Goal: Task Accomplishment & Management: Complete application form

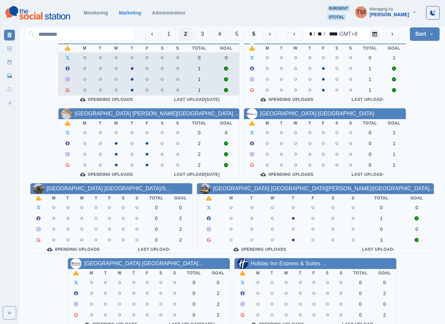
scroll to position [101, 0]
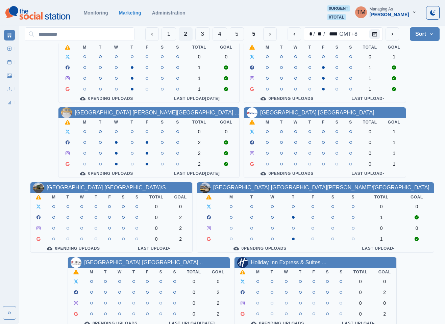
click at [285, 117] on div "[GEOGRAPHIC_DATA] [GEOGRAPHIC_DATA]" at bounding box center [317, 113] width 114 height 8
click at [280, 115] on link "[GEOGRAPHIC_DATA] [GEOGRAPHIC_DATA]" at bounding box center [317, 113] width 114 height 6
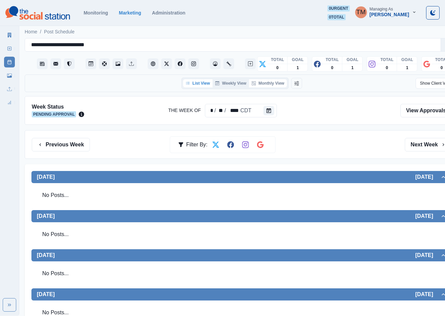
click at [271, 80] on button "Monthly View" at bounding box center [268, 83] width 38 height 8
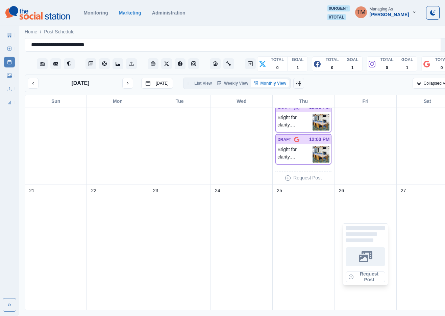
scroll to position [275, 0]
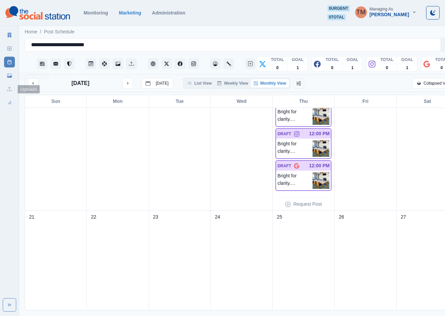
click at [7, 74] on icon at bounding box center [9, 75] width 5 height 5
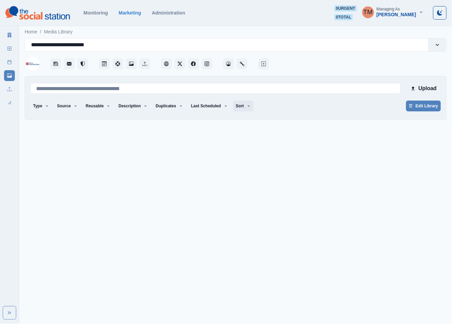
click at [239, 108] on button "Sort" at bounding box center [243, 106] width 20 height 11
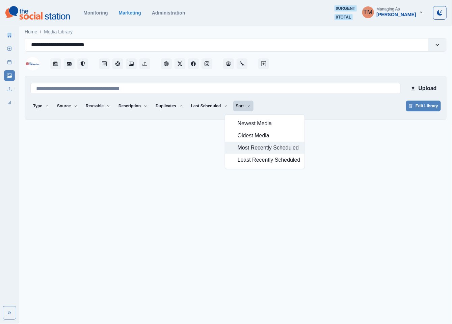
click at [253, 149] on span "Most Recently Scheduled" at bounding box center [269, 148] width 63 height 8
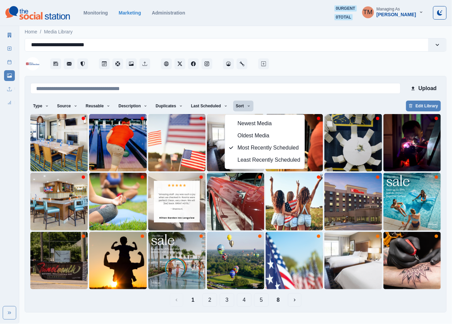
click at [337, 104] on div "Type Any Image Video Source Any Upload Social Manager Found: Instagram Found: G…" at bounding box center [235, 107] width 410 height 12
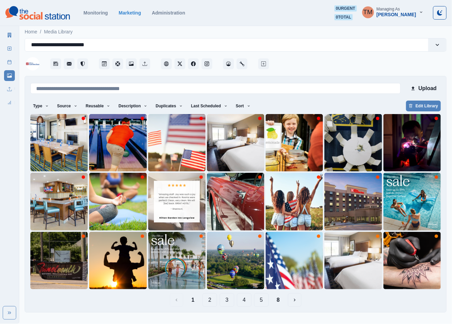
click at [281, 300] on button "8" at bounding box center [278, 300] width 14 height 14
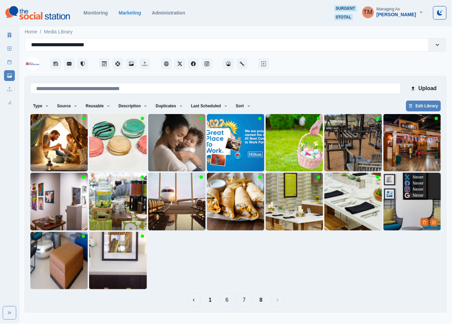
click at [402, 220] on img at bounding box center [411, 201] width 57 height 57
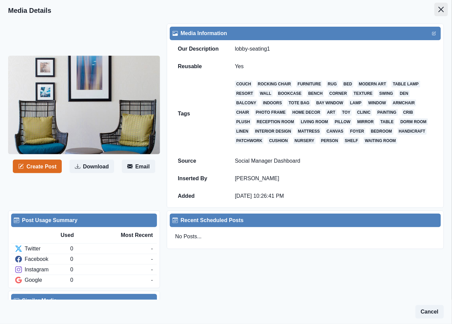
click at [439, 8] on icon "Close" at bounding box center [441, 9] width 5 height 5
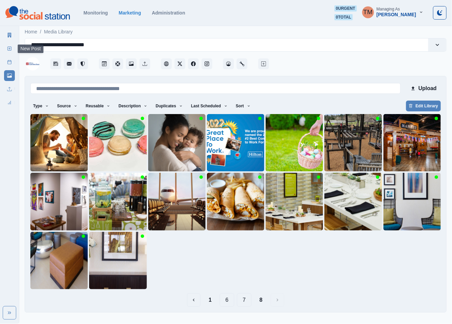
click at [5, 49] on link "New Post" at bounding box center [9, 48] width 11 height 11
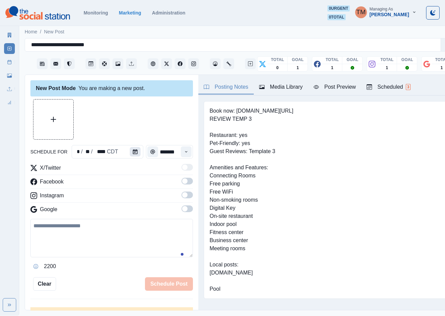
click at [134, 151] on button "Calendar" at bounding box center [135, 151] width 11 height 9
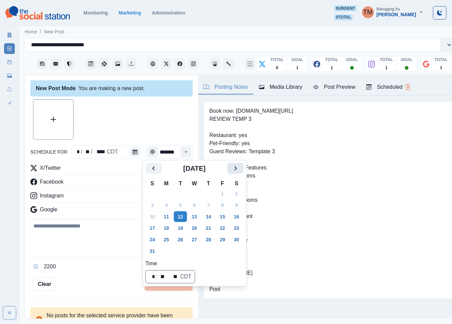
click at [239, 170] on icon "Next" at bounding box center [236, 168] width 8 height 8
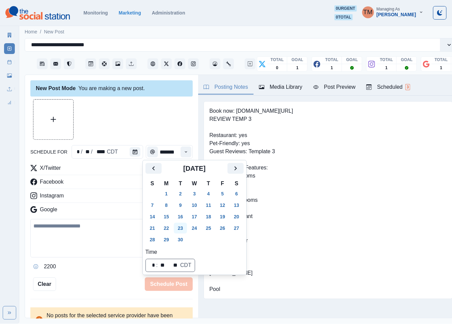
click at [180, 224] on button "23" at bounding box center [181, 228] width 14 height 11
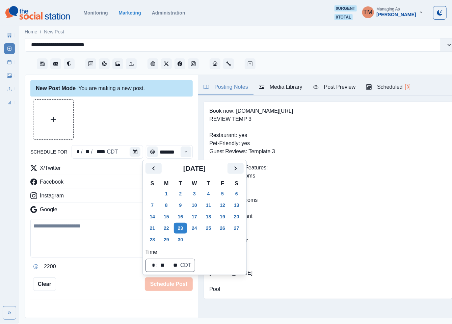
click at [139, 122] on div at bounding box center [111, 119] width 162 height 41
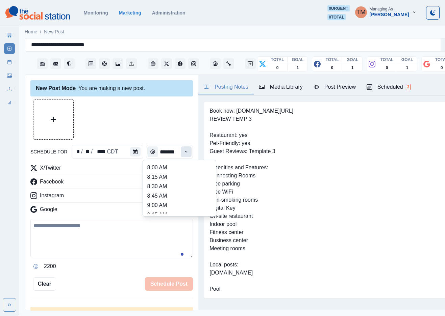
click at [184, 151] on icon "Time" at bounding box center [186, 152] width 5 height 5
click at [159, 191] on li "1:00 PM" at bounding box center [179, 189] width 68 height 9
type input "*******"
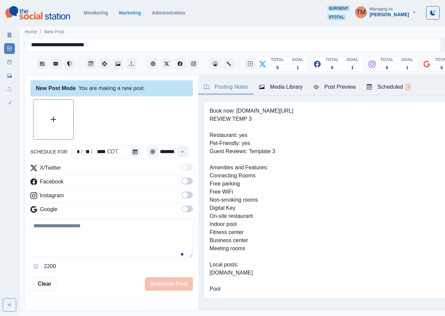
click at [182, 183] on span at bounding box center [186, 181] width 11 height 7
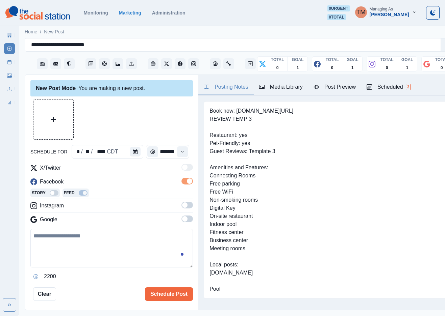
scroll to position [0, 0]
click at [181, 206] on span at bounding box center [186, 205] width 11 height 7
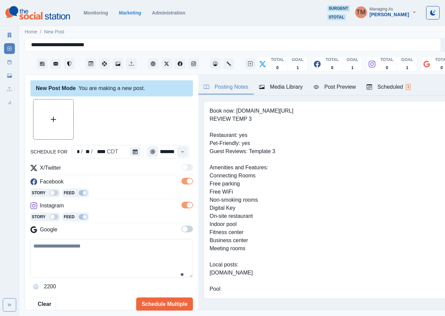
drag, startPoint x: 183, startPoint y: 231, endPoint x: 183, endPoint y: 226, distance: 5.1
click at [183, 230] on span at bounding box center [186, 229] width 11 height 7
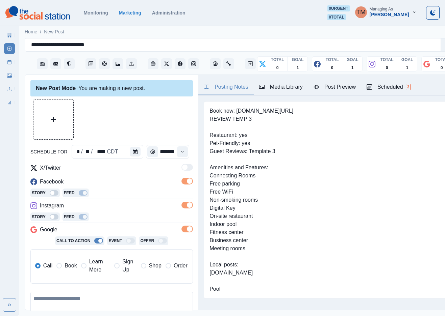
click at [98, 267] on span "Learn More" at bounding box center [99, 266] width 21 height 16
click at [122, 285] on input "**********" at bounding box center [137, 289] width 99 height 14
paste input
type input "**********"
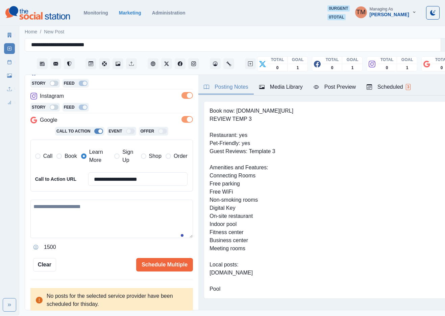
click at [58, 213] on textarea at bounding box center [111, 219] width 162 height 38
paste textarea "**********"
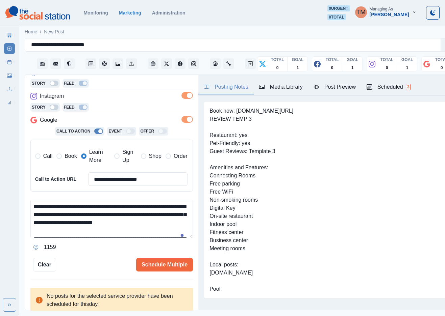
scroll to position [54, 0]
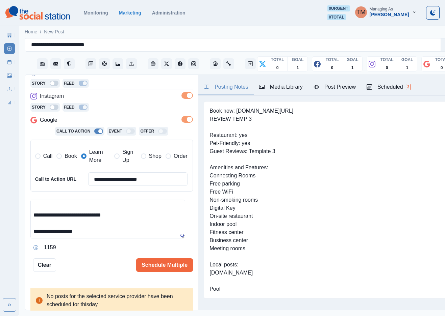
drag, startPoint x: 336, startPoint y: 94, endPoint x: 338, endPoint y: 87, distance: 6.7
click at [337, 92] on button "Post Preview" at bounding box center [334, 87] width 53 height 14
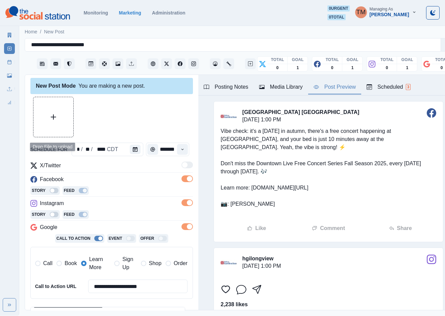
scroll to position [0, 0]
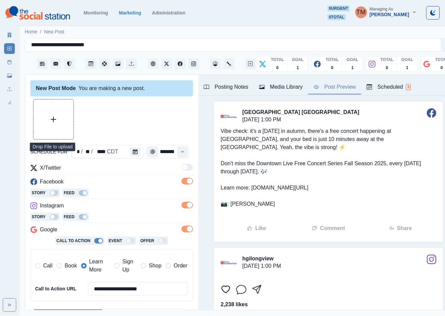
click at [47, 115] on button "Upload Media" at bounding box center [53, 120] width 40 height 40
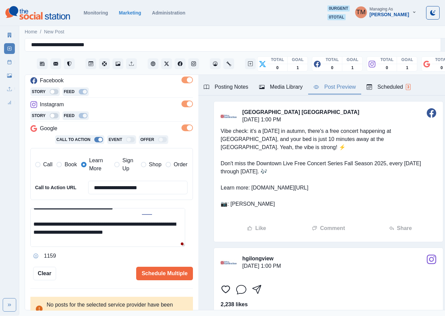
scroll to position [13, 0]
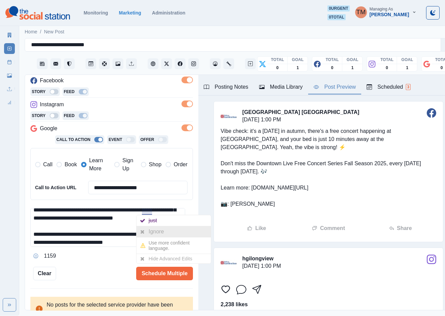
click at [151, 230] on div "Ignore" at bounding box center [158, 232] width 18 height 11
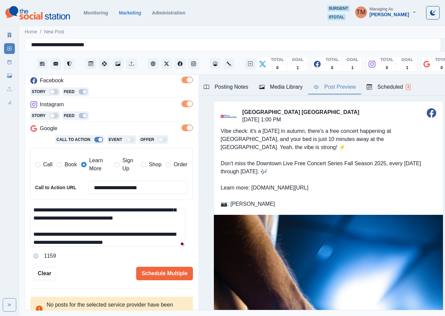
drag, startPoint x: 82, startPoint y: 221, endPoint x: 74, endPoint y: 220, distance: 8.1
click at [74, 220] on textarea "**********" at bounding box center [107, 227] width 155 height 39
click at [69, 245] on textarea "**********" at bounding box center [107, 227] width 155 height 39
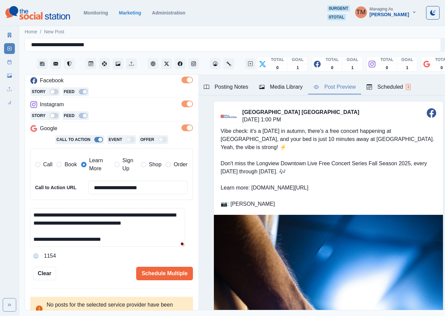
scroll to position [33, 0]
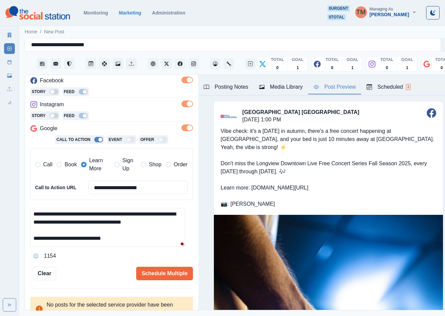
click at [130, 225] on textarea "**********" at bounding box center [107, 227] width 155 height 39
click at [156, 240] on textarea "**********" at bounding box center [107, 227] width 155 height 39
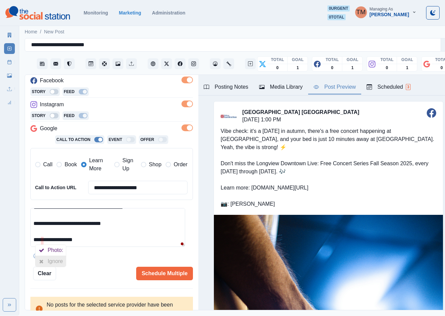
click at [48, 264] on div "Ignore" at bounding box center [50, 261] width 30 height 11
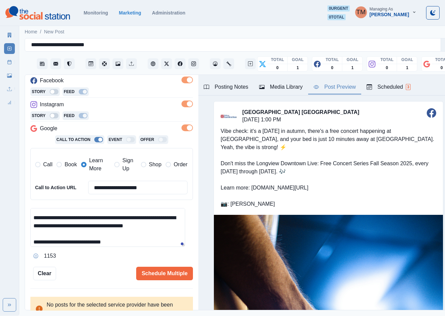
scroll to position [34, 0]
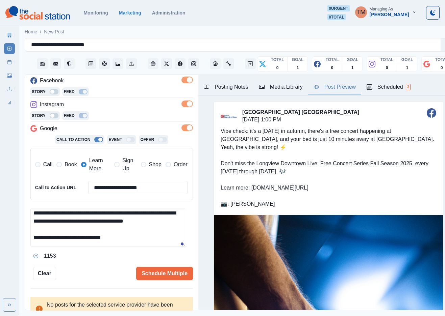
click at [94, 223] on textarea "**********" at bounding box center [107, 227] width 155 height 39
drag, startPoint x: 70, startPoint y: 224, endPoint x: 60, endPoint y: 223, distance: 10.2
click at [60, 223] on textarea "**********" at bounding box center [107, 227] width 155 height 39
click at [156, 239] on textarea "**********" at bounding box center [107, 227] width 155 height 39
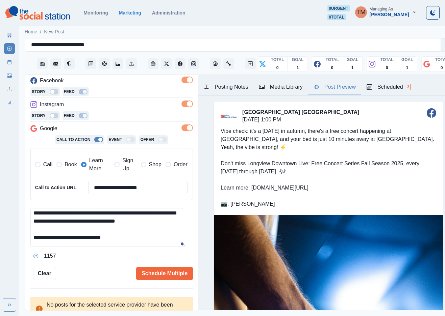
scroll to position [56, 0]
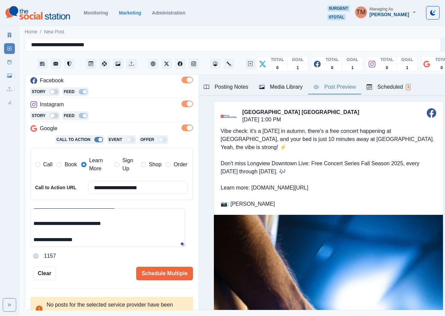
click at [133, 239] on textarea "**********" at bounding box center [107, 227] width 155 height 39
drag, startPoint x: 135, startPoint y: 231, endPoint x: 130, endPoint y: 232, distance: 5.2
click at [135, 232] on textarea "**********" at bounding box center [107, 227] width 155 height 39
click at [134, 229] on textarea "**********" at bounding box center [107, 227] width 155 height 39
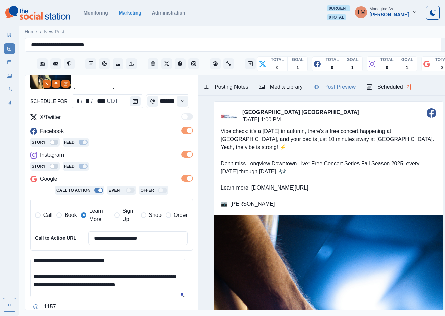
scroll to position [26, 0]
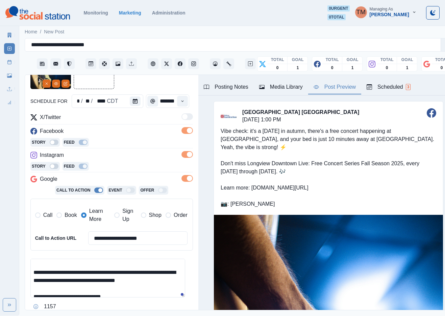
drag, startPoint x: 85, startPoint y: 268, endPoint x: 168, endPoint y: 284, distance: 84.8
click at [169, 284] on textarea "**********" at bounding box center [107, 278] width 155 height 39
paste textarea
click at [73, 302] on div "Ignore" at bounding box center [76, 302] width 18 height 11
click at [84, 281] on textarea "**********" at bounding box center [107, 278] width 155 height 39
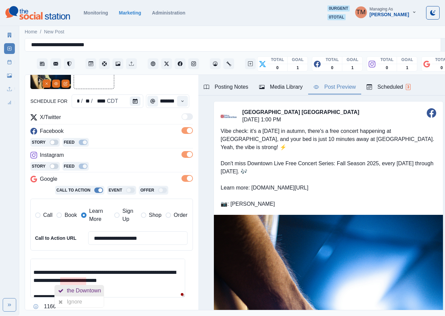
click at [77, 293] on div "the Downtown" at bounding box center [85, 291] width 37 height 11
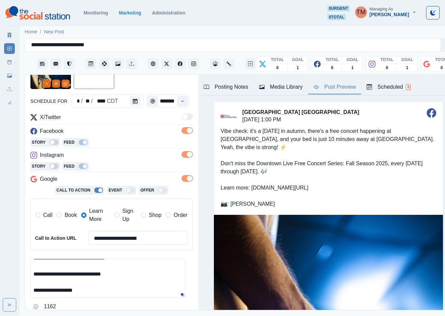
scroll to position [56, 0]
click at [123, 287] on textarea "**********" at bounding box center [107, 278] width 155 height 39
type textarea "**********"
click at [142, 285] on textarea "**********" at bounding box center [107, 278] width 155 height 39
drag, startPoint x: 120, startPoint y: 277, endPoint x: 65, endPoint y: 277, distance: 55.0
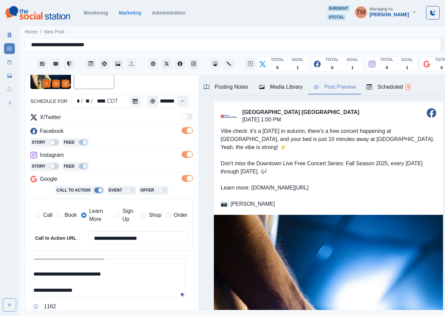
click at [65, 277] on textarea "**********" at bounding box center [107, 278] width 155 height 39
click at [152, 241] on input "**********" at bounding box center [137, 239] width 99 height 14
click at [152, 281] on textarea "**********" at bounding box center [107, 278] width 155 height 39
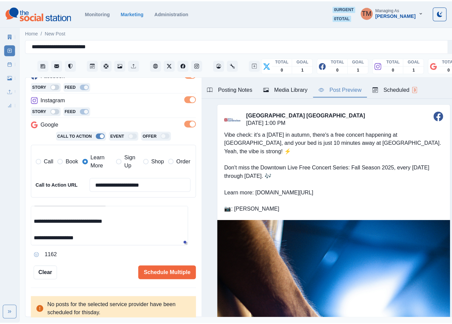
scroll to position [110, 0]
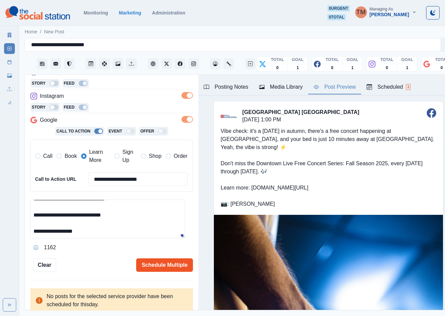
click at [159, 266] on button "Schedule Multiple" at bounding box center [164, 266] width 57 height 14
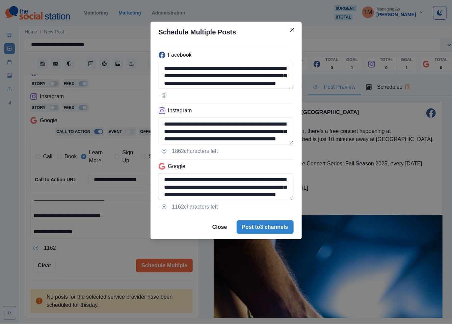
scroll to position [0, 0]
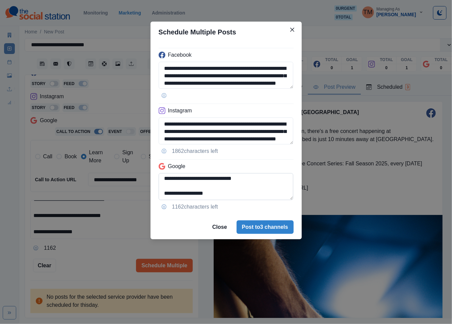
drag, startPoint x: 159, startPoint y: 181, endPoint x: 166, endPoint y: 184, distance: 8.3
click at [159, 181] on textarea "**********" at bounding box center [226, 186] width 135 height 27
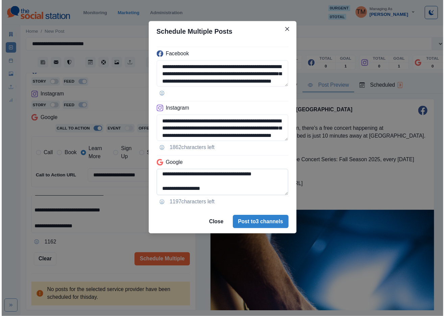
scroll to position [54, 0]
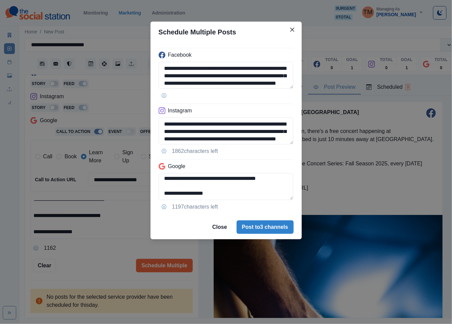
type textarea "**********"
click at [99, 259] on div "**********" at bounding box center [226, 162] width 452 height 324
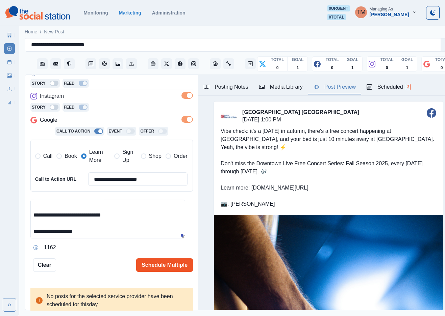
click at [159, 266] on button "Schedule Multiple" at bounding box center [164, 266] width 57 height 14
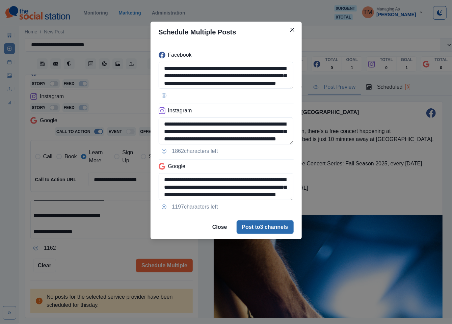
click at [260, 225] on button "Post to 3 channels" at bounding box center [265, 227] width 57 height 14
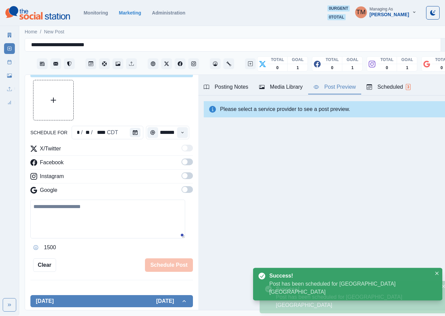
scroll to position [110, 0]
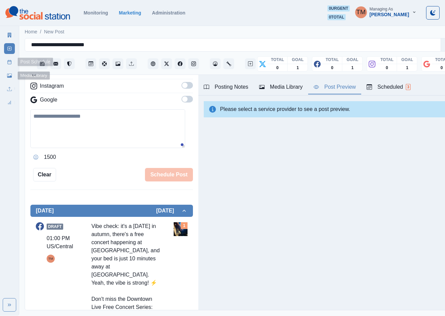
click at [8, 64] on icon at bounding box center [9, 62] width 5 height 5
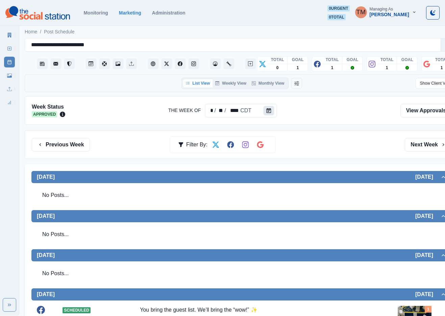
click at [268, 111] on icon "Calendar" at bounding box center [268, 110] width 5 height 5
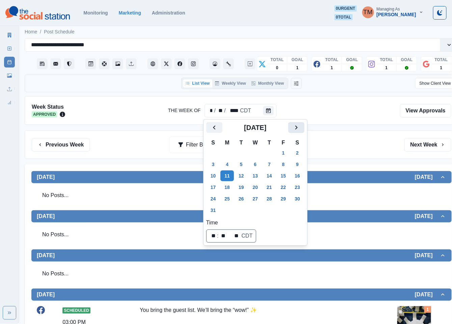
click at [303, 128] on button "Next" at bounding box center [296, 127] width 16 height 11
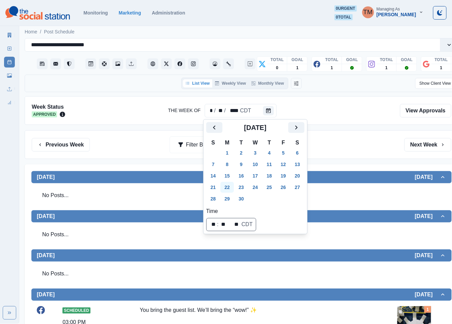
click at [235, 184] on tr "21 22 23 24 25 26 27" at bounding box center [255, 187] width 98 height 11
click at [309, 147] on div "Previous Week Filter By: Next Week" at bounding box center [242, 145] width 420 height 14
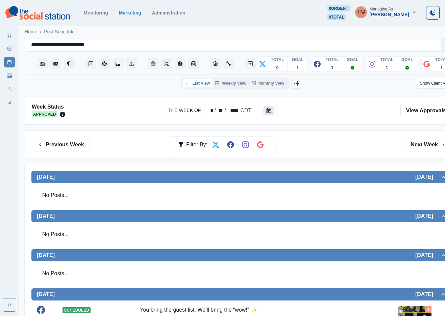
click at [266, 113] on icon "Calendar" at bounding box center [268, 110] width 5 height 5
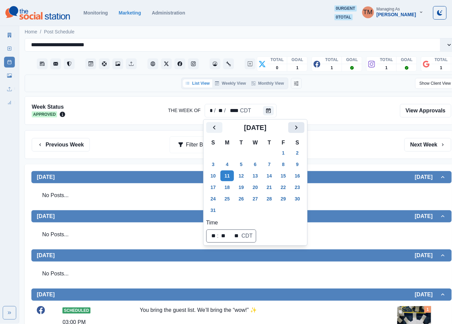
click at [293, 129] on icon "Next" at bounding box center [296, 128] width 8 height 8
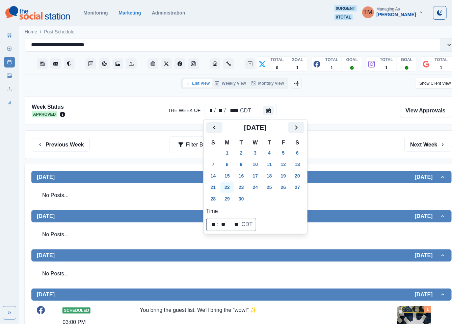
click at [231, 187] on button "22" at bounding box center [227, 187] width 14 height 11
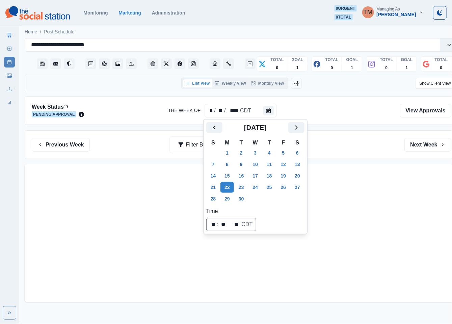
click at [337, 153] on div "Previous Week Filter By: Next Week" at bounding box center [242, 144] width 434 height 29
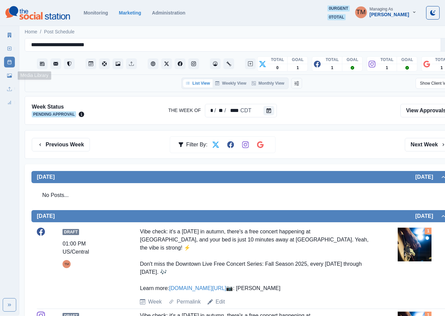
click at [6, 78] on link "Media Library" at bounding box center [9, 75] width 11 height 11
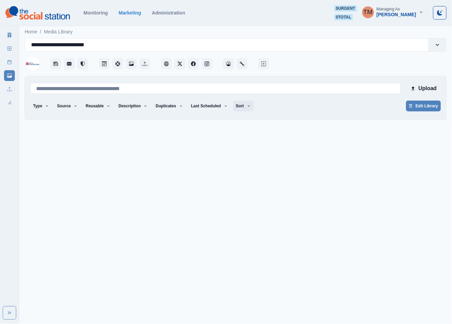
click at [247, 107] on icon "button" at bounding box center [249, 106] width 4 height 4
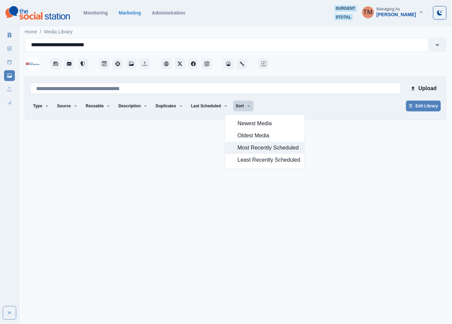
drag, startPoint x: 249, startPoint y: 149, endPoint x: 265, endPoint y: 140, distance: 17.7
click at [251, 148] on span "Most Recently Scheduled" at bounding box center [269, 148] width 63 height 8
drag, startPoint x: 305, startPoint y: 107, endPoint x: 289, endPoint y: 8, distance: 100.6
click at [305, 107] on div "Type Any Image Video Source Any Upload Social Manager Found: Instagram Found: G…" at bounding box center [235, 107] width 410 height 12
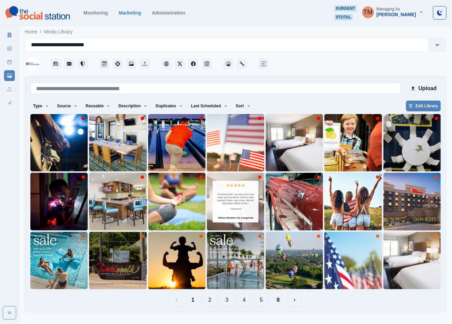
click at [282, 300] on button "8" at bounding box center [278, 300] width 14 height 14
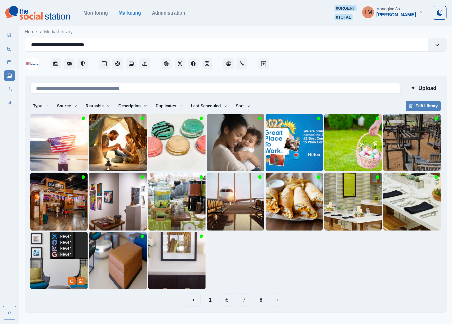
click at [49, 278] on img at bounding box center [58, 260] width 57 height 57
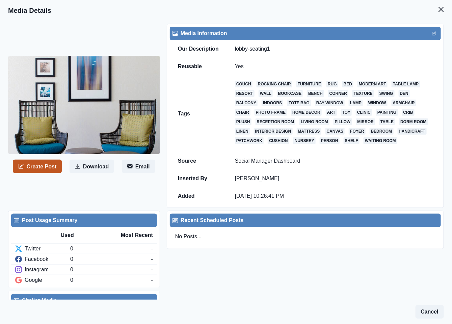
click at [39, 173] on button "Create Post" at bounding box center [37, 167] width 49 height 14
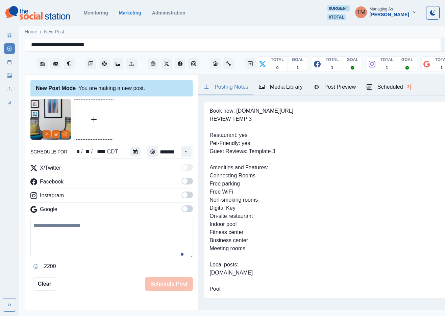
click at [110, 246] on textarea at bounding box center [111, 238] width 162 height 38
paste textarea "**********"
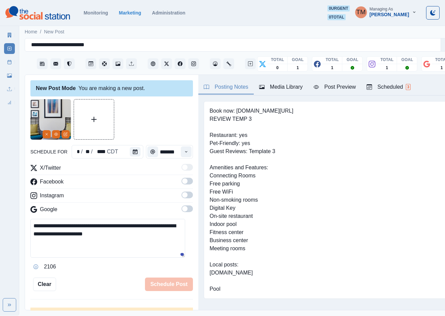
type textarea "**********"
click at [181, 180] on span at bounding box center [186, 181] width 11 height 7
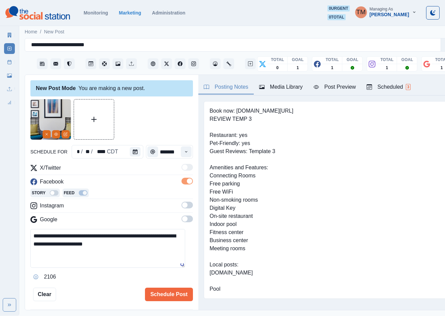
click at [182, 209] on label at bounding box center [186, 207] width 11 height 11
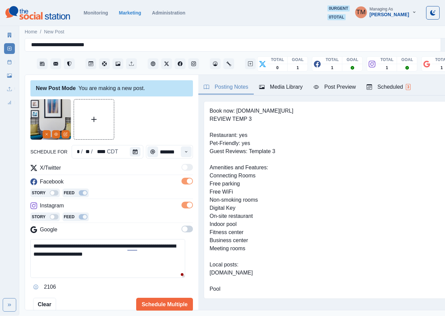
click at [181, 229] on span at bounding box center [186, 229] width 11 height 7
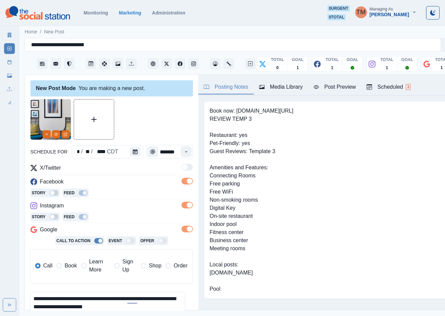
click at [70, 268] on span "Book" at bounding box center [70, 266] width 12 height 8
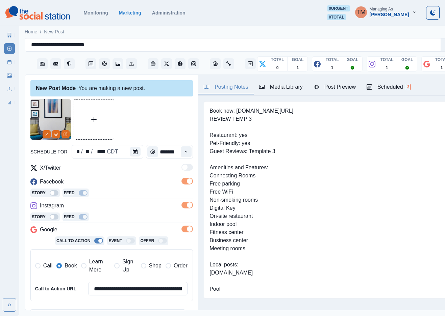
scroll to position [101, 0]
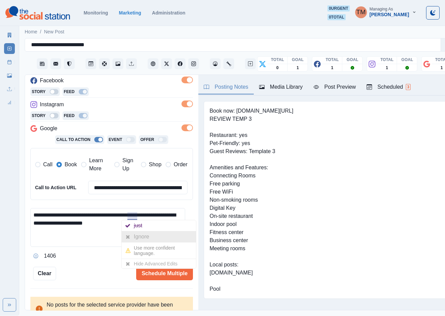
click at [140, 240] on div "Ignore" at bounding box center [143, 237] width 18 height 11
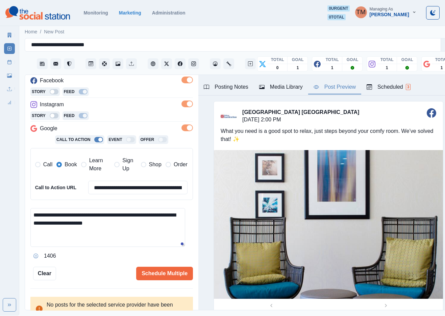
click at [339, 89] on div "Post Preview" at bounding box center [334, 87] width 42 height 8
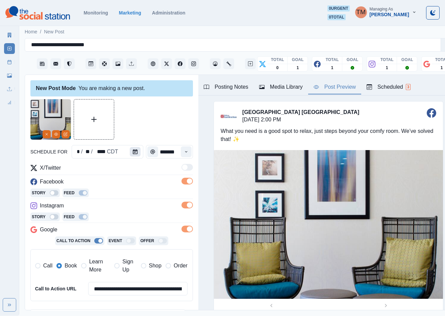
click at [133, 153] on icon "Calendar" at bounding box center [135, 152] width 5 height 5
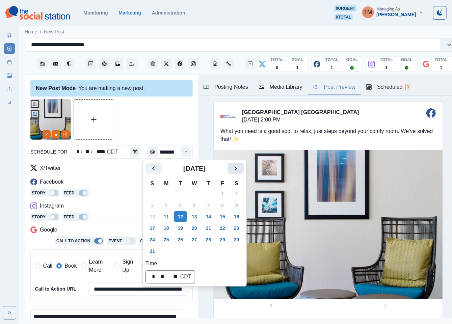
click at [233, 169] on icon "Next" at bounding box center [236, 168] width 8 height 8
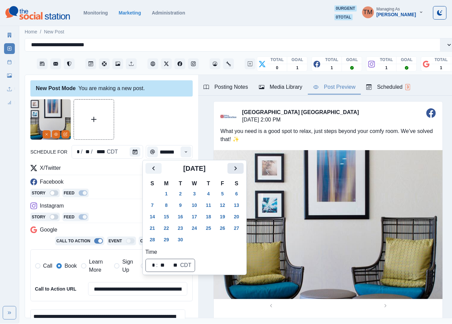
click at [233, 169] on icon "Next" at bounding box center [236, 168] width 8 height 8
click at [196, 194] on button "1" at bounding box center [195, 193] width 14 height 11
click at [135, 109] on div at bounding box center [111, 119] width 162 height 41
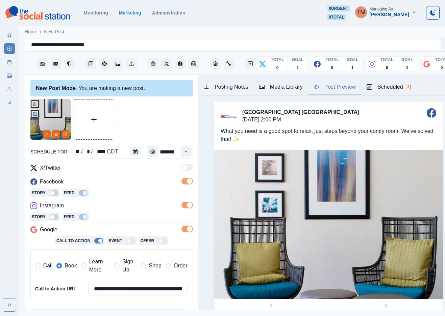
scroll to position [110, 0]
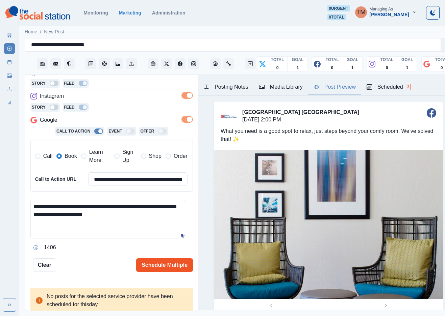
click at [146, 267] on button "Schedule Multiple" at bounding box center [164, 266] width 57 height 14
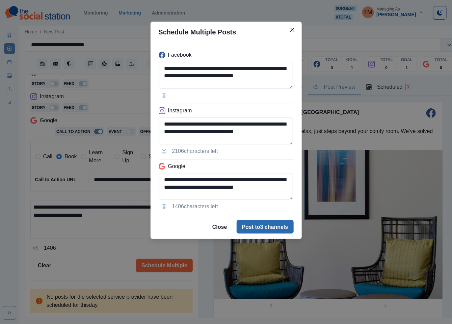
click at [248, 232] on button "Post to 3 channels" at bounding box center [265, 227] width 57 height 14
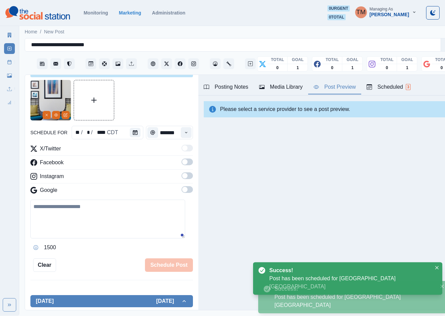
scroll to position [0, 0]
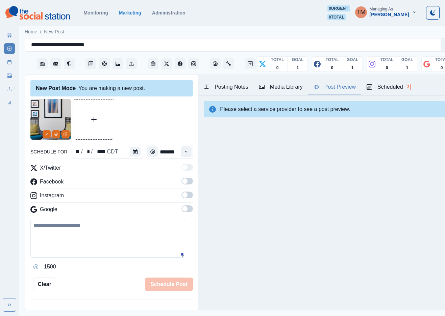
click at [8, 64] on rect at bounding box center [10, 62] width 4 height 4
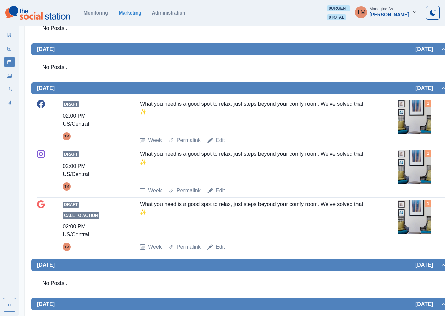
scroll to position [203, 0]
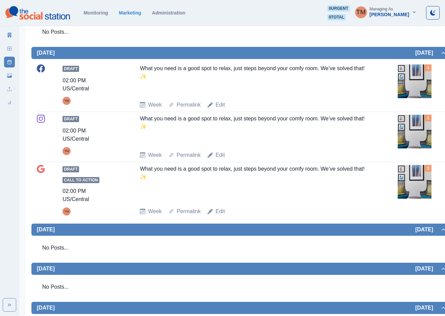
click at [69, 47] on div "No Posts..." at bounding box center [241, 33] width 420 height 27
click at [52, 42] on div "No Posts..." at bounding box center [241, 32] width 409 height 19
click at [60, 144] on div "Week Status Pending Approval The Week Of ** / * / **** CDT View Approvals Previ…" at bounding box center [242, 141] width 434 height 494
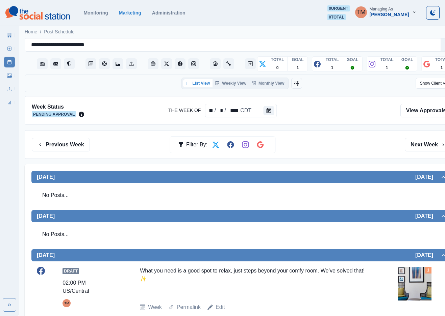
click at [60, 144] on button "Previous Week" at bounding box center [61, 145] width 58 height 14
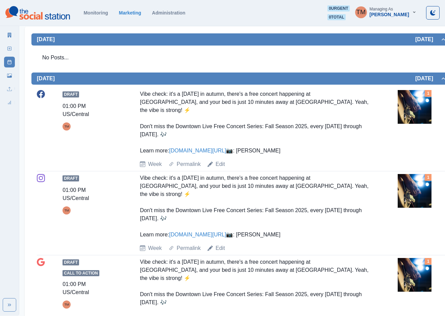
scroll to position [152, 0]
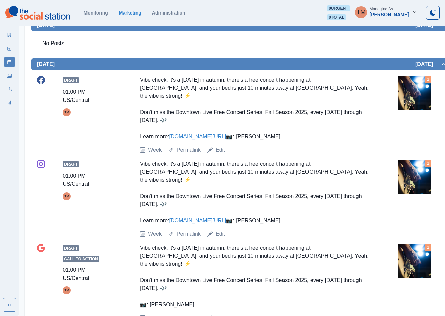
drag, startPoint x: 206, startPoint y: 124, endPoint x: 198, endPoint y: 132, distance: 11.0
click at [333, 129] on div "Vibe check: it's a Friday in autumn, there's a free concert happening at Herita…" at bounding box center [254, 108] width 229 height 65
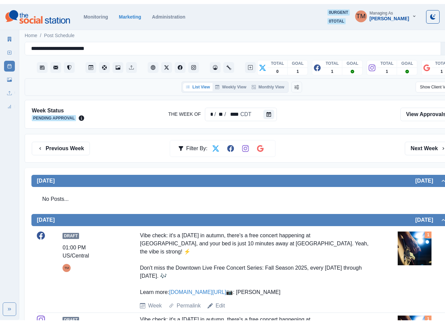
scroll to position [0, 0]
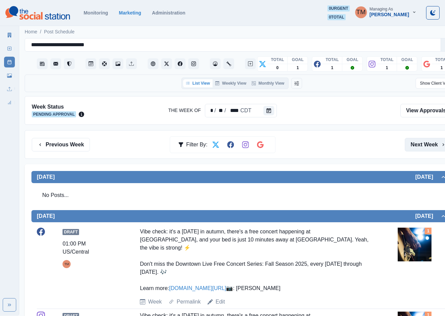
click at [420, 144] on button "Next Week" at bounding box center [427, 145] width 47 height 14
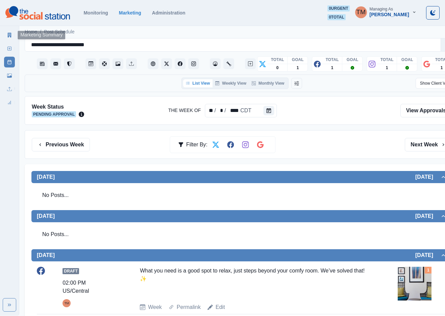
click at [9, 34] on icon at bounding box center [10, 35] width 4 height 5
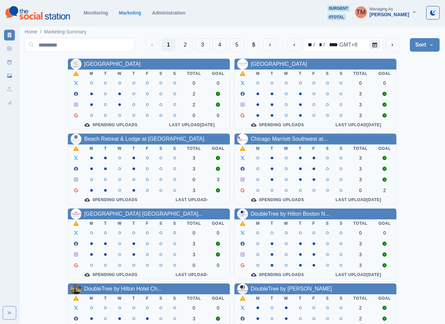
click at [293, 46] on icon "previous" at bounding box center [293, 44] width 5 height 5
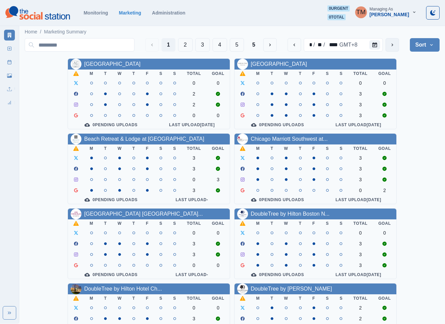
click at [395, 49] on button "next" at bounding box center [392, 45] width 14 height 14
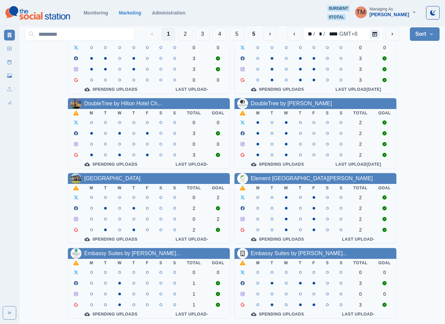
scroll to position [203, 0]
click at [187, 33] on button "2" at bounding box center [185, 34] width 15 height 14
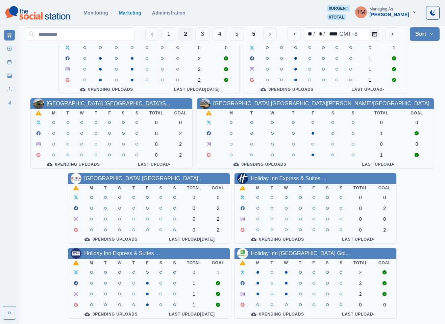
click at [132, 101] on link "[GEOGRAPHIC_DATA] [GEOGRAPHIC_DATA]/S..." at bounding box center [109, 104] width 124 height 6
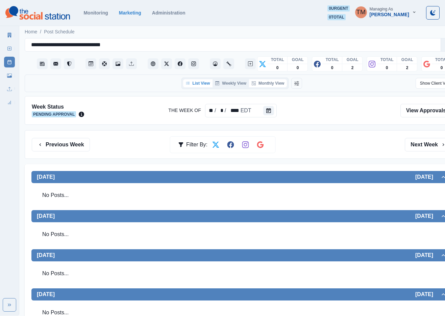
click at [269, 85] on button "Monthly View" at bounding box center [268, 83] width 38 height 8
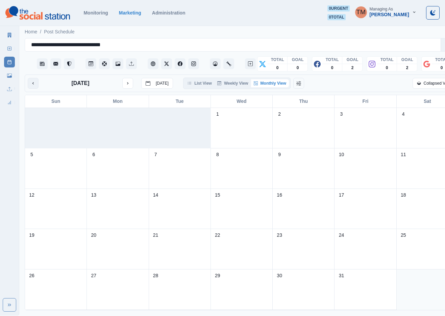
click at [37, 85] on button "previous month" at bounding box center [33, 83] width 11 height 11
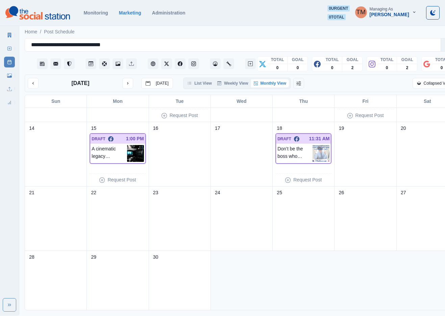
scroll to position [120, 0]
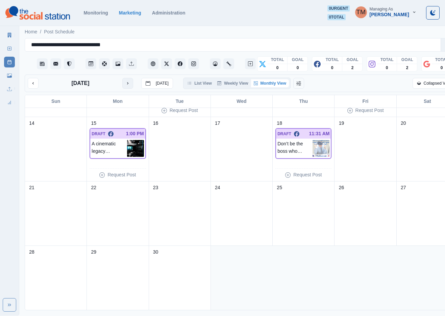
click at [129, 86] on button "next month" at bounding box center [127, 83] width 11 height 11
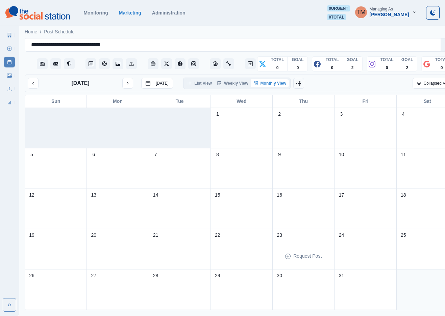
scroll to position [8, 0]
click at [6, 47] on link "New Post" at bounding box center [9, 48] width 11 height 11
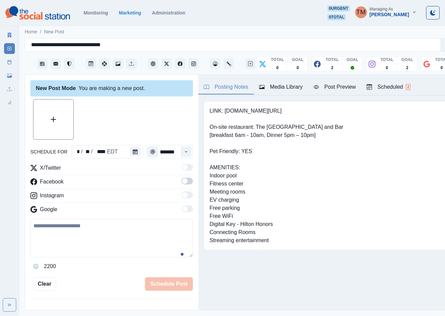
click at [103, 234] on textarea at bounding box center [111, 238] width 162 height 38
paste textarea "**********"
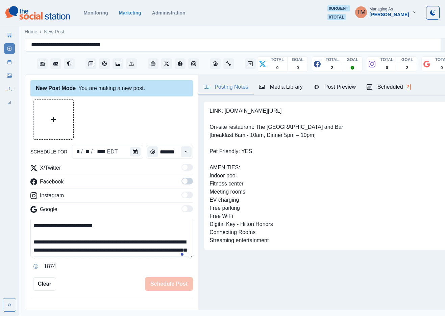
scroll to position [62, 0]
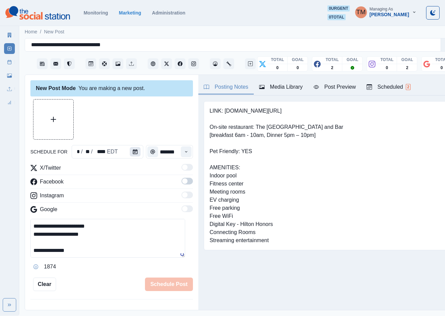
type textarea "**********"
click at [134, 147] on button "Calendar" at bounding box center [135, 151] width 11 height 9
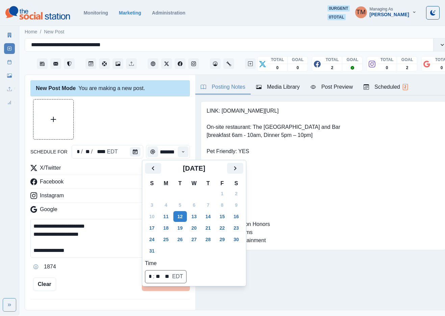
scroll to position [0, 0]
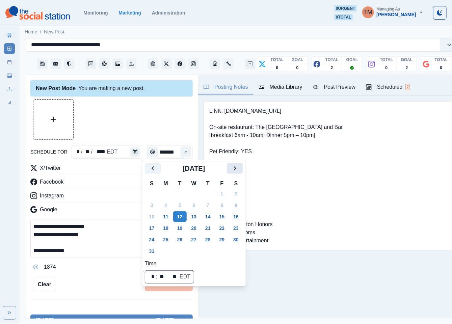
click at [241, 169] on button "Next" at bounding box center [235, 168] width 16 height 11
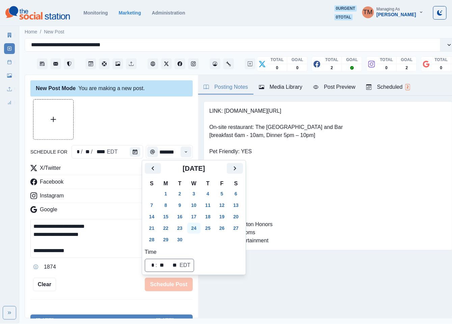
click at [199, 232] on button "24" at bounding box center [194, 228] width 14 height 11
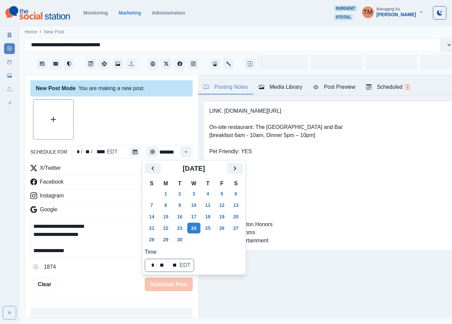
click at [142, 128] on div at bounding box center [111, 119] width 162 height 41
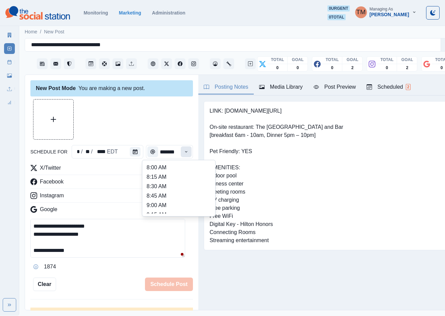
click at [181, 152] on button "Time" at bounding box center [186, 152] width 11 height 11
click at [168, 185] on ul "8:00 AM 8:15 AM 8:30 AM 8:45 AM 9:00 AM 9:15 AM 9:30 AM 9:45 AM 10:00 AM 10:15 …" at bounding box center [179, 188] width 68 height 51
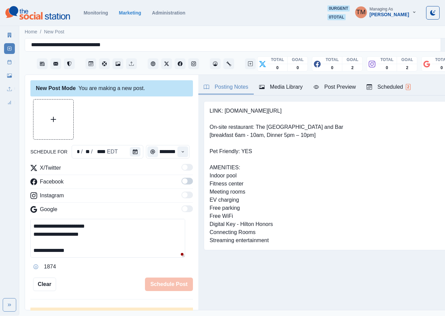
type input "********"
click at [159, 129] on div at bounding box center [111, 119] width 162 height 41
click at [167, 123] on div at bounding box center [111, 119] width 162 height 41
click at [165, 126] on div at bounding box center [111, 119] width 162 height 41
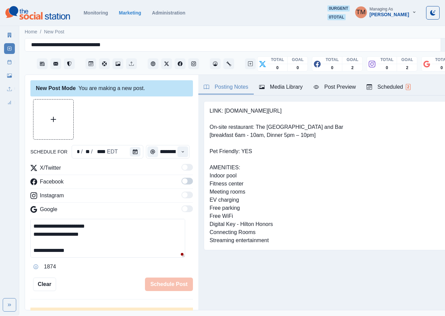
click at [182, 182] on span at bounding box center [184, 181] width 5 height 5
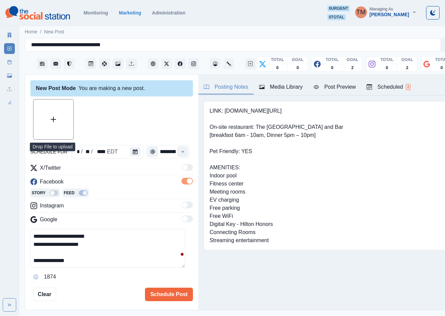
click at [41, 124] on button "Upload Media" at bounding box center [53, 120] width 40 height 40
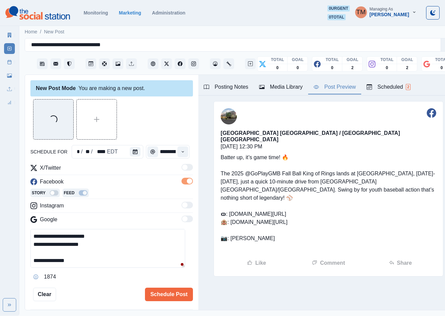
click at [342, 84] on div "Post Preview" at bounding box center [334, 87] width 42 height 8
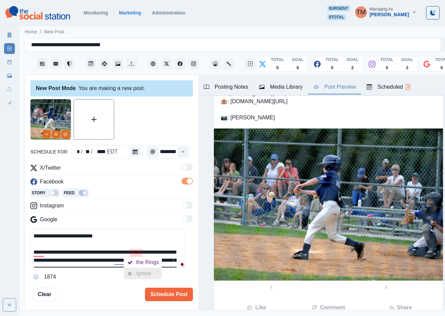
click at [140, 274] on div "Ignore" at bounding box center [145, 273] width 18 height 11
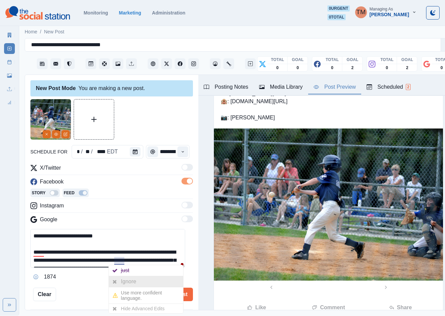
click at [127, 282] on div "Ignore" at bounding box center [130, 281] width 18 height 11
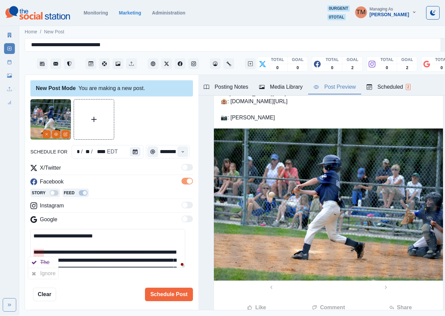
click at [48, 273] on div "Ignore" at bounding box center [49, 273] width 18 height 11
click at [86, 284] on div "**********" at bounding box center [111, 200] width 162 height 202
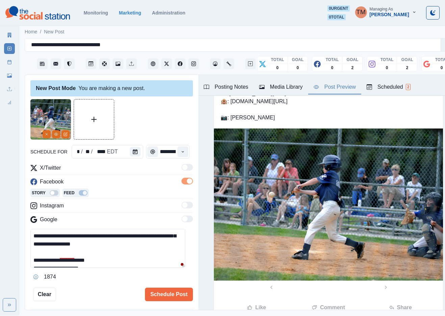
scroll to position [14, 0]
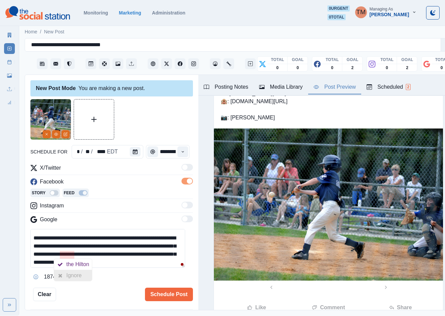
click at [76, 277] on div "Ignore" at bounding box center [75, 275] width 18 height 11
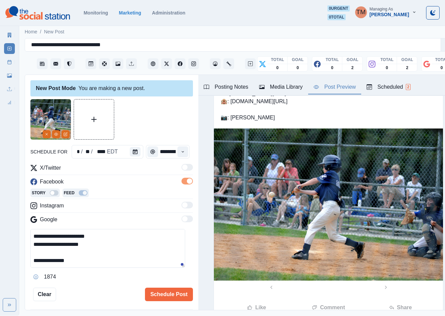
scroll to position [29, 0]
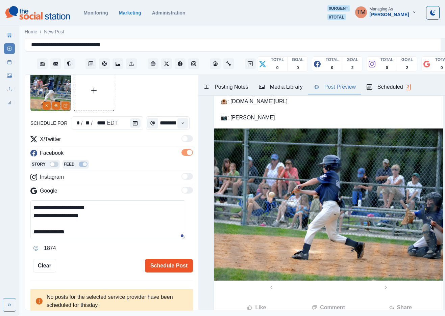
click at [163, 267] on button "Schedule Post" at bounding box center [169, 266] width 48 height 14
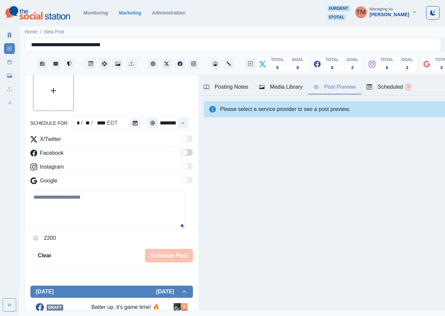
drag, startPoint x: 87, startPoint y: 242, endPoint x: 30, endPoint y: 105, distance: 149.0
click at [84, 208] on div "2200" at bounding box center [111, 216] width 162 height 53
click at [12, 63] on link "Post Schedule" at bounding box center [9, 62] width 11 height 11
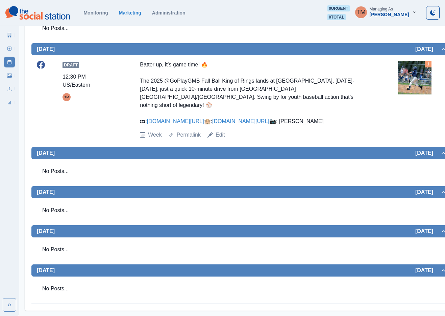
scroll to position [223, 0]
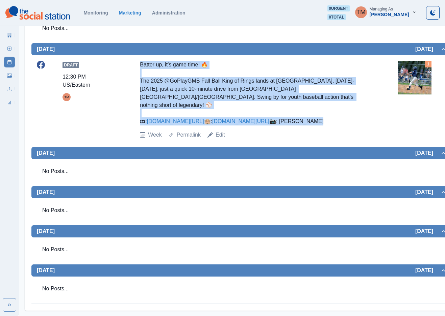
drag, startPoint x: 188, startPoint y: 126, endPoint x: 130, endPoint y: 47, distance: 98.0
click at [130, 61] on div "Draft 12:30 PM US/Eastern TM Batter up, it’s game time! 🔥 The 2025 @GoPlayGMB F…" at bounding box center [241, 100] width 409 height 78
copy div "Batter up, it’s game time! 🔥 The 2025 @GoPlayGMB Fall Ball King of Rings lands …"
click at [10, 76] on icon at bounding box center [9, 75] width 5 height 5
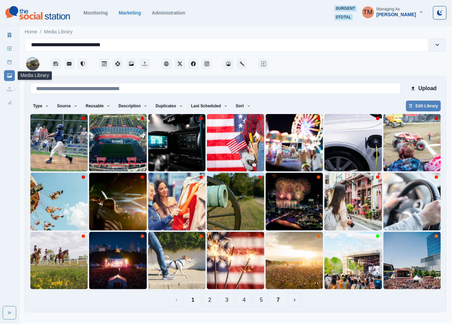
drag, startPoint x: 277, startPoint y: 299, endPoint x: 274, endPoint y: 247, distance: 51.8
click at [278, 296] on button "7" at bounding box center [278, 300] width 14 height 14
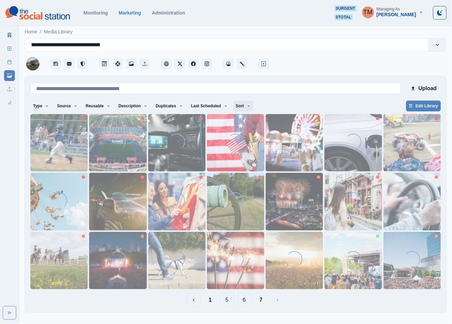
click at [236, 109] on button "Sort" at bounding box center [243, 106] width 20 height 11
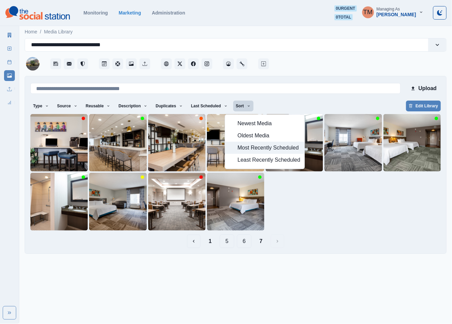
drag, startPoint x: 240, startPoint y: 149, endPoint x: 241, endPoint y: 154, distance: 5.4
click at [240, 149] on span "Most Recently Scheduled" at bounding box center [269, 148] width 63 height 8
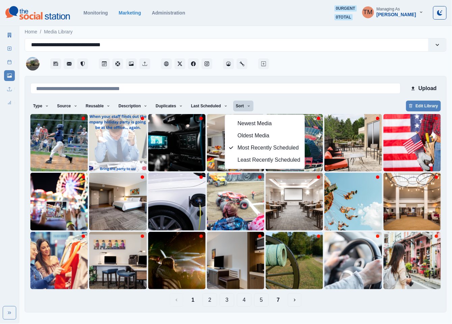
click at [278, 303] on button "7" at bounding box center [278, 300] width 14 height 14
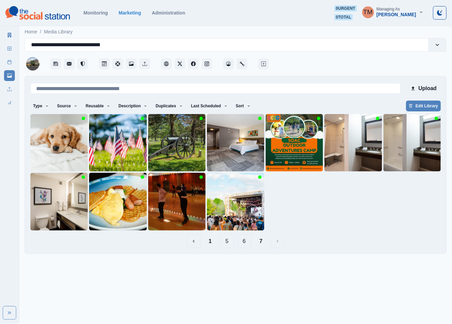
click at [246, 232] on div "Upload Type Any Image Video Source Any Upload Social Manager Found: Instagram F…" at bounding box center [235, 165] width 410 height 166
click at [242, 242] on button "6" at bounding box center [244, 242] width 15 height 14
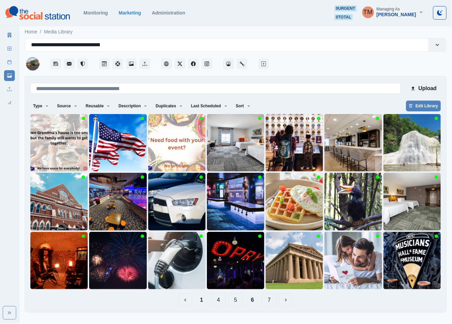
click at [203, 302] on button "1" at bounding box center [202, 300] width 14 height 14
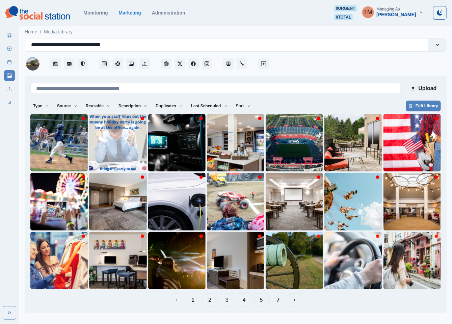
click at [207, 300] on button "2" at bounding box center [210, 300] width 15 height 14
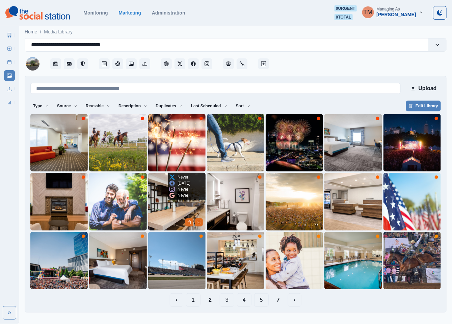
click at [168, 212] on img at bounding box center [176, 201] width 57 height 57
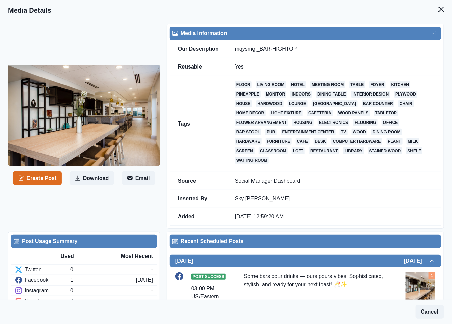
click at [439, 9] on icon "Close" at bounding box center [441, 9] width 5 height 5
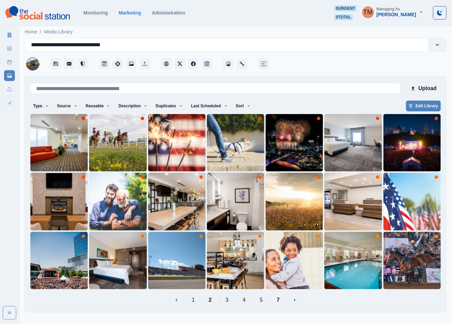
drag, startPoint x: 278, startPoint y: 304, endPoint x: 245, endPoint y: 300, distance: 33.0
click at [245, 300] on div "1 2 3 4 5 7" at bounding box center [235, 300] width 410 height 14
click at [244, 300] on button "4" at bounding box center [244, 300] width 15 height 14
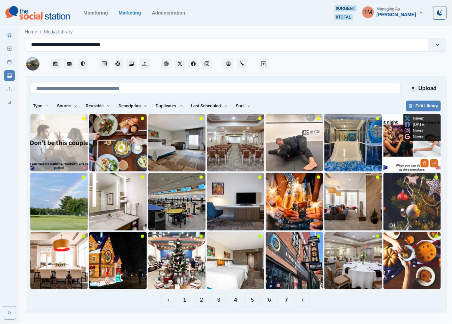
click at [399, 155] on img at bounding box center [411, 142] width 57 height 57
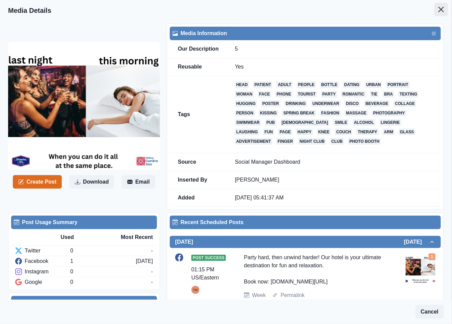
click at [439, 10] on icon "Close" at bounding box center [441, 9] width 5 height 5
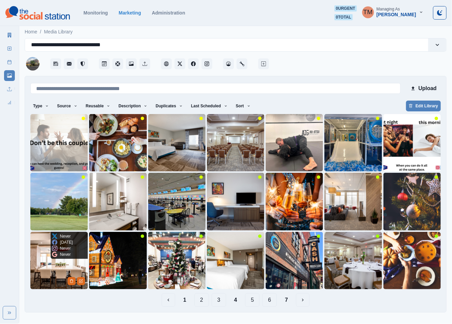
click at [48, 265] on img at bounding box center [58, 260] width 57 height 57
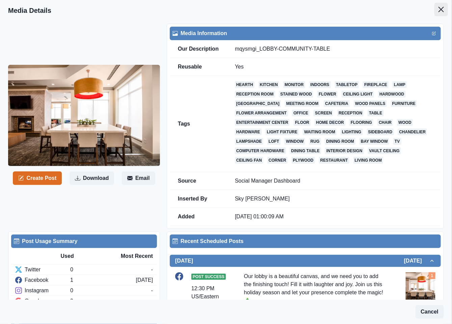
click at [434, 7] on button "Close" at bounding box center [441, 10] width 14 height 14
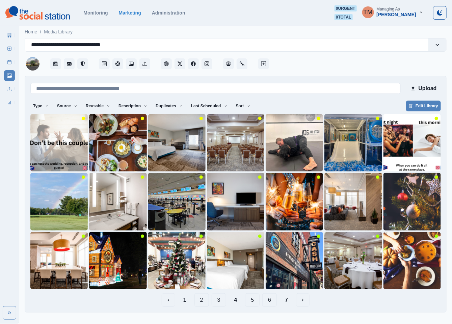
click at [254, 302] on button "5" at bounding box center [252, 300] width 15 height 14
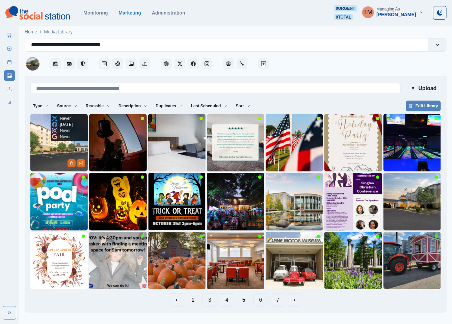
click at [41, 158] on img at bounding box center [58, 142] width 57 height 57
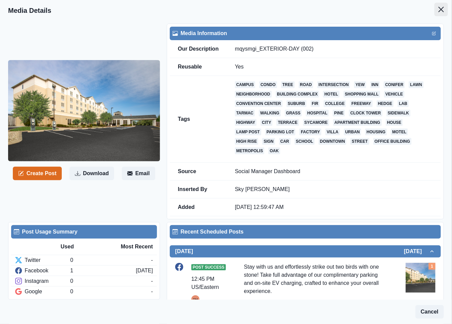
click at [434, 10] on button "Close" at bounding box center [441, 10] width 14 height 14
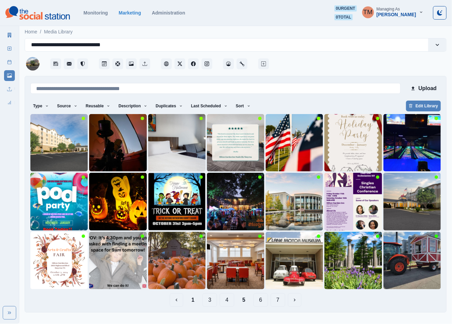
click at [192, 300] on button "1" at bounding box center [193, 300] width 14 height 14
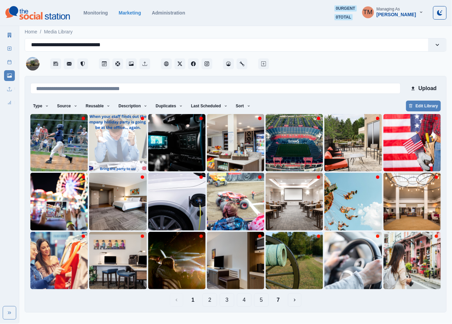
click at [249, 303] on button "4" at bounding box center [244, 300] width 15 height 14
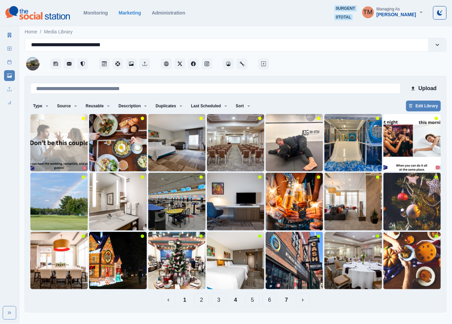
click at [253, 302] on button "5" at bounding box center [252, 300] width 15 height 14
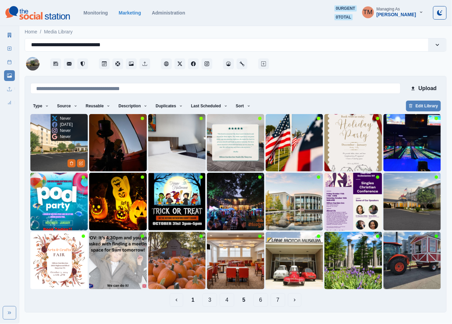
click at [41, 152] on img at bounding box center [58, 142] width 57 height 57
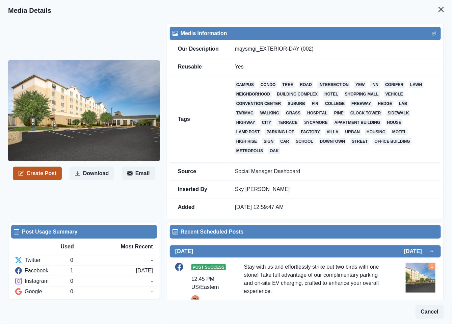
click at [32, 176] on button "Create Post" at bounding box center [37, 174] width 49 height 14
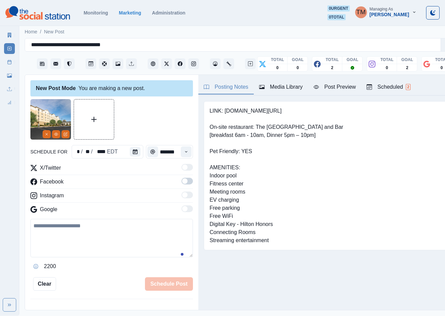
drag, startPoint x: 99, startPoint y: 238, endPoint x: 88, endPoint y: 250, distance: 15.8
click at [99, 242] on textarea at bounding box center [111, 238] width 162 height 38
paste textarea "**********"
click at [132, 149] on button "Calendar" at bounding box center [135, 151] width 11 height 9
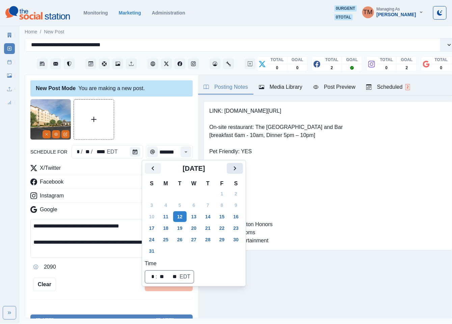
click at [237, 169] on icon "Next" at bounding box center [235, 168] width 8 height 8
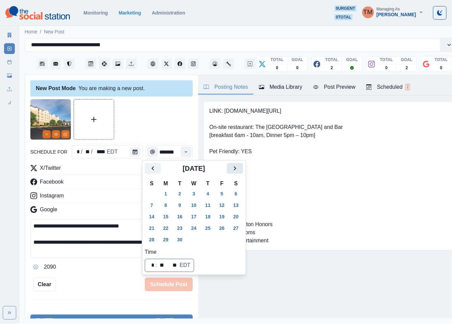
click at [237, 169] on icon "Next" at bounding box center [235, 168] width 8 height 8
click at [208, 194] on button "2" at bounding box center [208, 193] width 14 height 11
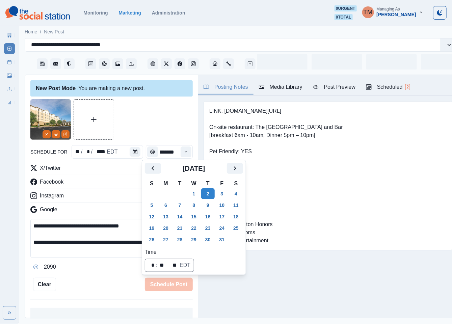
click at [153, 118] on div at bounding box center [111, 119] width 162 height 41
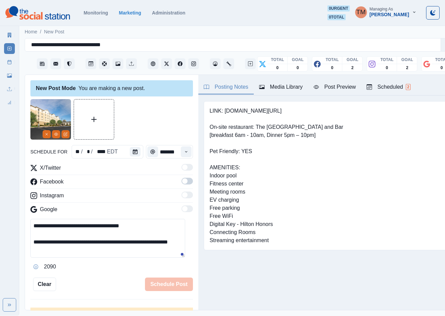
drag, startPoint x: 117, startPoint y: 227, endPoint x: 104, endPoint y: 227, distance: 13.2
click at [104, 227] on textarea "**********" at bounding box center [107, 238] width 155 height 39
drag, startPoint x: 121, startPoint y: 250, endPoint x: 116, endPoint y: 251, distance: 4.8
click at [120, 250] on textarea "**********" at bounding box center [107, 238] width 155 height 39
type textarea "**********"
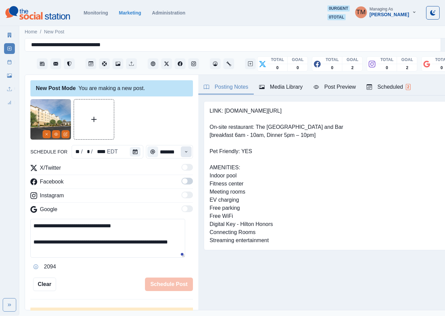
click at [184, 154] on icon "Time" at bounding box center [186, 152] width 5 height 5
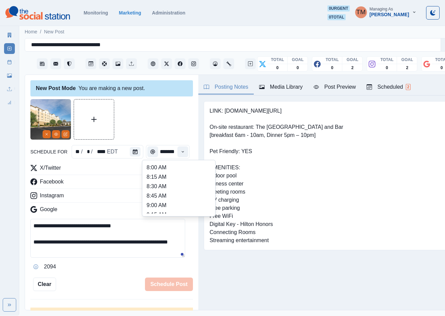
scroll to position [152, 0]
click at [156, 194] on li "12:45 PM" at bounding box center [179, 195] width 68 height 9
type input "********"
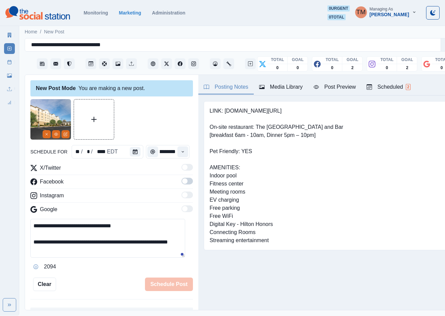
drag, startPoint x: 171, startPoint y: 121, endPoint x: 185, endPoint y: 168, distance: 49.2
click at [171, 124] on div at bounding box center [111, 119] width 162 height 41
drag, startPoint x: 179, startPoint y: 181, endPoint x: 147, endPoint y: 114, distance: 74.0
click at [181, 180] on span at bounding box center [186, 181] width 11 height 7
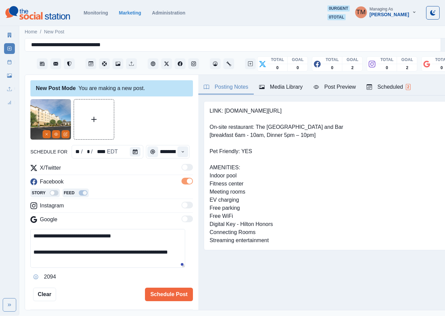
click at [146, 112] on div at bounding box center [111, 119] width 162 height 41
click at [338, 89] on div "Post Preview" at bounding box center [334, 87] width 42 height 8
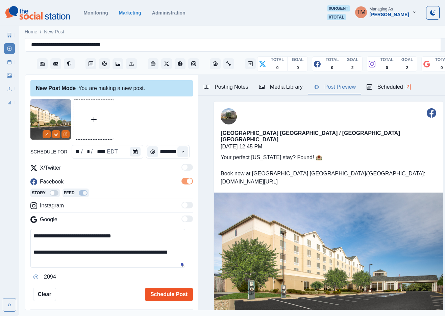
click at [168, 295] on button "Schedule Post" at bounding box center [169, 295] width 48 height 14
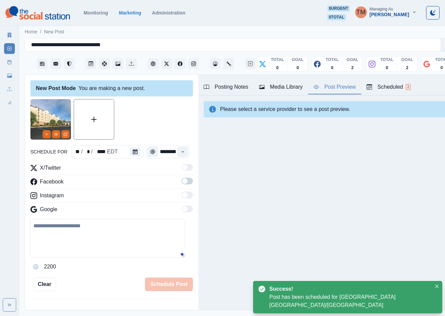
scroll to position [96, 0]
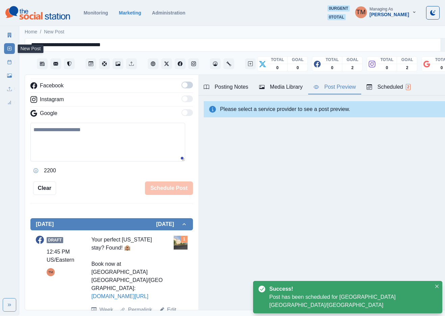
click at [9, 64] on icon at bounding box center [9, 62] width 5 height 5
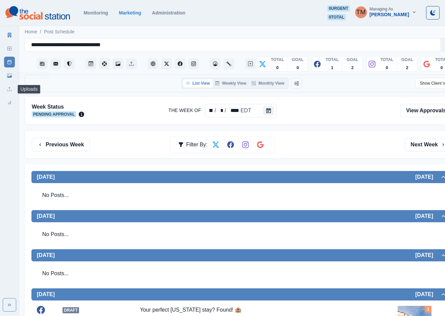
click at [9, 77] on icon at bounding box center [9, 76] width 5 height 4
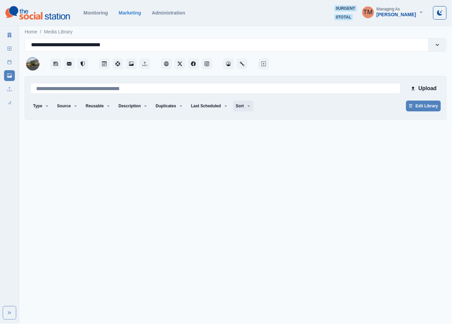
click at [235, 106] on button "Sort" at bounding box center [243, 106] width 20 height 11
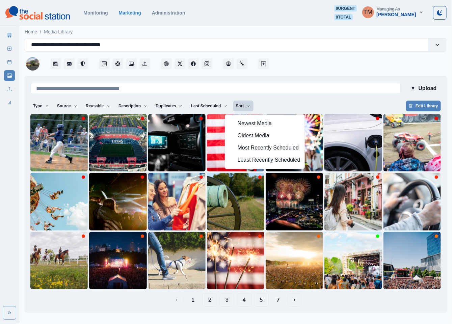
click at [282, 303] on button "7" at bounding box center [278, 300] width 14 height 14
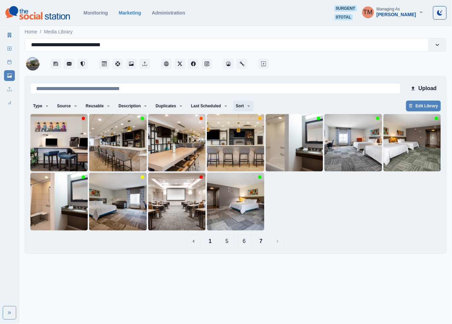
click at [236, 104] on button "Sort" at bounding box center [243, 106] width 20 height 11
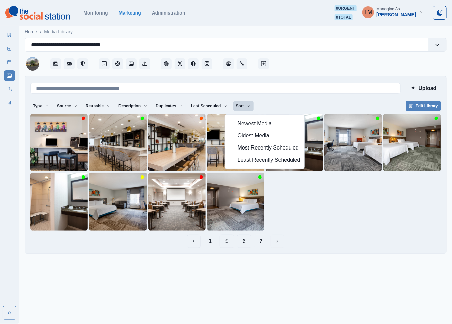
click at [362, 257] on html "**********" at bounding box center [226, 129] width 452 height 259
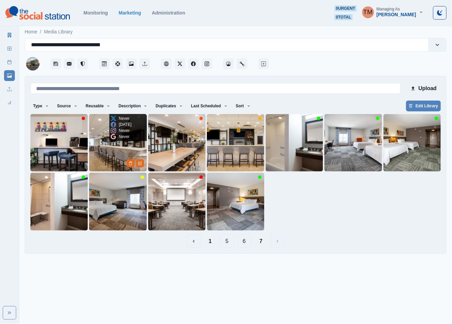
click at [99, 151] on img at bounding box center [117, 142] width 57 height 57
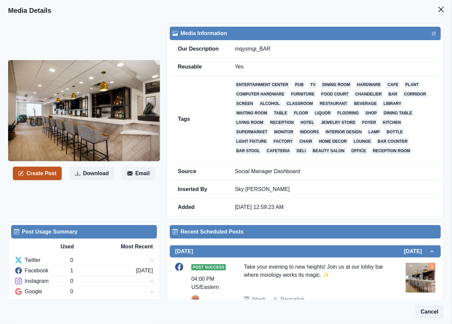
click at [37, 176] on button "Create Post" at bounding box center [37, 174] width 49 height 14
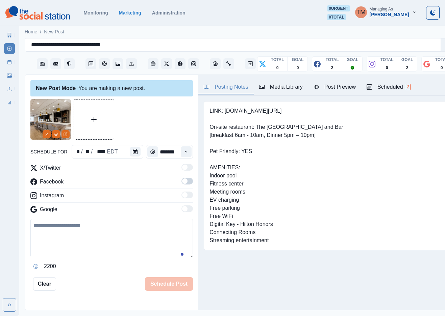
click at [89, 237] on textarea at bounding box center [111, 238] width 162 height 38
paste textarea "**********"
click at [146, 228] on textarea "**********" at bounding box center [107, 238] width 155 height 39
click at [161, 236] on textarea "**********" at bounding box center [107, 238] width 155 height 39
type textarea "**********"
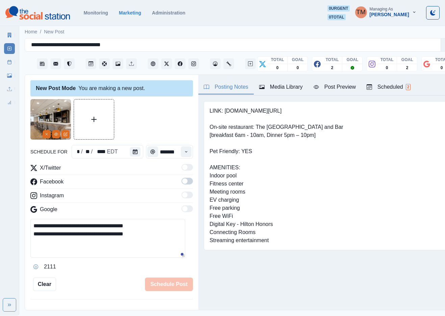
click at [345, 87] on div "Post Preview" at bounding box center [334, 87] width 42 height 8
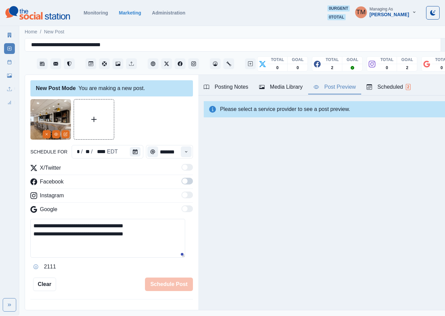
drag, startPoint x: 183, startPoint y: 182, endPoint x: 162, endPoint y: 179, distance: 21.1
click at [182, 182] on span at bounding box center [186, 181] width 11 height 7
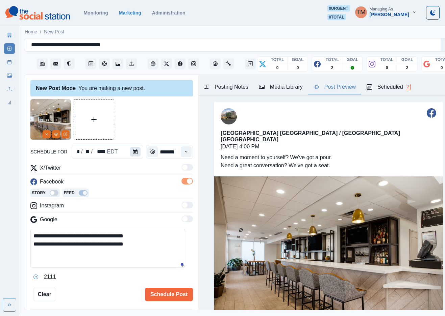
click at [134, 154] on button "Calendar" at bounding box center [135, 151] width 11 height 9
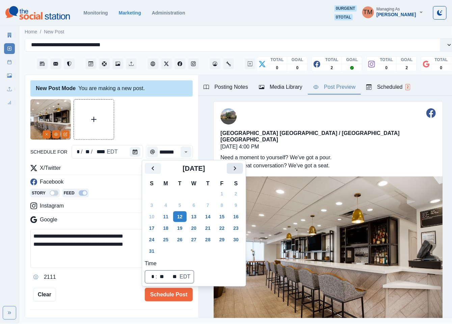
click at [239, 173] on button "Next" at bounding box center [235, 168] width 16 height 11
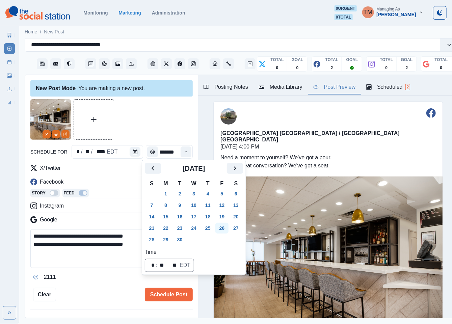
click at [224, 227] on button "26" at bounding box center [222, 228] width 14 height 11
click at [159, 126] on div at bounding box center [111, 119] width 162 height 41
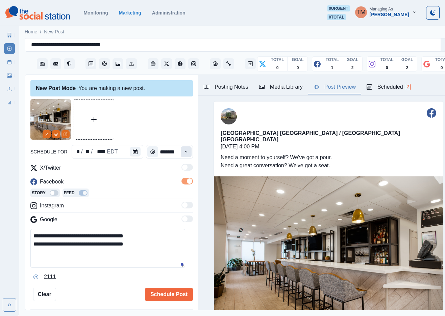
click at [184, 151] on icon "Time" at bounding box center [186, 152] width 5 height 5
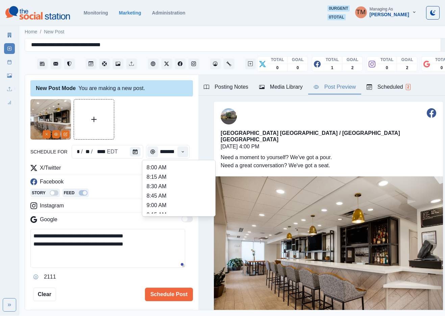
scroll to position [203, 0]
click at [162, 194] on li "2:00 PM" at bounding box center [179, 191] width 68 height 9
type input "*******"
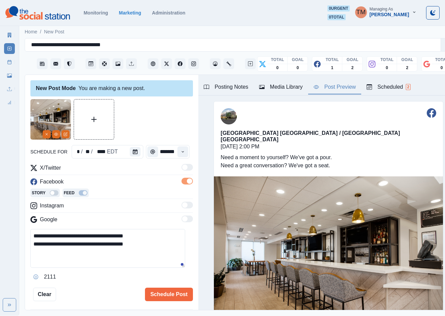
click at [169, 131] on div at bounding box center [111, 119] width 162 height 41
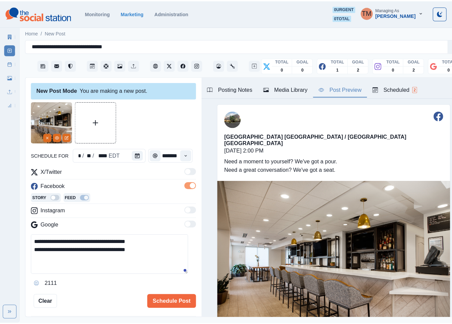
scroll to position [0, 0]
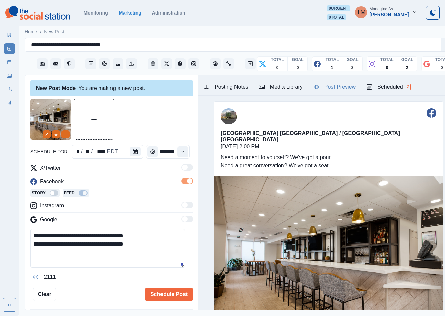
click at [163, 126] on div at bounding box center [111, 119] width 162 height 41
drag, startPoint x: 170, startPoint y: 294, endPoint x: 160, endPoint y: 239, distance: 55.6
click at [160, 239] on div "**********" at bounding box center [111, 200] width 162 height 202
click at [160, 238] on textarea "**********" at bounding box center [107, 248] width 155 height 39
click at [151, 245] on textarea "**********" at bounding box center [107, 248] width 155 height 39
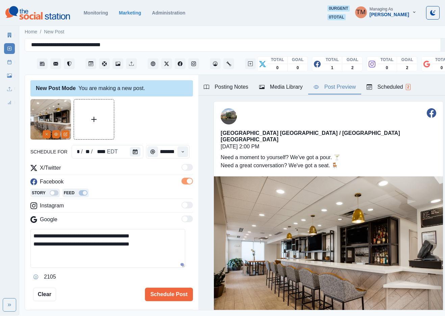
click at [158, 249] on textarea "**********" at bounding box center [107, 248] width 155 height 39
type textarea "**********"
click at [167, 295] on button "Schedule Post" at bounding box center [169, 295] width 48 height 14
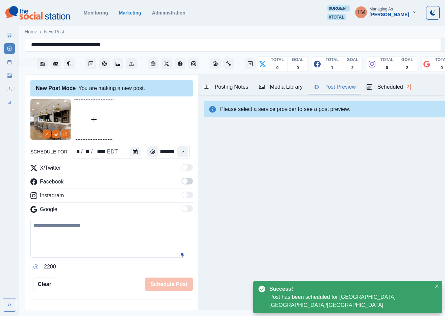
click at [10, 63] on icon at bounding box center [9, 62] width 5 height 5
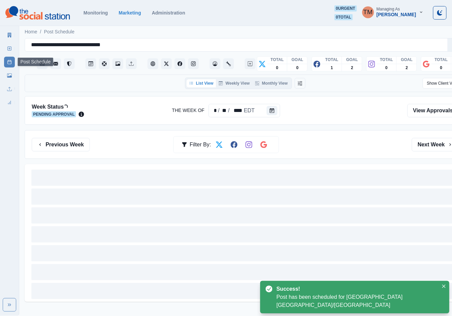
click at [7, 48] on icon at bounding box center [9, 48] width 5 height 5
click at [6, 47] on link "New Post" at bounding box center [9, 48] width 11 height 11
click at [10, 76] on icon at bounding box center [9, 76] width 5 height 4
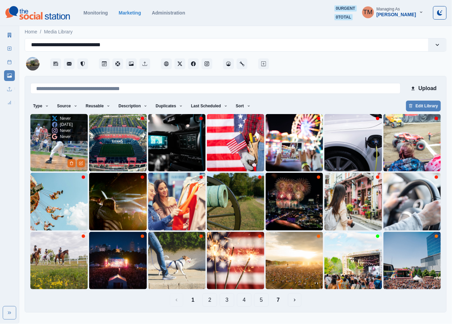
click at [47, 151] on img at bounding box center [58, 142] width 57 height 57
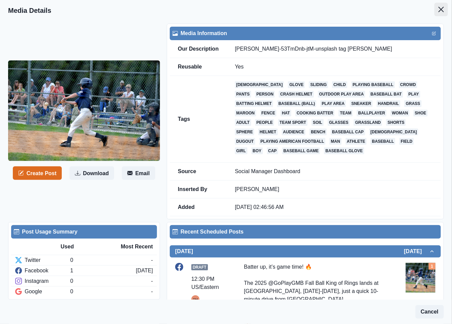
click at [437, 5] on button "Close" at bounding box center [441, 10] width 14 height 14
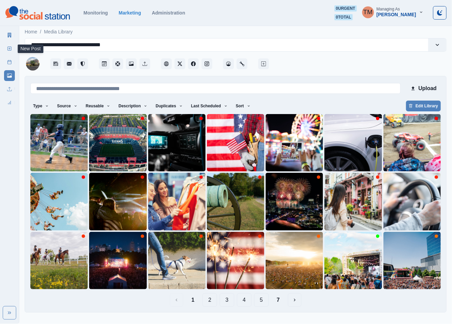
click at [10, 50] on icon at bounding box center [9, 48] width 5 height 5
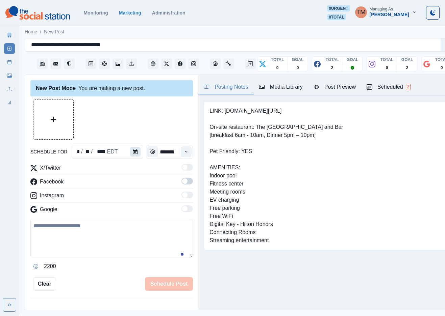
click at [133, 153] on icon "Calendar" at bounding box center [135, 152] width 5 height 5
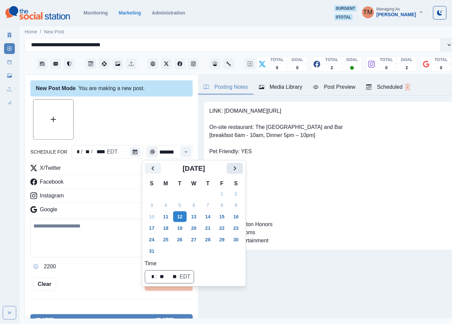
click at [235, 166] on icon "Next" at bounding box center [235, 168] width 8 height 8
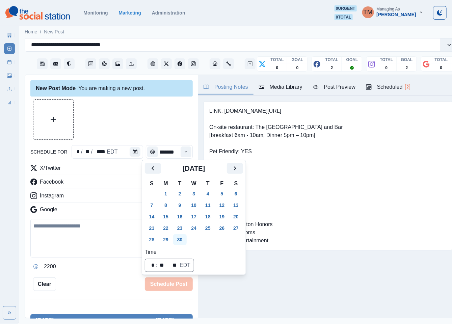
click at [180, 240] on button "30" at bounding box center [180, 239] width 14 height 11
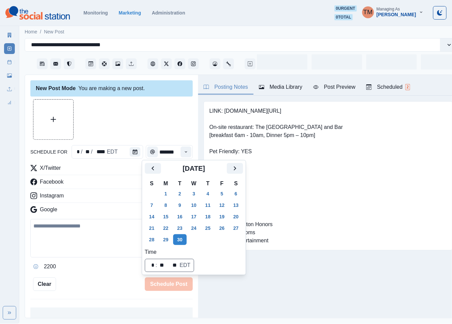
click at [128, 115] on div at bounding box center [111, 119] width 162 height 41
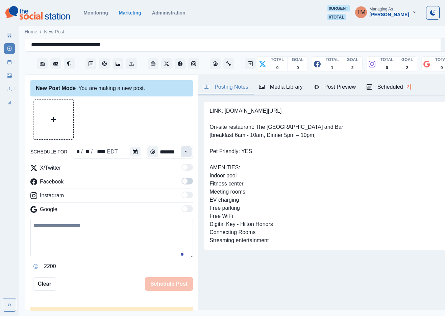
click at [184, 154] on icon "Time" at bounding box center [186, 152] width 5 height 5
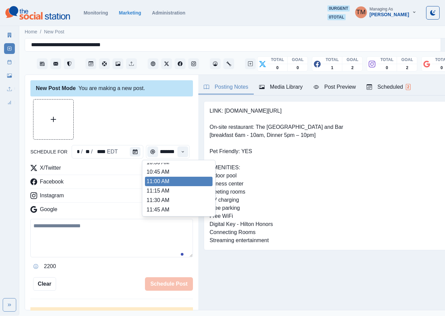
scroll to position [101, 0]
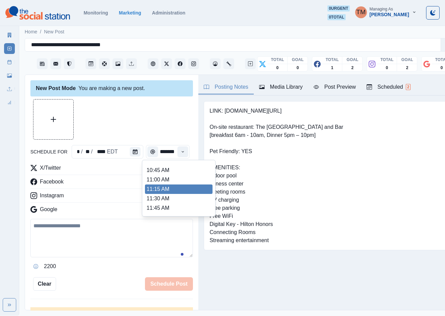
click at [156, 186] on li "11:15 AM" at bounding box center [179, 189] width 68 height 9
type input "********"
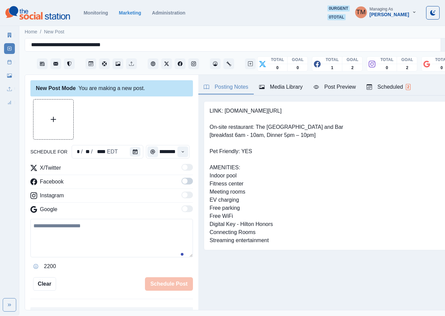
click at [183, 182] on span at bounding box center [186, 181] width 11 height 7
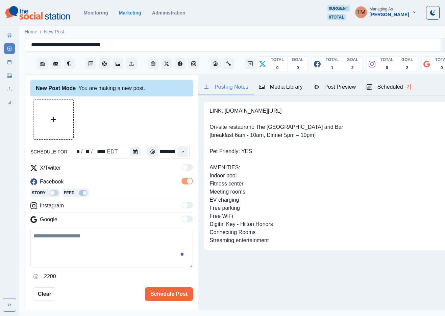
scroll to position [0, 0]
click at [65, 246] on textarea "*" at bounding box center [111, 248] width 162 height 38
paste textarea "**********"
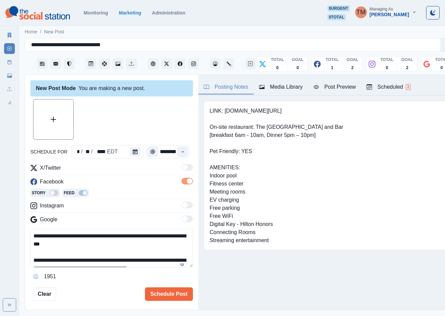
scroll to position [46, 0]
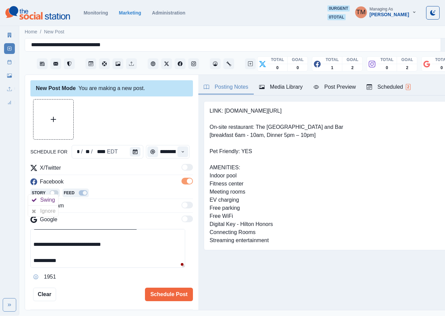
click at [68, 247] on textarea "**********" at bounding box center [107, 248] width 155 height 39
paste textarea
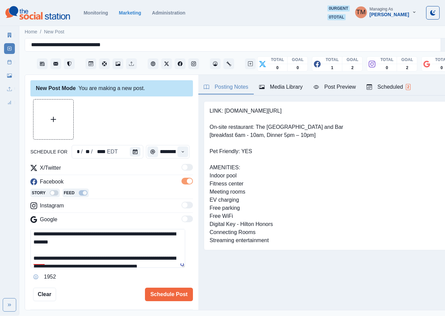
scroll to position [0, 0]
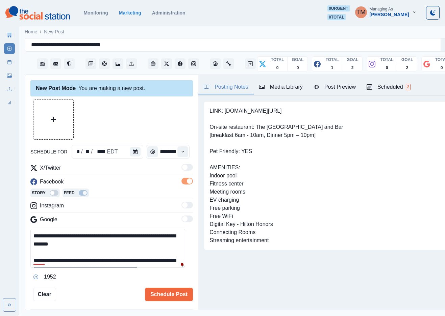
type textarea "**********"
click at [329, 87] on div "Post Preview" at bounding box center [334, 87] width 42 height 8
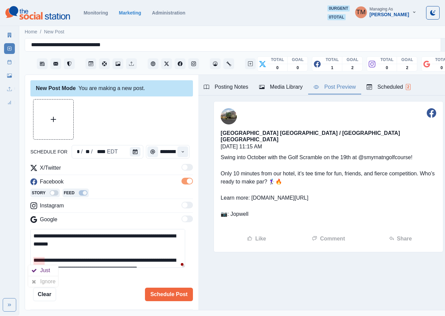
click at [42, 282] on div "Ignore" at bounding box center [49, 281] width 18 height 11
click at [54, 123] on button "Upload Media" at bounding box center [53, 120] width 40 height 40
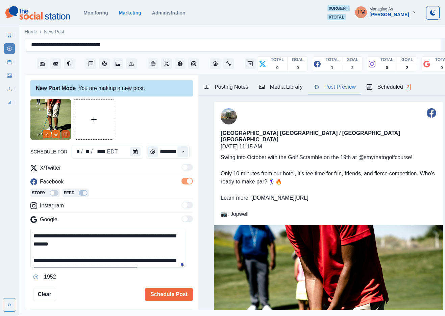
click at [64, 134] on icon "Edit Media" at bounding box center [65, 134] width 4 height 4
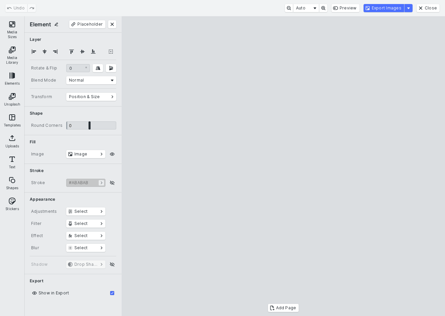
drag, startPoint x: 364, startPoint y: 65, endPoint x: 373, endPoint y: 47, distance: 20.4
click at [283, 166] on cesdk-canvas "Editor canvas" at bounding box center [283, 166] width 0 height 0
drag, startPoint x: 293, startPoint y: 48, endPoint x: 291, endPoint y: 64, distance: 16.3
click at [283, 166] on cesdk-canvas "Editor canvas" at bounding box center [283, 166] width 0 height 0
drag, startPoint x: 373, startPoint y: 181, endPoint x: 363, endPoint y: 181, distance: 10.5
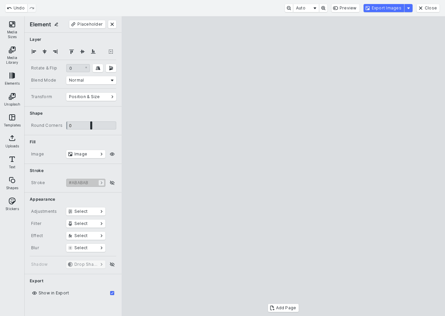
click at [283, 166] on cesdk-canvas "Editor canvas" at bounding box center [283, 166] width 0 height 0
click at [383, 8] on button "Export Images" at bounding box center [383, 8] width 41 height 8
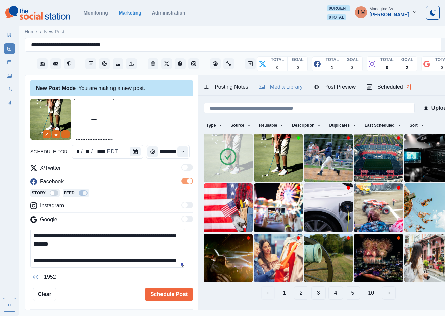
click at [278, 87] on div "Media Library" at bounding box center [281, 87] width 44 height 8
click at [275, 172] on icon "Delete Media" at bounding box center [277, 174] width 4 height 4
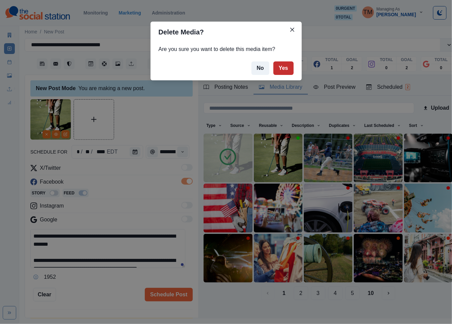
click at [286, 69] on button "Yes" at bounding box center [283, 68] width 20 height 14
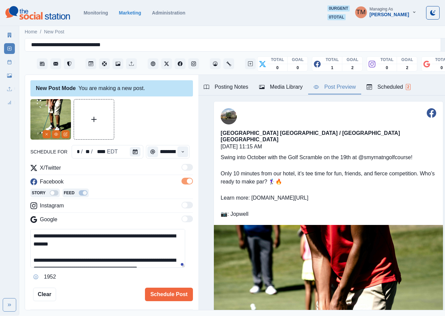
click at [336, 87] on div "Post Preview" at bounding box center [334, 87] width 42 height 8
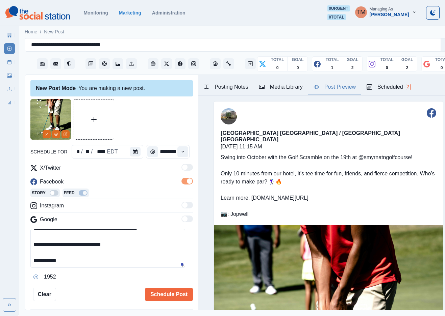
scroll to position [29, 0]
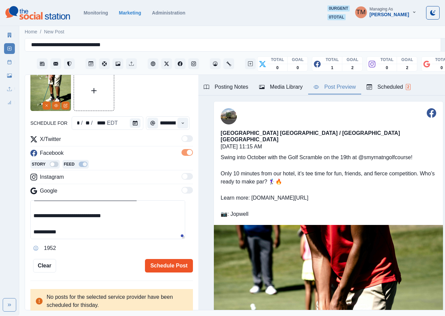
click at [175, 271] on button "Schedule Post" at bounding box center [169, 266] width 48 height 14
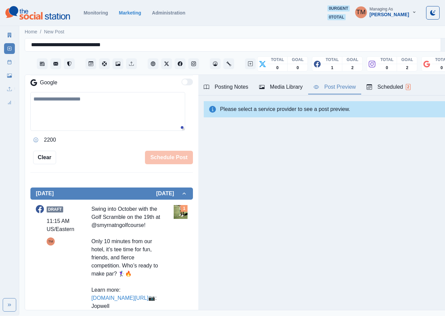
scroll to position [118, 0]
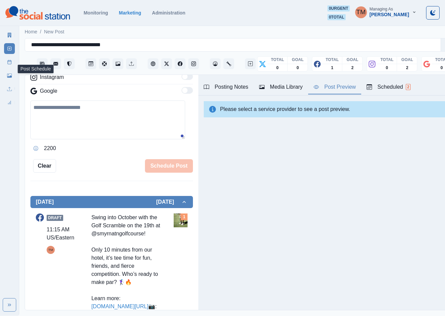
click at [11, 64] on icon at bounding box center [9, 62] width 5 height 5
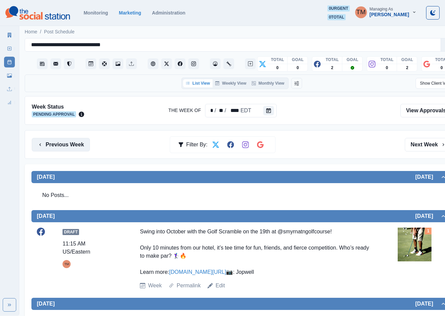
click at [70, 144] on button "Previous Week" at bounding box center [61, 145] width 58 height 14
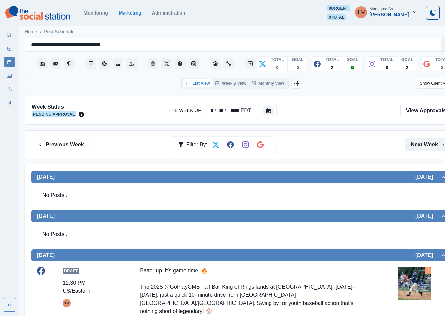
click at [423, 146] on button "Next Week" at bounding box center [427, 145] width 47 height 14
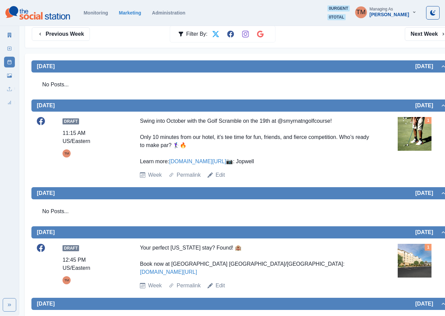
scroll to position [35, 0]
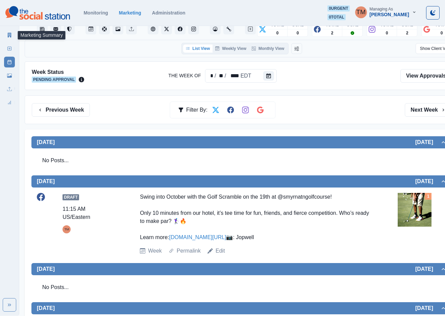
click at [8, 35] on icon at bounding box center [10, 35] width 4 height 5
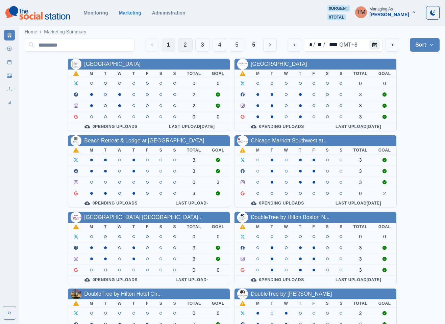
click at [185, 46] on button "2" at bounding box center [185, 45] width 15 height 14
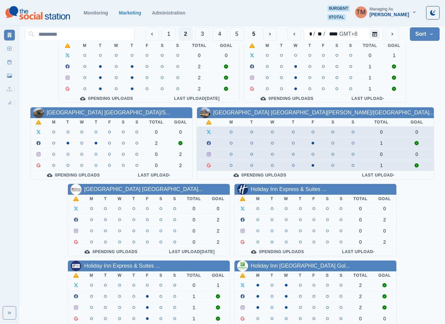
scroll to position [203, 0]
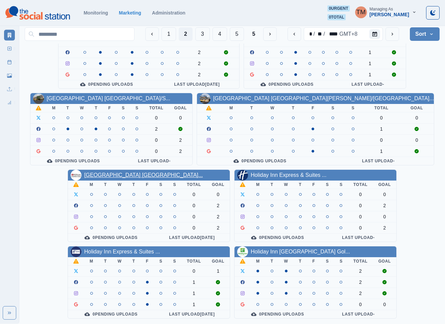
click at [134, 172] on link "[GEOGRAPHIC_DATA] [GEOGRAPHIC_DATA]..." at bounding box center [143, 175] width 118 height 6
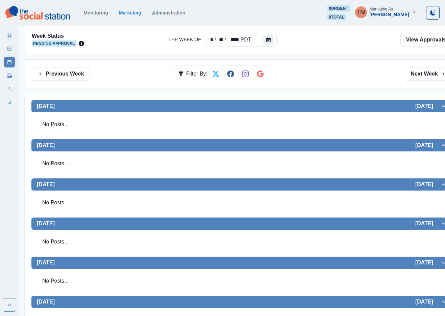
scroll to position [142, 0]
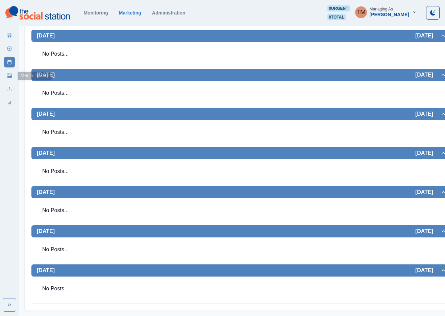
click at [6, 79] on link "Media Library" at bounding box center [9, 75] width 11 height 11
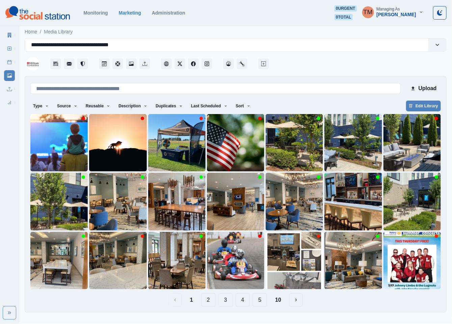
click at [352, 310] on div "Upload Type Any Image Video Source Any Upload Social Manager Found: Instagram F…" at bounding box center [236, 194] width 422 height 237
click at [12, 62] on link "Post Schedule" at bounding box center [9, 62] width 11 height 11
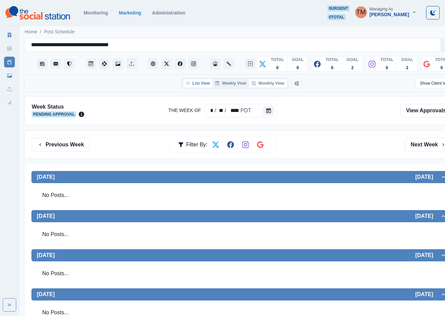
click at [272, 83] on button "Monthly View" at bounding box center [268, 83] width 38 height 8
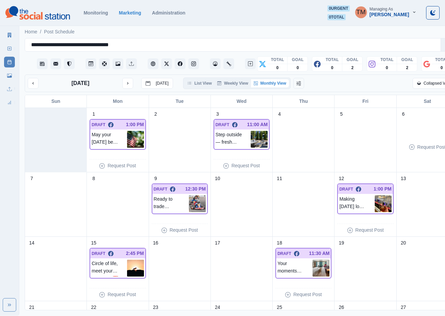
scroll to position [120, 0]
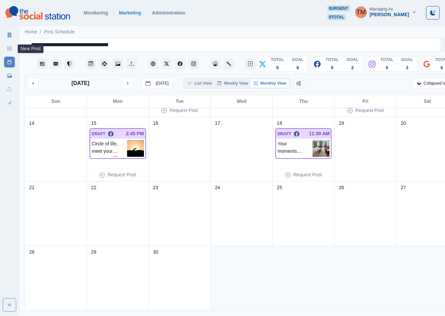
click at [7, 51] on link "New Post" at bounding box center [9, 48] width 11 height 11
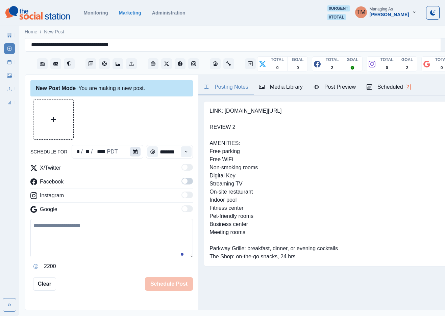
click at [133, 152] on icon "Calendar" at bounding box center [135, 152] width 5 height 5
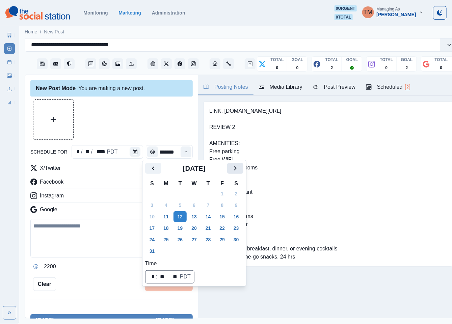
click at [236, 167] on icon "Next" at bounding box center [235, 168] width 8 height 8
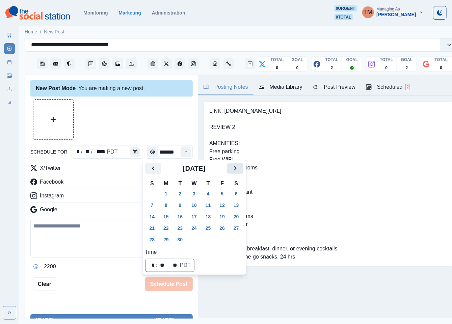
click at [236, 167] on icon "Next" at bounding box center [235, 168] width 8 height 8
click at [153, 169] on icon "Previous" at bounding box center [153, 168] width 8 height 8
click at [179, 228] on button "23" at bounding box center [181, 228] width 14 height 11
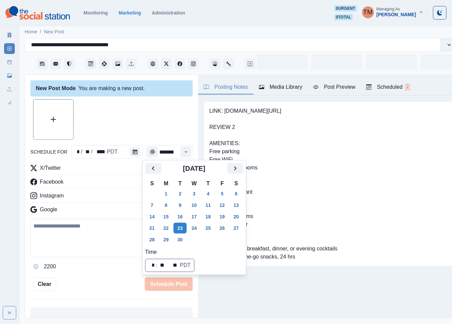
click at [145, 128] on div at bounding box center [111, 119] width 162 height 41
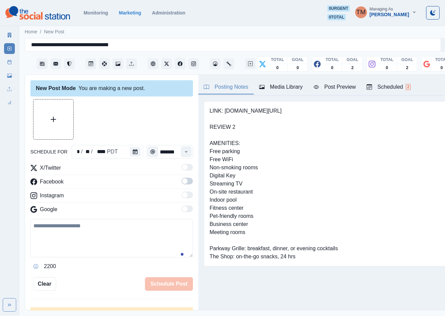
click at [184, 150] on icon "Time" at bounding box center [186, 152] width 5 height 5
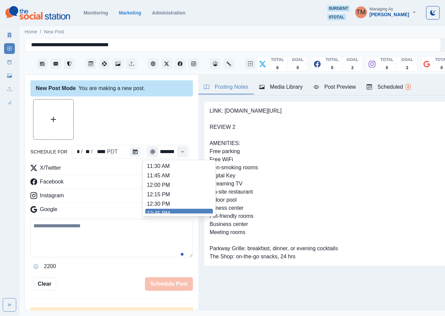
scroll to position [149, 0]
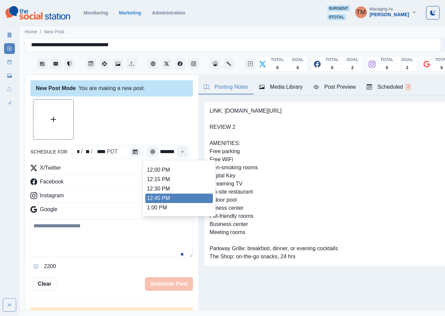
click at [165, 198] on li "12:45 PM" at bounding box center [179, 198] width 68 height 9
type input "********"
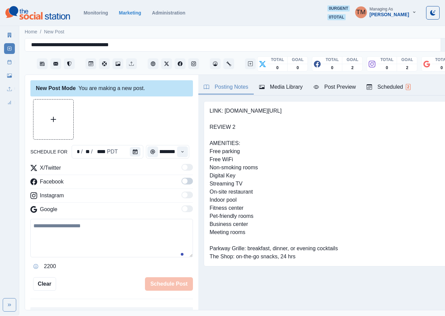
drag, startPoint x: 184, startPoint y: 182, endPoint x: 182, endPoint y: 199, distance: 17.3
click at [184, 183] on span at bounding box center [186, 181] width 11 height 7
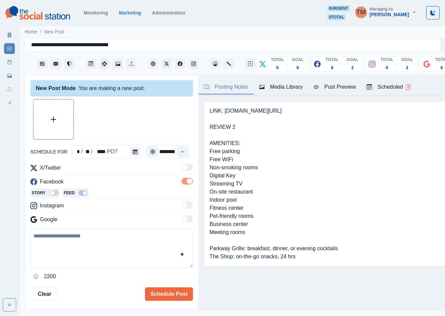
scroll to position [0, 0]
click at [53, 126] on button "Upload Media" at bounding box center [53, 120] width 40 height 40
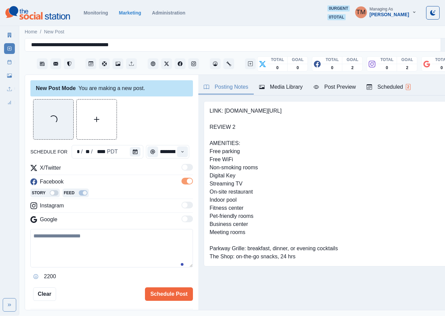
click at [72, 257] on textarea at bounding box center [111, 248] width 162 height 38
paste textarea "**********"
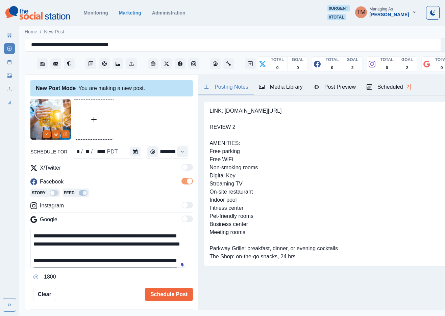
scroll to position [54, 0]
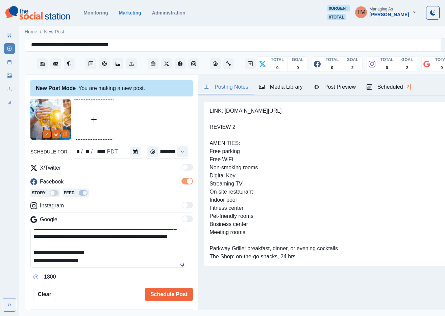
click at [338, 91] on div "Post Preview" at bounding box center [334, 87] width 42 height 8
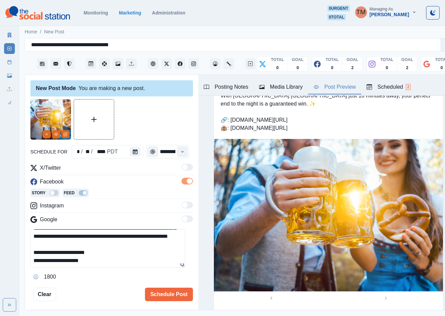
scroll to position [76, 0]
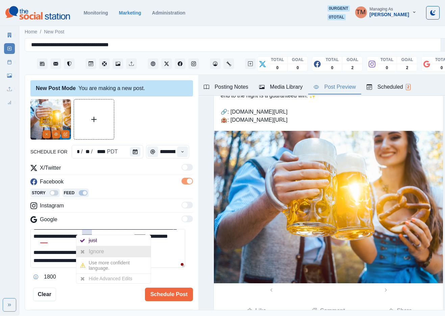
drag, startPoint x: 90, startPoint y: 251, endPoint x: 101, endPoint y: 250, distance: 10.2
click at [96, 251] on div "Ignore" at bounding box center [97, 251] width 18 height 11
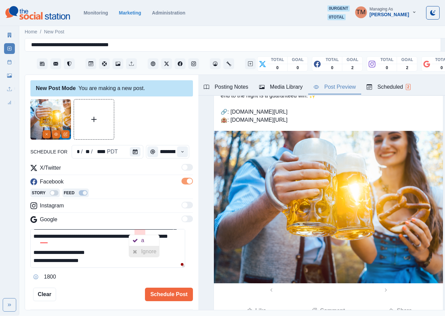
click at [143, 250] on div "Ignore" at bounding box center [150, 251] width 18 height 11
click at [53, 249] on div "your" at bounding box center [53, 248] width 13 height 11
drag, startPoint x: 133, startPoint y: 248, endPoint x: 139, endPoint y: 248, distance: 6.4
click at [133, 248] on textarea "**********" at bounding box center [107, 248] width 155 height 39
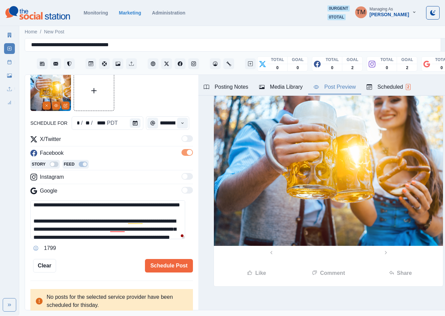
scroll to position [20, 0]
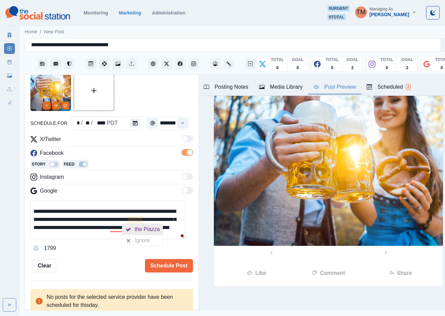
click at [137, 235] on div "the Piazza" at bounding box center [148, 229] width 28 height 11
click at [146, 237] on div "the Hilton" at bounding box center [152, 237] width 26 height 11
click at [129, 233] on textarea "**********" at bounding box center [107, 220] width 155 height 39
type textarea "**********"
click at [135, 97] on div at bounding box center [111, 91] width 162 height 41
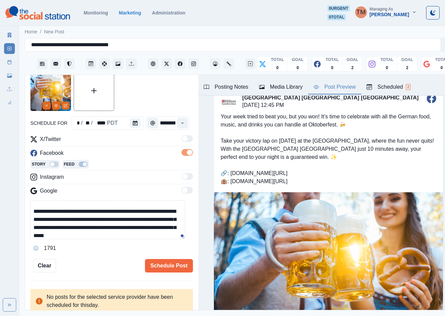
scroll to position [12, 0]
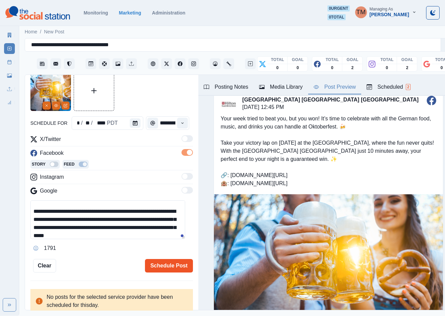
click at [165, 271] on button "Schedule Post" at bounding box center [169, 266] width 48 height 14
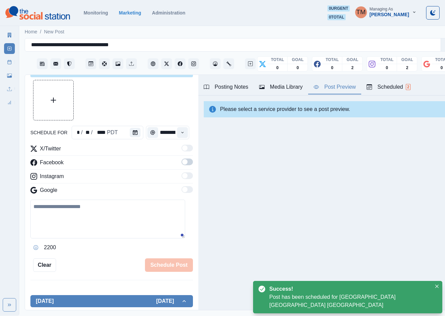
scroll to position [29, 0]
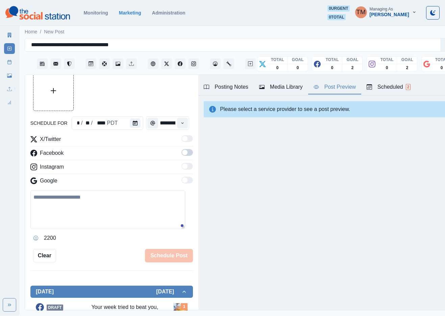
click at [9, 59] on link "Post Schedule" at bounding box center [9, 62] width 11 height 11
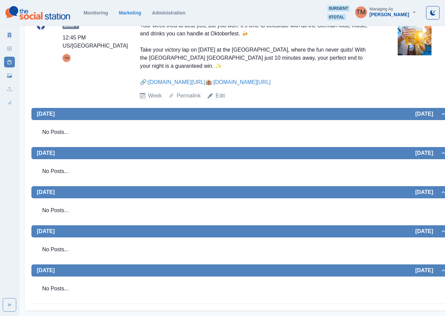
scroll to position [215, 0]
click at [10, 76] on icon at bounding box center [9, 76] width 5 height 4
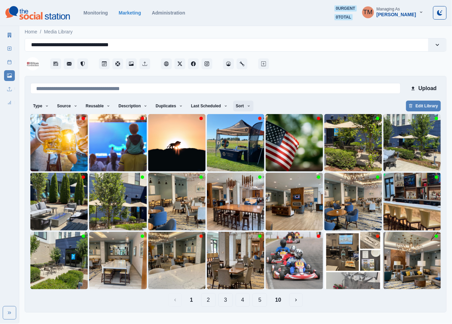
click at [247, 108] on icon "button" at bounding box center [249, 106] width 4 height 4
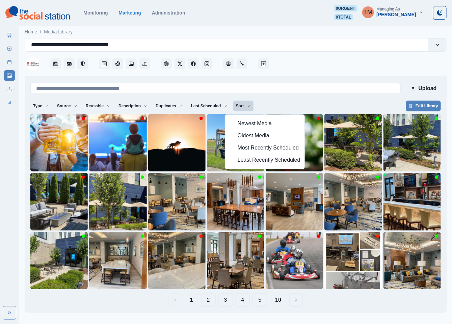
click at [279, 106] on div "Type Any Image Video Source Any Upload Social Manager Found: Instagram Found: G…" at bounding box center [235, 107] width 410 height 12
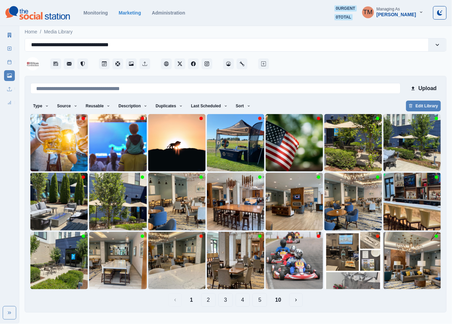
click at [210, 296] on button "2" at bounding box center [208, 300] width 15 height 14
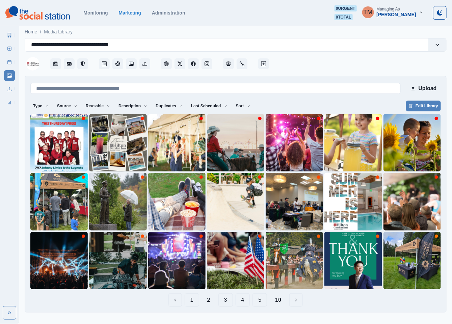
click at [193, 301] on button "1" at bounding box center [192, 300] width 15 height 14
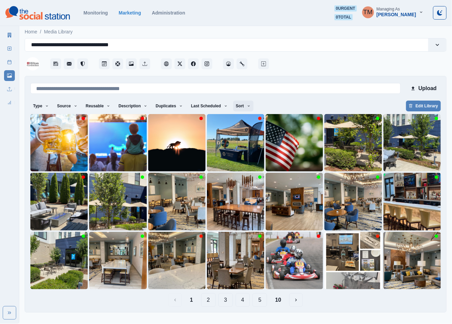
click at [247, 106] on icon "button" at bounding box center [249, 106] width 4 height 4
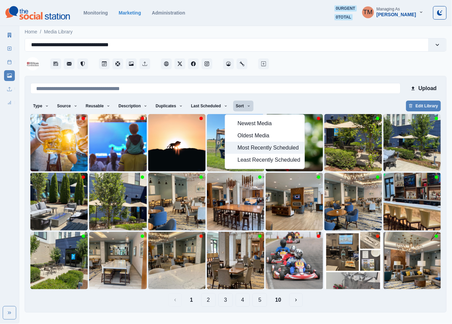
click at [261, 150] on span "Most Recently Scheduled" at bounding box center [269, 148] width 63 height 8
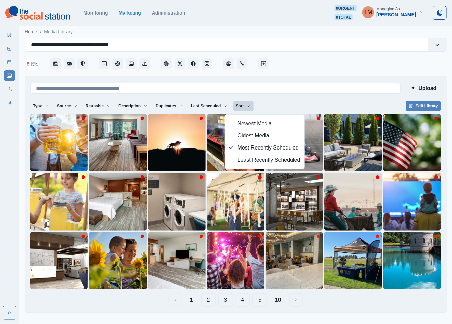
click at [343, 99] on div "Upload Type Any Image Video Source Any Upload Social Manager Found: Instagram F…" at bounding box center [235, 194] width 410 height 225
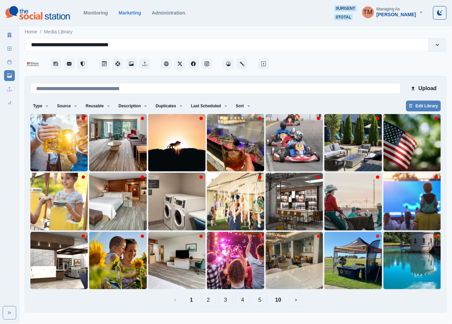
click at [212, 303] on button "2" at bounding box center [208, 300] width 15 height 14
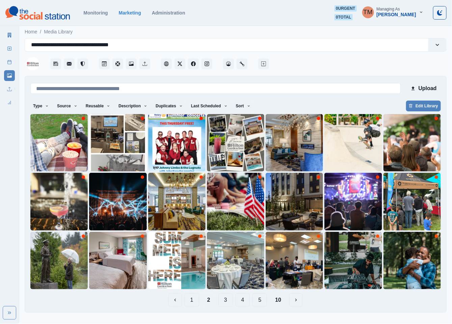
click at [226, 304] on button "3" at bounding box center [225, 300] width 15 height 14
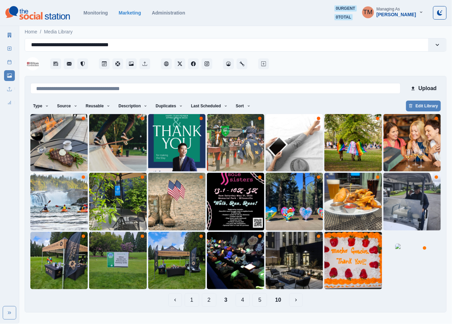
click at [243, 301] on button "4" at bounding box center [243, 300] width 15 height 14
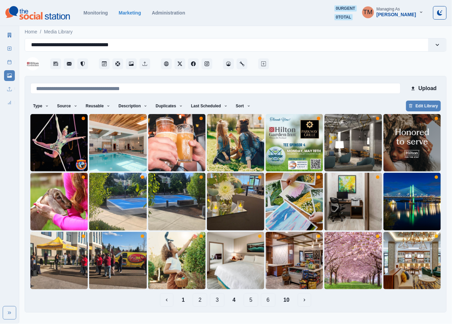
click at [250, 300] on button "5" at bounding box center [251, 300] width 15 height 14
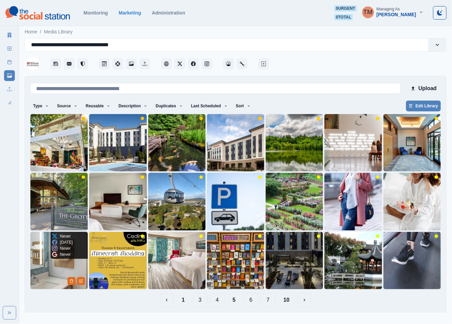
click at [38, 274] on img at bounding box center [58, 260] width 57 height 57
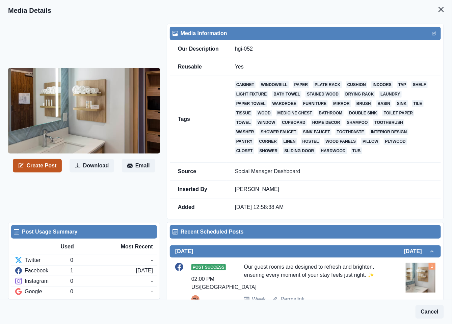
click at [39, 166] on button "Create Post" at bounding box center [37, 166] width 49 height 14
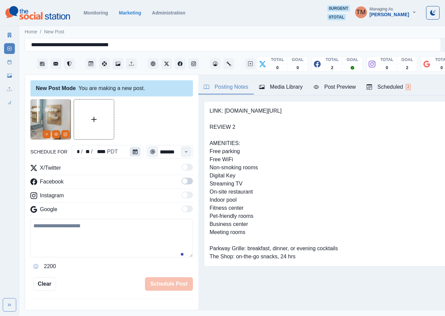
click at [133, 151] on icon "Calendar" at bounding box center [135, 152] width 5 height 5
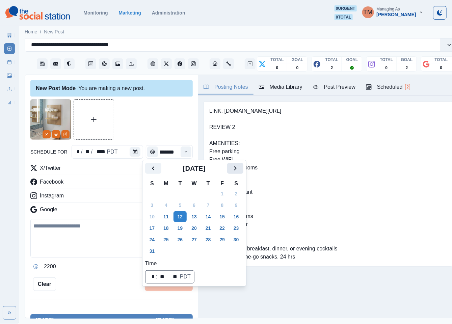
click at [232, 168] on icon "Next" at bounding box center [235, 168] width 8 height 8
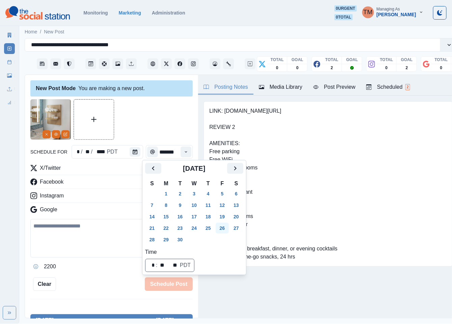
click at [223, 227] on button "26" at bounding box center [223, 228] width 14 height 11
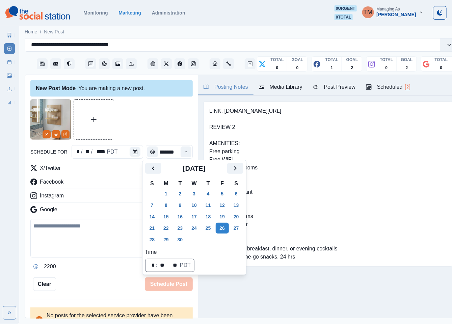
click at [167, 122] on div at bounding box center [111, 119] width 162 height 41
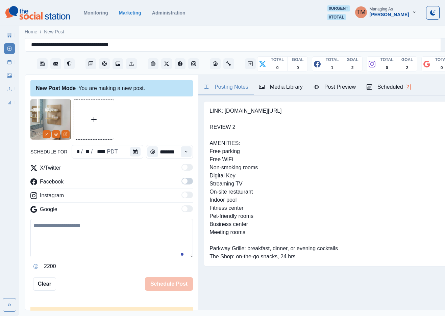
drag, startPoint x: 179, startPoint y: 183, endPoint x: 124, endPoint y: 229, distance: 72.1
click at [182, 183] on span at bounding box center [184, 181] width 5 height 5
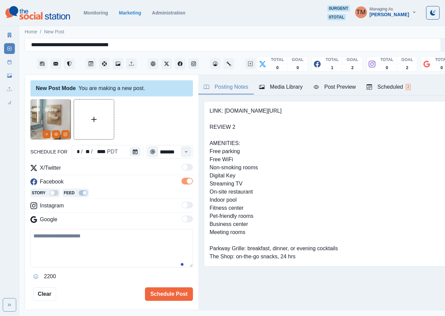
click at [56, 247] on textarea at bounding box center [111, 248] width 162 height 38
paste textarea "**********"
click at [121, 238] on textarea "**********" at bounding box center [107, 248] width 155 height 39
drag, startPoint x: 149, startPoint y: 239, endPoint x: 154, endPoint y: 239, distance: 4.7
click at [151, 239] on textarea "**********" at bounding box center [107, 248] width 155 height 39
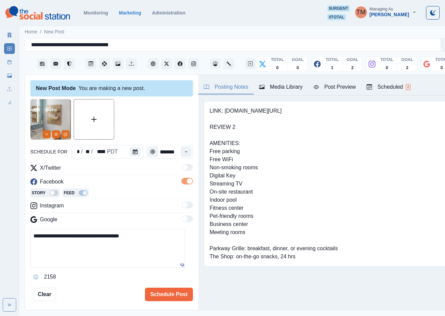
click at [342, 90] on div "Post Preview" at bounding box center [334, 87] width 42 height 8
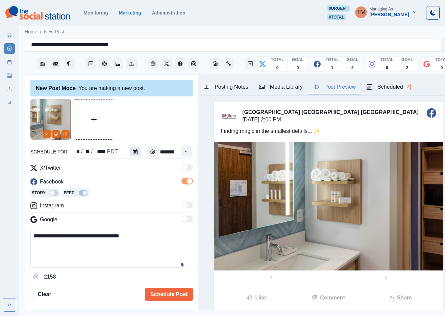
click at [132, 154] on button "Calendar" at bounding box center [135, 151] width 11 height 9
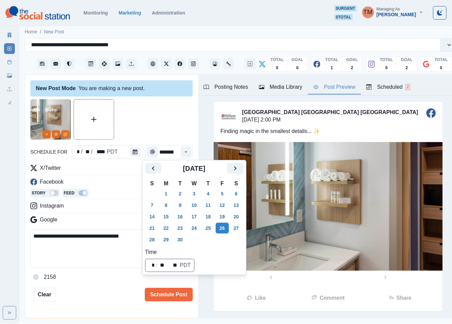
click at [142, 121] on div at bounding box center [111, 119] width 162 height 41
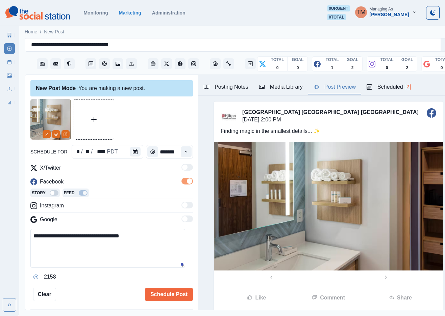
drag, startPoint x: 163, startPoint y: 296, endPoint x: 123, endPoint y: 242, distance: 67.2
click at [121, 251] on div "**********" at bounding box center [111, 200] width 162 height 202
click at [143, 237] on textarea "**********" at bounding box center [107, 248] width 155 height 39
drag, startPoint x: 28, startPoint y: 233, endPoint x: -6, endPoint y: 232, distance: 34.4
click at [0, 232] on html "**********" at bounding box center [222, 158] width 445 height 316
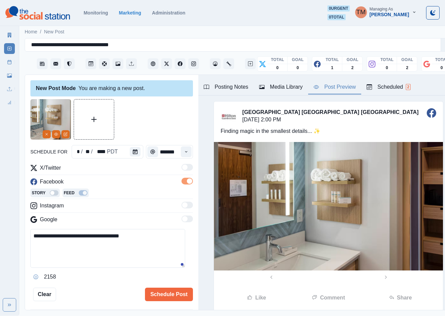
paste textarea "**"
click at [131, 239] on textarea "**********" at bounding box center [107, 248] width 155 height 39
click at [43, 246] on div "Find" at bounding box center [46, 246] width 13 height 11
click at [159, 246] on textarea "**********" at bounding box center [107, 248] width 155 height 39
type textarea "**********"
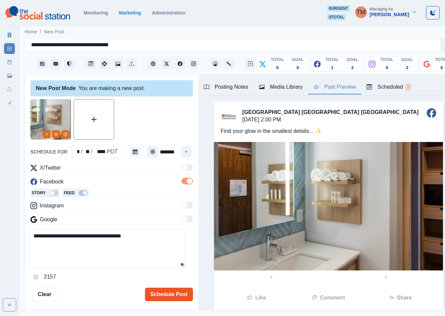
click at [163, 298] on button "Schedule Post" at bounding box center [169, 295] width 48 height 14
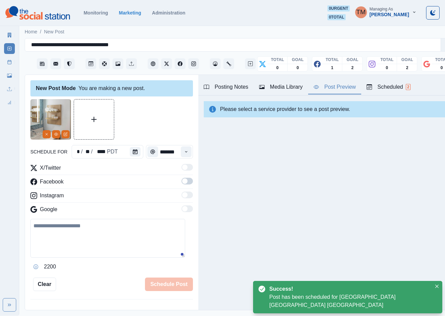
click at [8, 63] on icon at bounding box center [9, 62] width 5 height 5
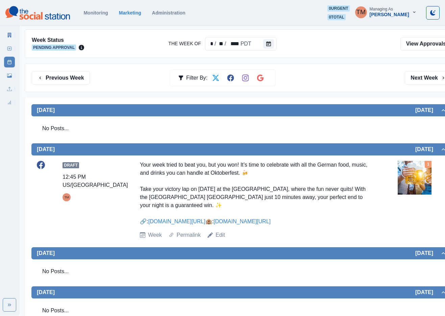
scroll to position [245, 0]
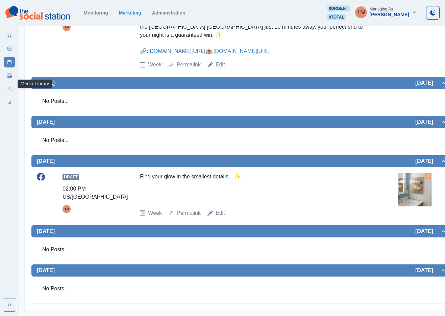
click at [6, 75] on link "Media Library" at bounding box center [9, 75] width 11 height 11
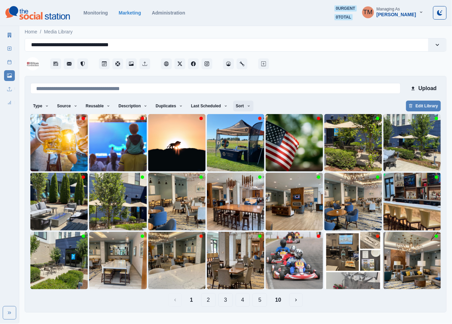
click at [237, 107] on button "Sort" at bounding box center [243, 106] width 20 height 11
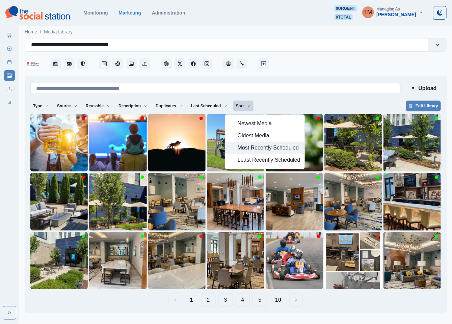
click at [266, 151] on span "Most Recently Scheduled" at bounding box center [269, 148] width 63 height 8
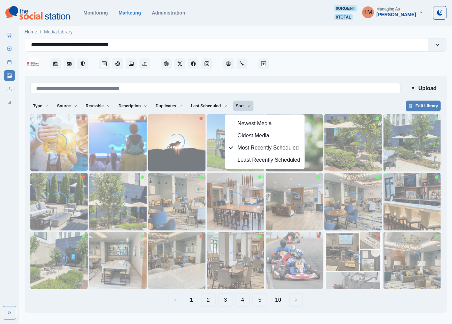
click at [319, 101] on div "Type Any Image Video Source Any Upload Social Manager Found: Instagram Found: G…" at bounding box center [235, 107] width 410 height 12
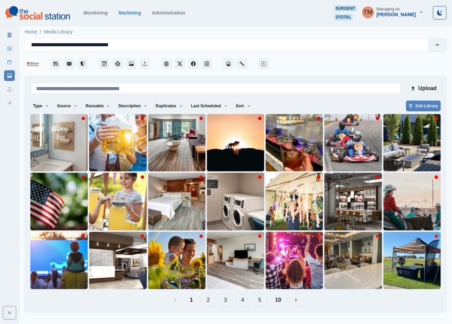
click at [278, 300] on button "10" at bounding box center [278, 300] width 17 height 14
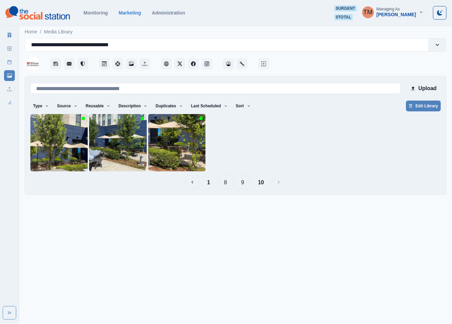
click at [244, 188] on button "9" at bounding box center [243, 183] width 15 height 14
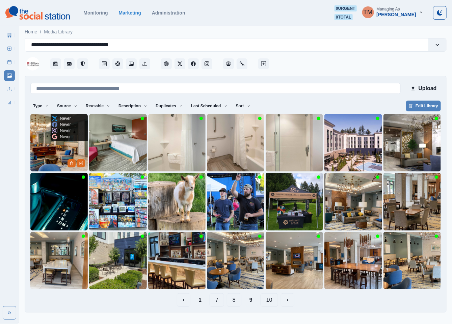
click at [44, 153] on img at bounding box center [58, 142] width 57 height 57
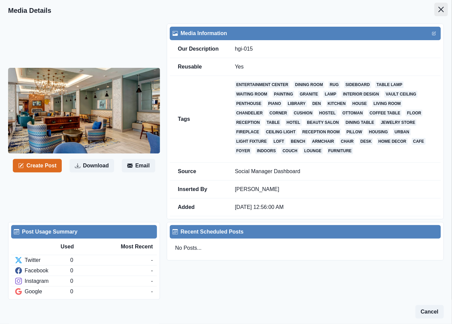
click at [439, 10] on icon "Close" at bounding box center [441, 9] width 5 height 5
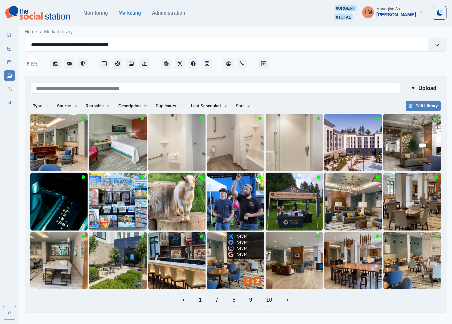
click at [217, 271] on img at bounding box center [235, 260] width 57 height 57
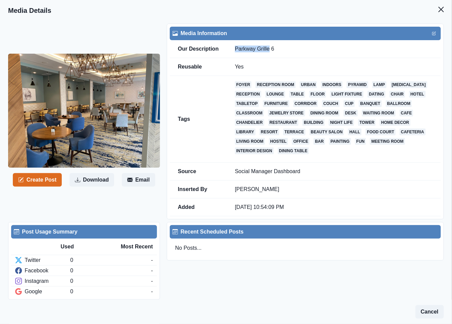
drag, startPoint x: 234, startPoint y: 49, endPoint x: 267, endPoint y: 48, distance: 32.4
click at [267, 48] on td "Parkway Grille 6" at bounding box center [334, 49] width 214 height 18
copy td "Parkway Grille"
click at [48, 171] on div "Create Post Download Email" at bounding box center [87, 122] width 159 height 196
click at [49, 185] on button "Create Post" at bounding box center [37, 180] width 49 height 14
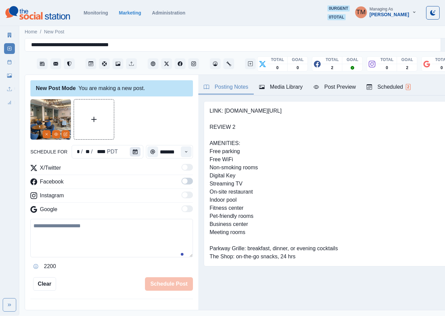
click at [133, 153] on icon "Calendar" at bounding box center [135, 152] width 5 height 5
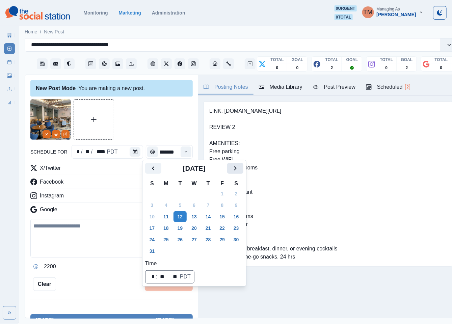
click at [236, 168] on icon "Next" at bounding box center [235, 168] width 8 height 8
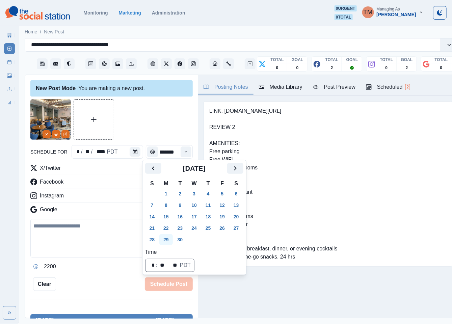
click at [164, 240] on button "29" at bounding box center [166, 239] width 14 height 11
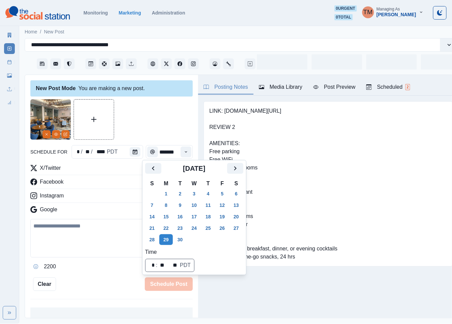
click at [155, 115] on div at bounding box center [111, 119] width 162 height 41
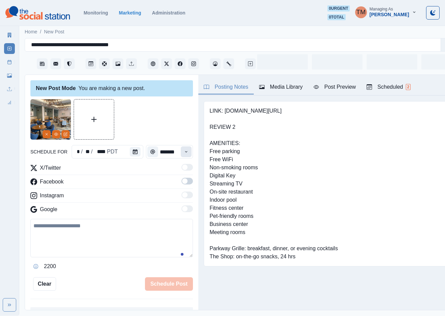
click at [184, 152] on icon "Time" at bounding box center [186, 152] width 5 height 5
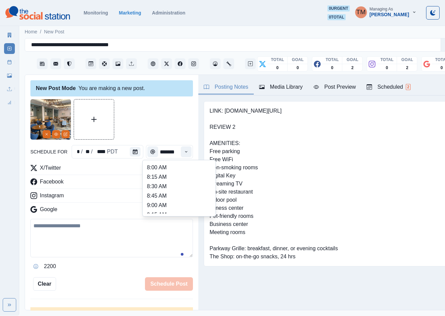
scroll to position [112, 0]
click at [170, 188] on li "11:30 AM" at bounding box center [179, 188] width 68 height 9
type input "********"
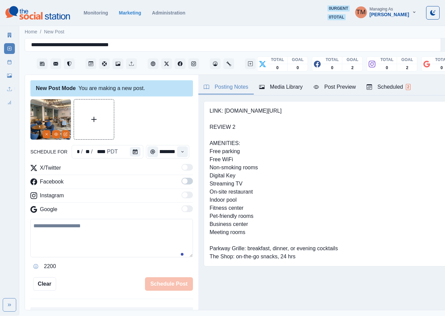
click at [162, 119] on div at bounding box center [111, 119] width 162 height 41
click at [181, 180] on span at bounding box center [186, 181] width 11 height 7
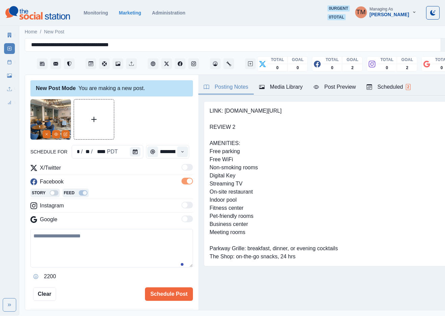
click at [111, 247] on textarea at bounding box center [111, 248] width 162 height 38
paste textarea "**********"
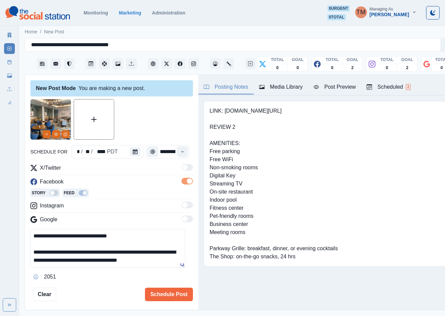
type textarea "**********"
click at [334, 87] on div "Post Preview" at bounding box center [334, 87] width 42 height 8
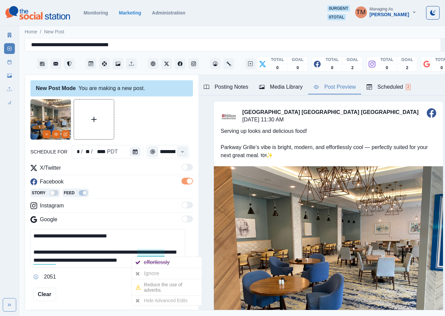
click at [155, 275] on div "Ignore" at bounding box center [153, 273] width 18 height 11
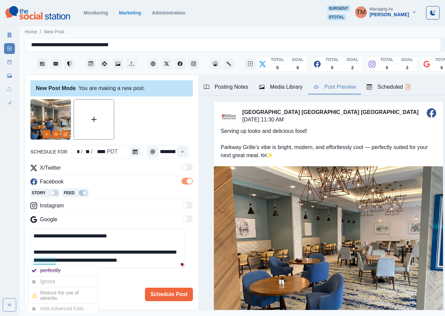
drag, startPoint x: 46, startPoint y: 277, endPoint x: 45, endPoint y: 282, distance: 4.8
click at [46, 277] on div "Ignore" at bounding box center [49, 281] width 18 height 11
click at [150, 289] on button "Schedule Post" at bounding box center [169, 295] width 48 height 14
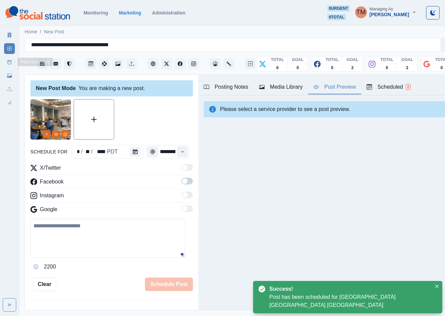
click at [9, 65] on link "Post Schedule" at bounding box center [9, 62] width 11 height 11
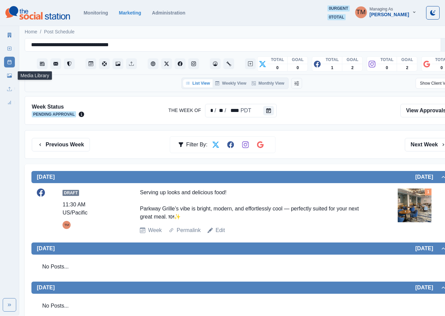
click at [10, 76] on icon at bounding box center [9, 76] width 5 height 4
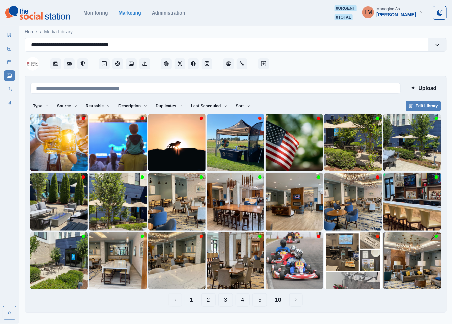
click at [211, 302] on button "2" at bounding box center [208, 300] width 15 height 14
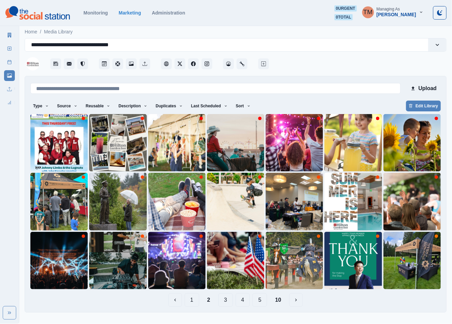
click at [226, 302] on button "3" at bounding box center [225, 300] width 15 height 14
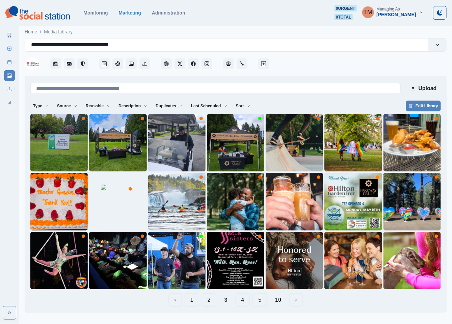
click at [243, 302] on button "4" at bounding box center [243, 300] width 15 height 14
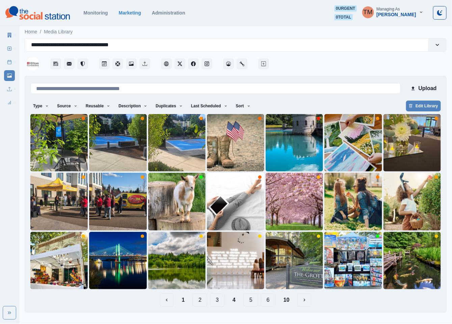
click at [254, 302] on button "5" at bounding box center [251, 300] width 15 height 14
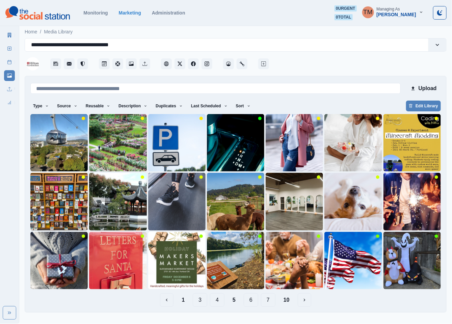
click at [257, 302] on button "6" at bounding box center [251, 300] width 15 height 14
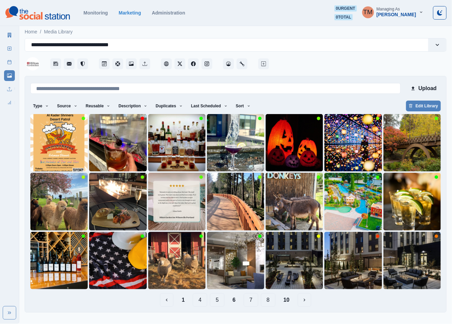
click at [248, 303] on button "7" at bounding box center [251, 300] width 15 height 14
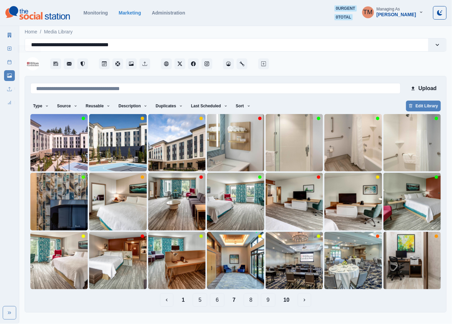
click at [10, 49] on icon at bounding box center [9, 48] width 5 height 5
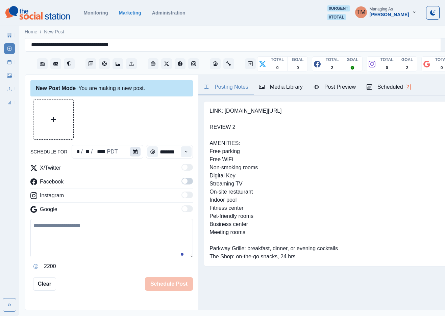
click at [133, 152] on icon "Calendar" at bounding box center [135, 152] width 5 height 5
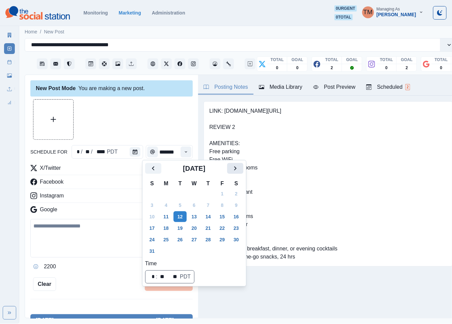
click at [233, 169] on icon "Next" at bounding box center [235, 168] width 8 height 8
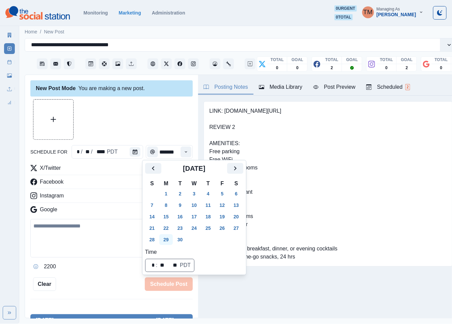
click at [163, 239] on button "29" at bounding box center [166, 239] width 14 height 11
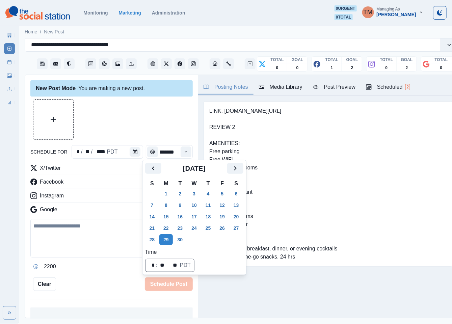
click at [134, 102] on div "New Post Mode You are making a new post. schedule for * / ** / **** PDT *******…" at bounding box center [111, 197] width 173 height 244
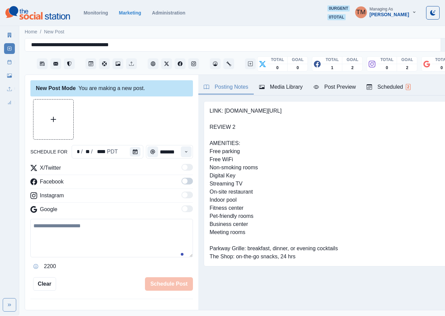
click at [181, 183] on span at bounding box center [186, 181] width 11 height 7
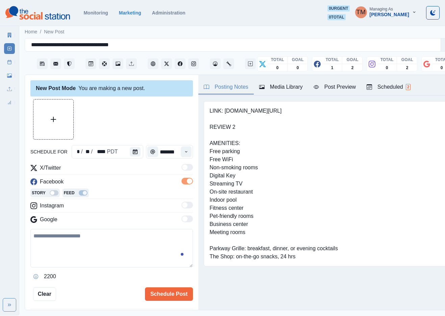
click at [49, 116] on button "Upload Media" at bounding box center [53, 120] width 40 height 40
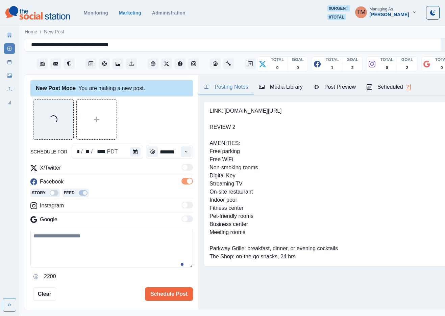
click at [77, 245] on textarea at bounding box center [111, 248] width 162 height 38
paste textarea "**********"
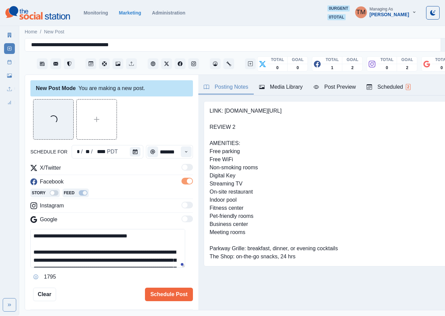
scroll to position [46, 0]
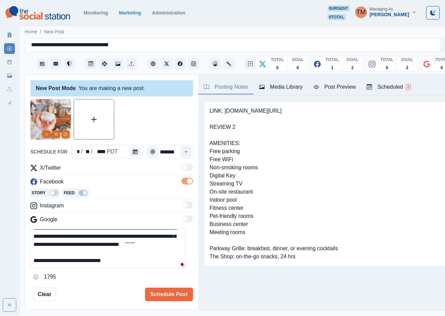
click at [330, 87] on div "Post Preview" at bounding box center [334, 87] width 42 height 8
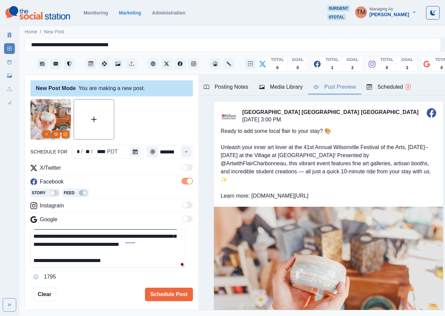
click at [144, 120] on div at bounding box center [111, 119] width 162 height 41
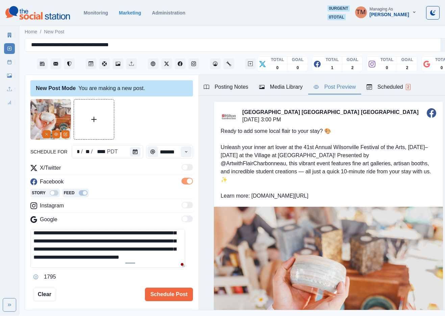
scroll to position [26, 0]
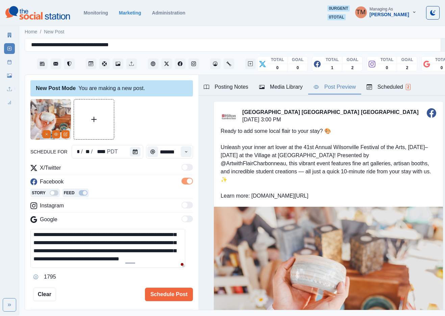
drag, startPoint x: 115, startPoint y: 236, endPoint x: 127, endPoint y: 240, distance: 12.7
click at [115, 237] on textarea "**********" at bounding box center [107, 248] width 155 height 39
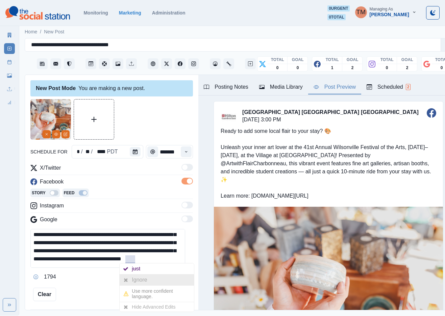
click at [134, 279] on div "Ignore" at bounding box center [141, 280] width 18 height 11
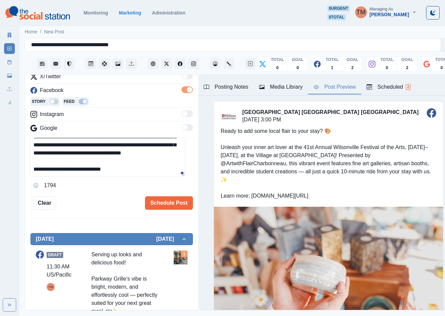
scroll to position [101, 0]
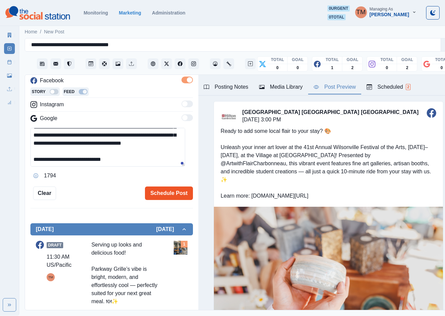
type textarea "**********"
click at [167, 192] on button "Schedule Post" at bounding box center [169, 194] width 48 height 14
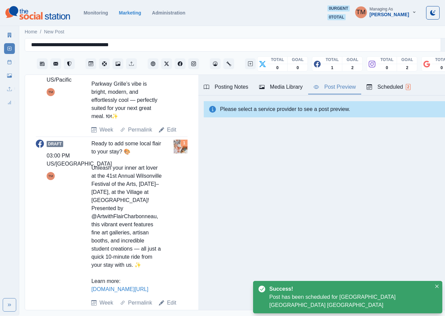
scroll to position [286, 0]
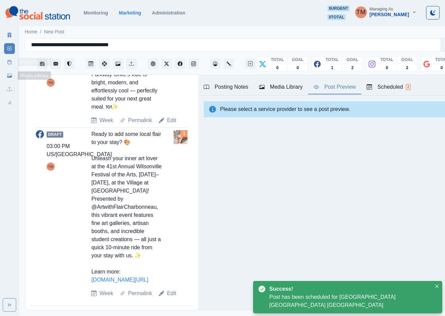
click at [7, 65] on link "Post Schedule" at bounding box center [9, 62] width 11 height 11
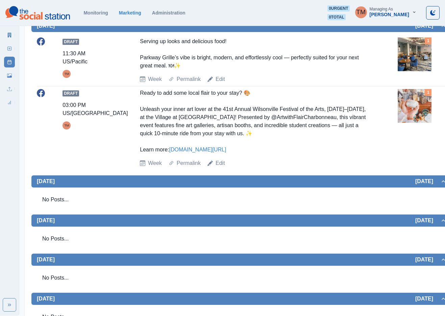
scroll to position [152, 0]
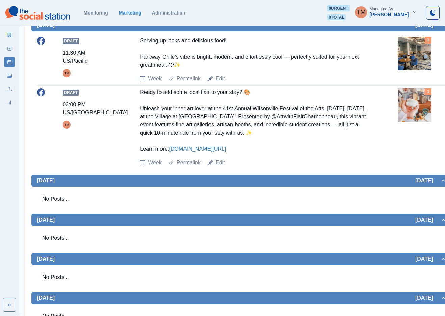
click at [218, 82] on link "Edit" at bounding box center [219, 79] width 9 height 8
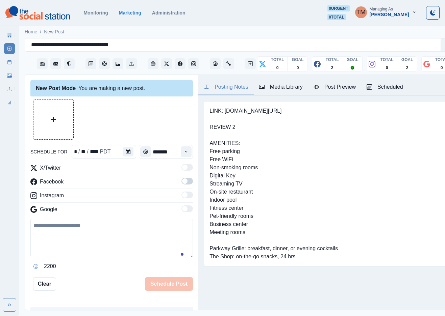
scroll to position [7, 0]
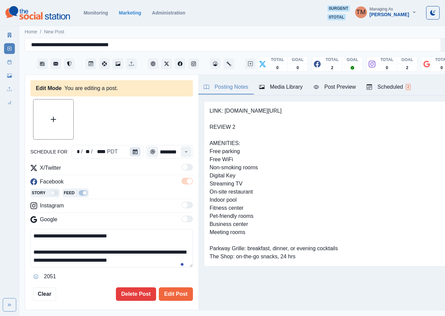
type input "********"
type textarea "**********"
click at [133, 150] on icon "Calendar" at bounding box center [135, 152] width 5 height 5
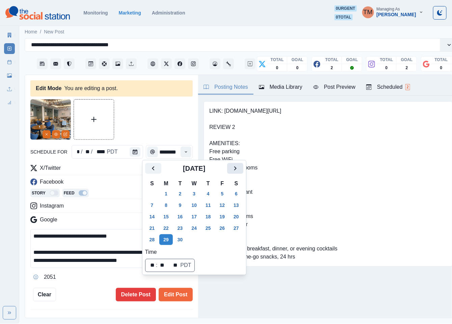
click at [237, 169] on icon "Next" at bounding box center [235, 168] width 8 height 8
click at [197, 194] on button "1" at bounding box center [194, 193] width 14 height 11
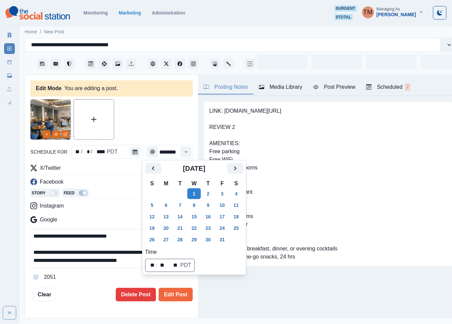
click at [133, 118] on div at bounding box center [111, 119] width 162 height 41
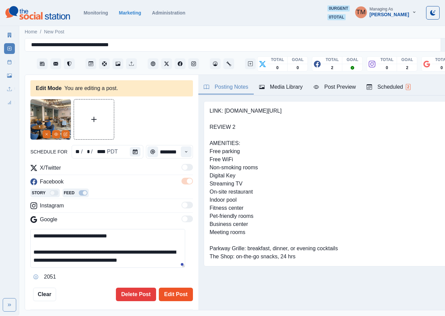
click at [166, 295] on button "Edit Post" at bounding box center [176, 295] width 34 height 14
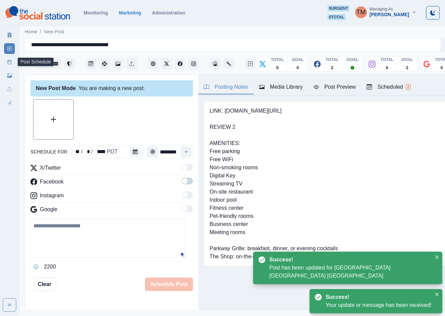
click at [8, 64] on icon at bounding box center [9, 62] width 5 height 5
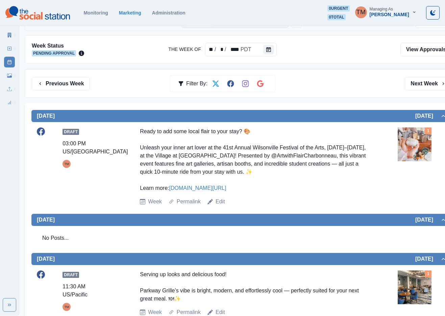
scroll to position [51, 0]
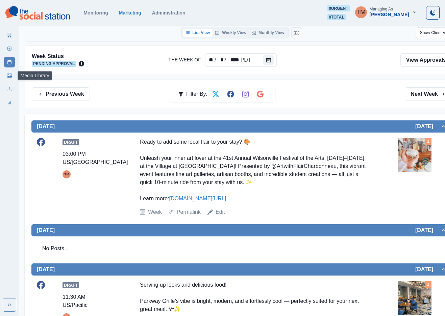
drag, startPoint x: 10, startPoint y: 78, endPoint x: 0, endPoint y: 79, distance: 10.1
click at [10, 78] on link "Media Library" at bounding box center [9, 75] width 11 height 11
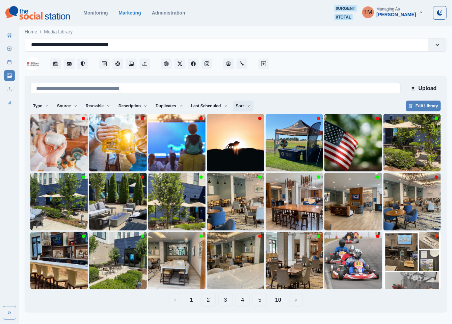
click at [236, 107] on button "Sort" at bounding box center [243, 106] width 20 height 11
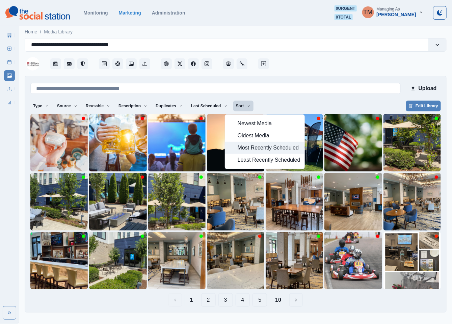
click at [245, 148] on span "Most Recently Scheduled" at bounding box center [269, 148] width 63 height 8
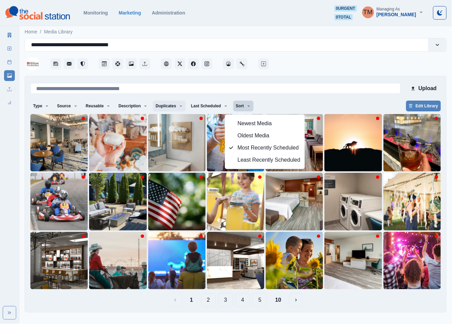
click at [161, 109] on button "Duplicates" at bounding box center [169, 106] width 33 height 11
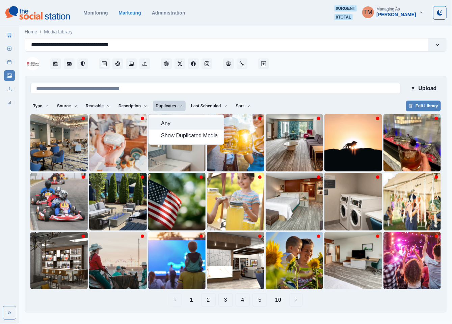
click at [169, 123] on span "Any" at bounding box center [190, 124] width 58 height 8
click at [184, 138] on span "Show Duplicated Media" at bounding box center [190, 136] width 58 height 8
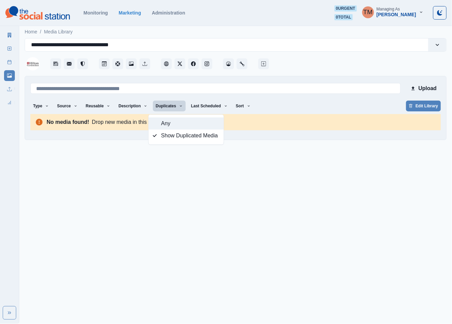
click at [195, 122] on span "Any" at bounding box center [190, 124] width 58 height 8
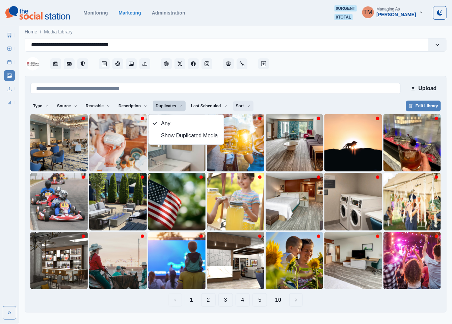
click at [233, 108] on button "Sort" at bounding box center [243, 106] width 20 height 11
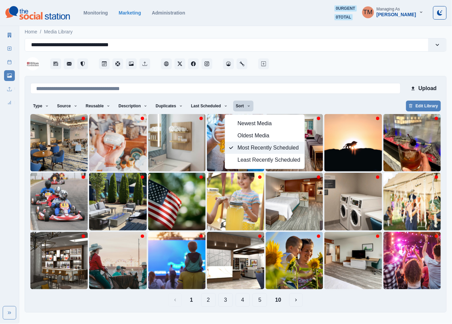
drag, startPoint x: 250, startPoint y: 148, endPoint x: 274, endPoint y: 132, distance: 28.9
click at [251, 147] on span "Most Recently Scheduled" at bounding box center [269, 148] width 63 height 8
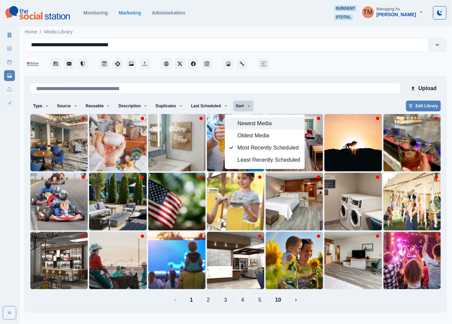
click at [268, 123] on span "Newest Media" at bounding box center [269, 124] width 63 height 8
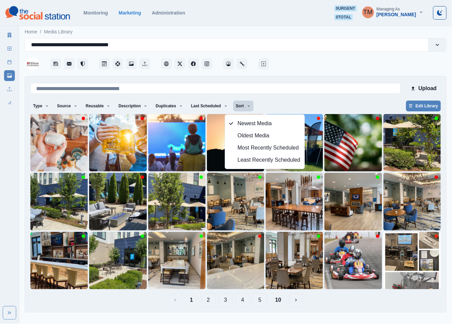
click at [287, 103] on div "Type Any Image Video Source Any Upload Social Manager Found: Instagram Found: G…" at bounding box center [235, 107] width 410 height 12
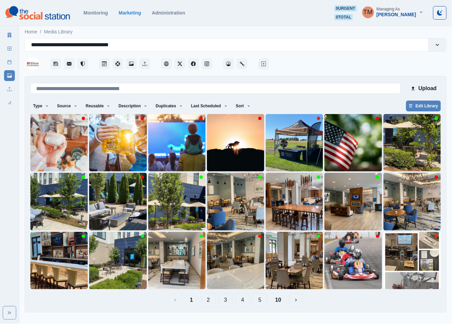
click at [205, 302] on button "2" at bounding box center [208, 300] width 15 height 14
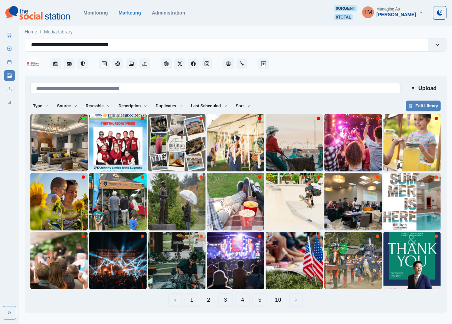
click at [228, 301] on button "3" at bounding box center [225, 300] width 15 height 14
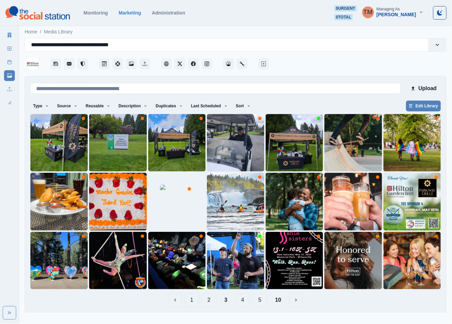
click at [241, 301] on button "4" at bounding box center [243, 300] width 15 height 14
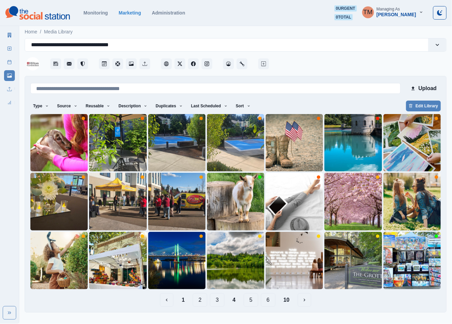
click at [249, 300] on button "5" at bounding box center [251, 300] width 15 height 14
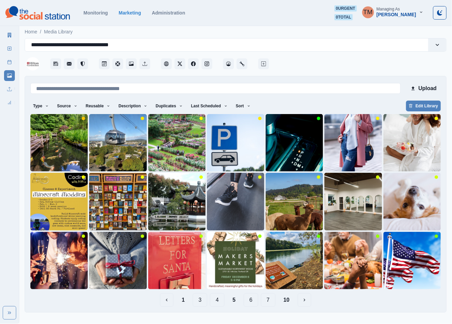
drag, startPoint x: 183, startPoint y: 301, endPoint x: 180, endPoint y: 299, distance: 4.2
click at [182, 300] on button "1" at bounding box center [183, 300] width 14 height 14
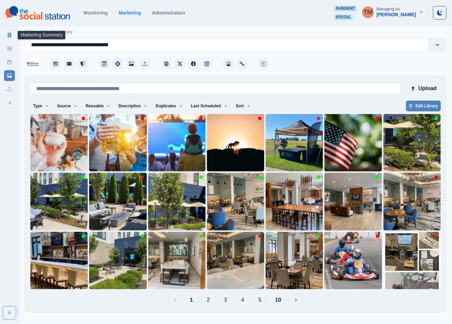
click at [8, 33] on icon at bounding box center [9, 35] width 5 height 5
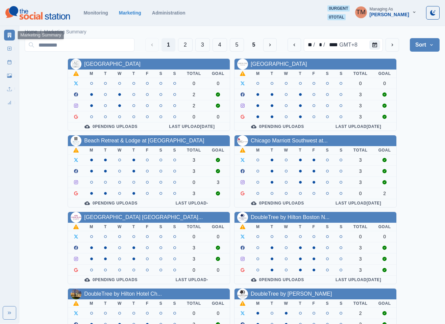
click at [437, 164] on div "AC Hotel Atlanta Downtown M T W T F S S Total Goal 0 0 2 2 0 0 0 Pending Upload…" at bounding box center [232, 286] width 415 height 456
click at [188, 49] on button "2" at bounding box center [185, 45] width 15 height 14
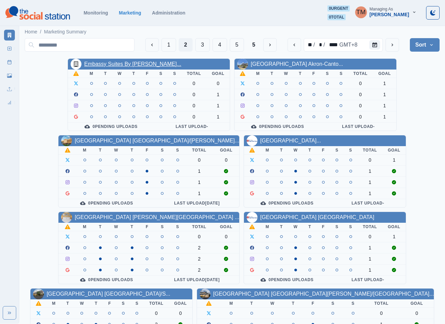
click at [128, 63] on link "Embassy Suites By Hilton Syra..." at bounding box center [132, 64] width 97 height 6
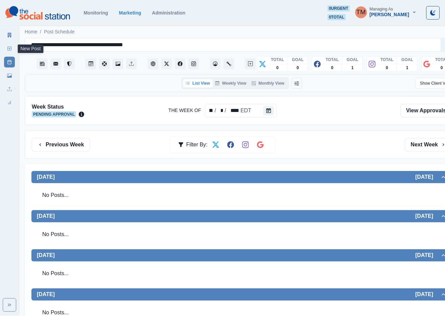
click at [8, 47] on rect at bounding box center [10, 49] width 4 height 4
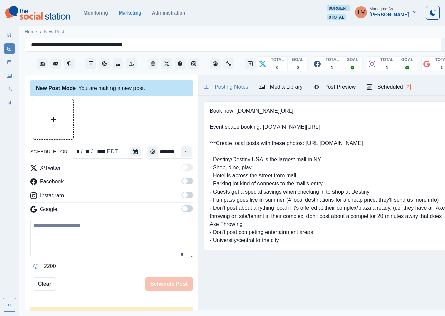
click at [73, 256] on textarea at bounding box center [111, 238] width 162 height 38
paste textarea "**********"
type textarea "**********"
click at [133, 152] on icon "Calendar" at bounding box center [135, 152] width 5 height 5
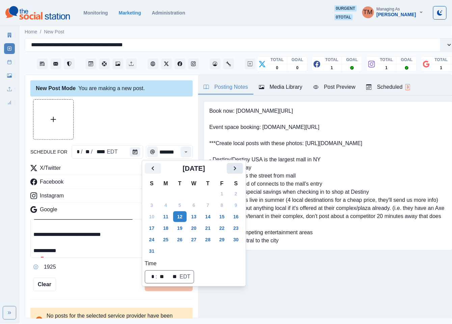
click at [235, 168] on icon "Next" at bounding box center [235, 168] width 8 height 8
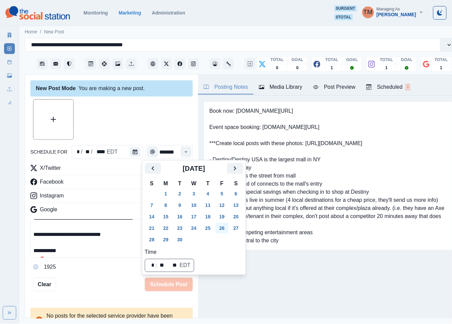
click at [221, 228] on button "26" at bounding box center [222, 228] width 14 height 11
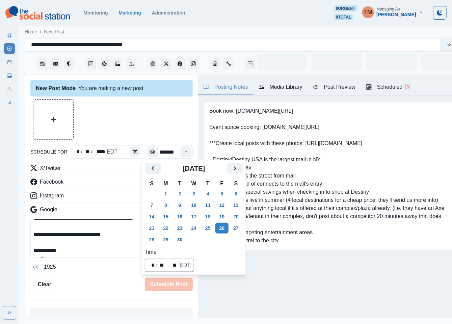
click at [129, 108] on div at bounding box center [111, 119] width 162 height 41
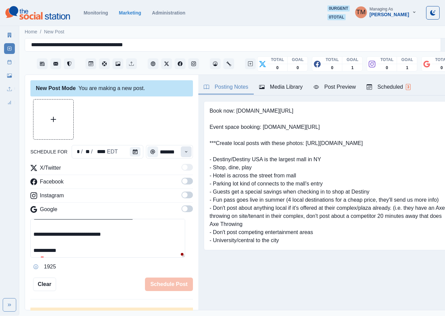
click at [185, 152] on icon "Time" at bounding box center [186, 151] width 2 height 1
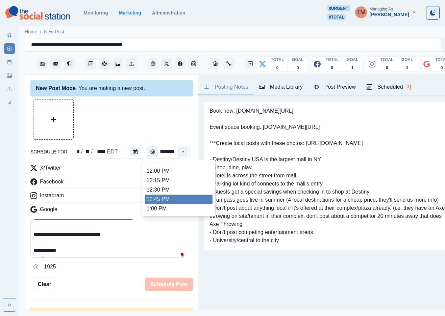
scroll to position [152, 0]
click at [156, 191] on li "12:45 PM" at bounding box center [179, 195] width 68 height 9
click at [178, 192] on li "12:45 PM" at bounding box center [179, 195] width 68 height 9
type input "********"
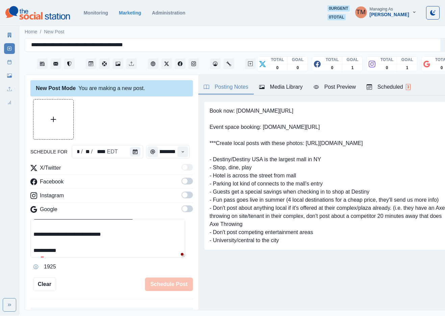
drag, startPoint x: 181, startPoint y: 182, endPoint x: 180, endPoint y: 197, distance: 15.2
click at [181, 185] on label at bounding box center [186, 183] width 11 height 11
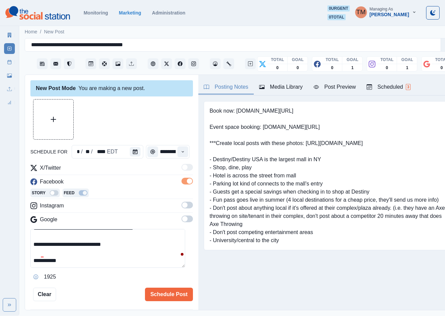
drag, startPoint x: 180, startPoint y: 205, endPoint x: 185, endPoint y: 227, distance: 23.0
click at [181, 209] on span at bounding box center [186, 205] width 11 height 7
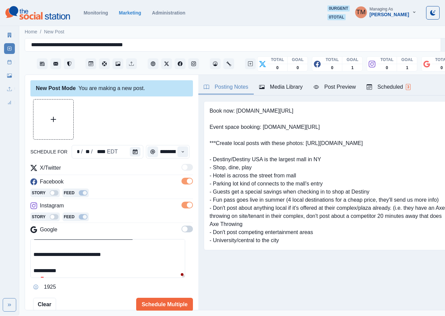
click at [181, 229] on span at bounding box center [186, 229] width 11 height 7
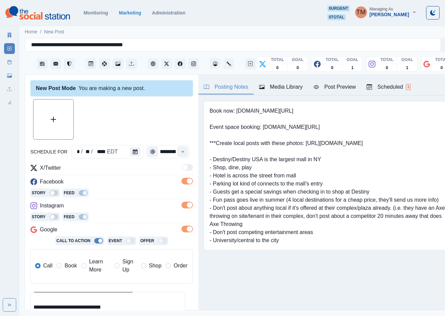
click at [92, 266] on span "Learn More" at bounding box center [99, 266] width 21 height 16
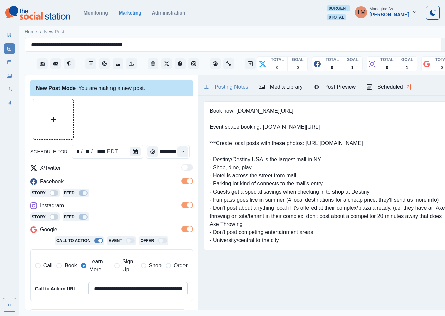
click at [117, 289] on input "**********" at bounding box center [137, 289] width 99 height 14
paste input
type input "**********"
click at [61, 125] on button "Upload Media" at bounding box center [53, 120] width 40 height 40
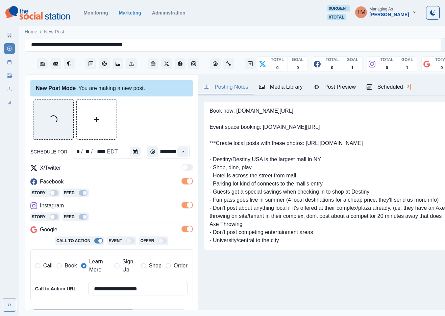
scroll to position [110, 0]
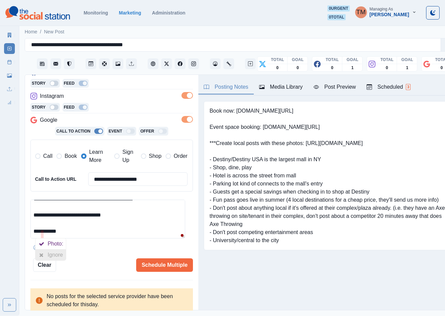
drag, startPoint x: 46, startPoint y: 256, endPoint x: 77, endPoint y: 242, distance: 34.6
click at [49, 256] on div "Ignore" at bounding box center [50, 255] width 30 height 11
drag, startPoint x: 82, startPoint y: 235, endPoint x: 91, endPoint y: 237, distance: 9.4
click at [85, 235] on textarea "**********" at bounding box center [107, 219] width 155 height 39
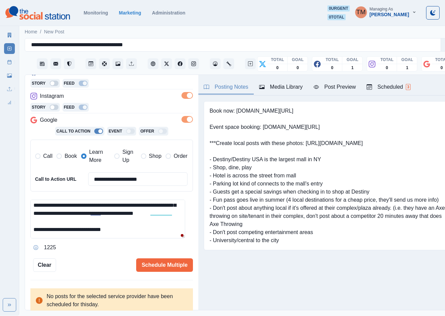
scroll to position [5, 0]
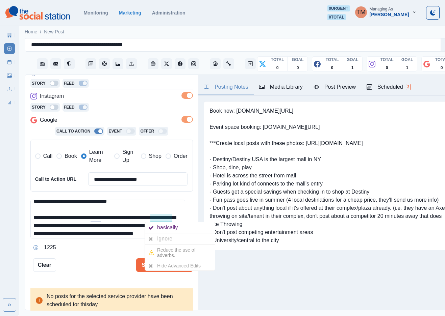
click at [164, 239] on div "Ignore" at bounding box center [166, 239] width 18 height 11
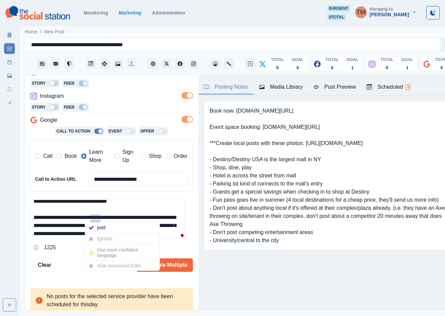
click at [103, 239] on div "Ignore" at bounding box center [106, 239] width 18 height 11
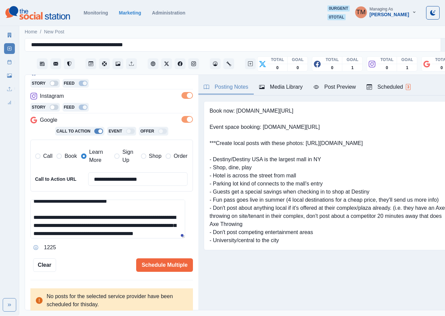
click at [339, 87] on div "Post Preview" at bounding box center [334, 87] width 42 height 8
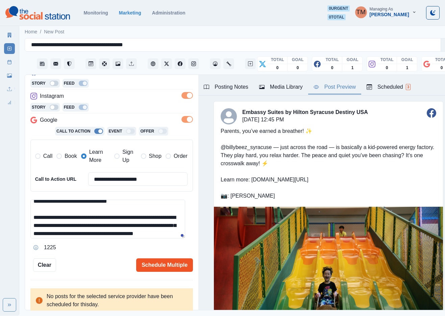
click at [158, 267] on button "Schedule Multiple" at bounding box center [164, 266] width 57 height 14
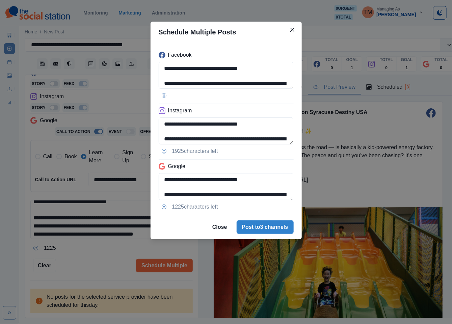
click at [98, 261] on div "**********" at bounding box center [226, 162] width 452 height 324
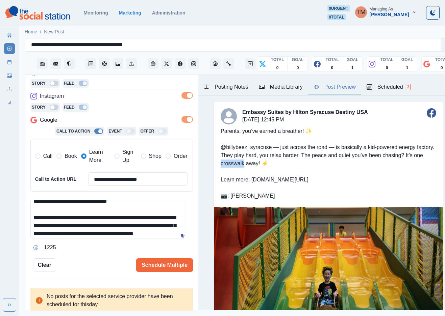
drag, startPoint x: 235, startPoint y: 164, endPoint x: 213, endPoint y: 165, distance: 22.6
click at [214, 165] on div "Parents, you’ve earned a breather! ✨ @billybeez_syracuse — just across the road…" at bounding box center [328, 164] width 229 height 86
copy div "crosswalk"
click at [158, 237] on textarea "**********" at bounding box center [107, 219] width 155 height 39
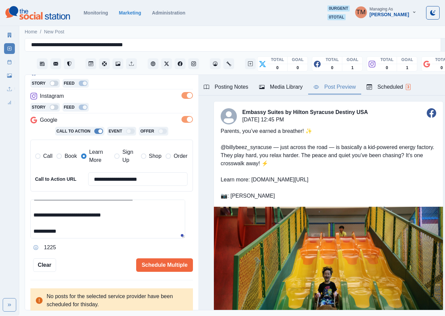
scroll to position [48, 0]
drag, startPoint x: 154, startPoint y: 236, endPoint x: 80, endPoint y: 211, distance: 77.8
click at [80, 211] on textarea "**********" at bounding box center [107, 219] width 155 height 39
paste textarea "****"
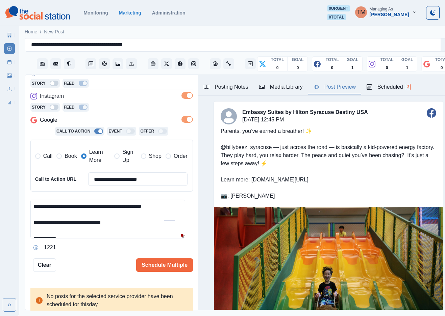
scroll to position [23, 0]
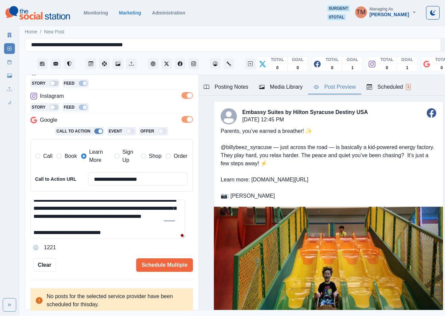
click at [155, 219] on textarea "**********" at bounding box center [107, 219] width 155 height 39
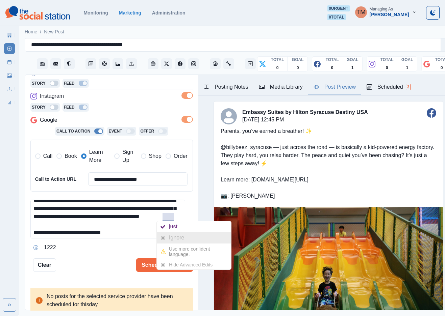
click at [175, 238] on div "Ignore" at bounding box center [178, 238] width 18 height 11
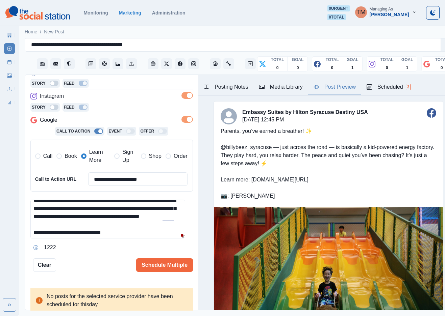
click at [144, 235] on textarea "**********" at bounding box center [107, 219] width 155 height 39
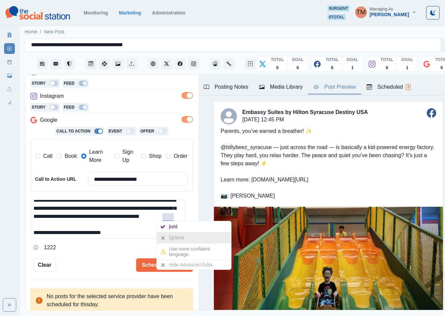
click at [169, 237] on div "Ignore" at bounding box center [178, 238] width 18 height 11
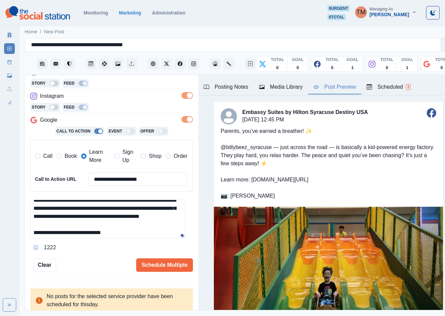
click at [145, 232] on textarea "**********" at bounding box center [107, 219] width 155 height 39
click at [151, 227] on textarea "**********" at bounding box center [107, 219] width 155 height 39
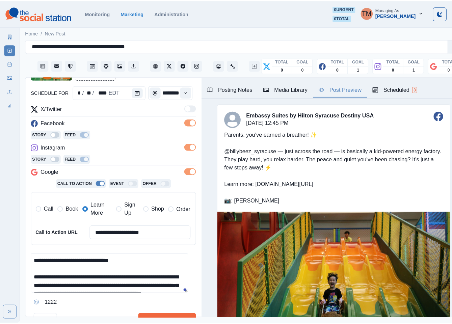
scroll to position [110, 0]
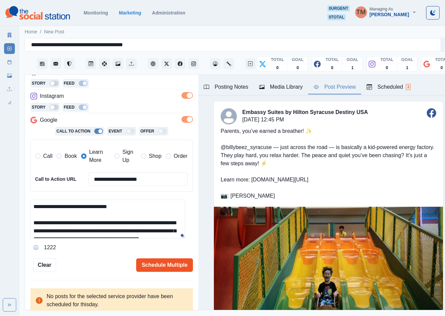
type textarea "**********"
click at [146, 264] on button "Schedule Multiple" at bounding box center [164, 266] width 57 height 14
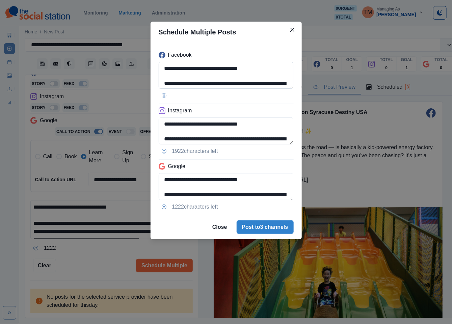
click at [212, 84] on textarea "**********" at bounding box center [226, 75] width 135 height 27
paste textarea
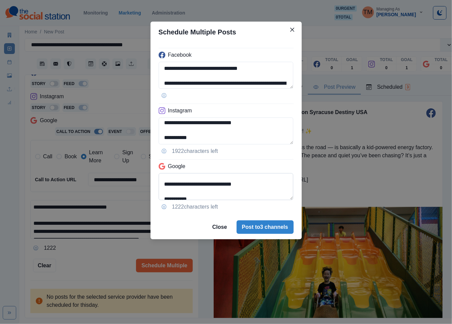
scroll to position [61, 0]
type textarea "**********"
click at [161, 177] on textarea "**********" at bounding box center [226, 186] width 135 height 27
type textarea "**********"
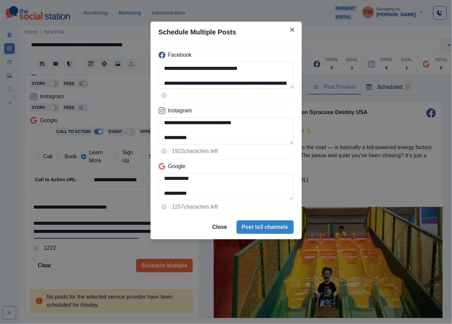
click at [100, 249] on div "**********" at bounding box center [226, 162] width 452 height 324
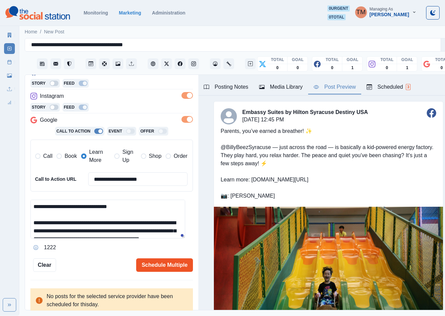
click at [162, 265] on button "Schedule Multiple" at bounding box center [164, 266] width 57 height 14
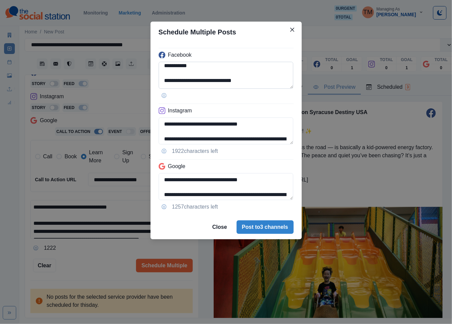
scroll to position [41, 0]
click at [294, 67] on div "**********" at bounding box center [226, 129] width 151 height 173
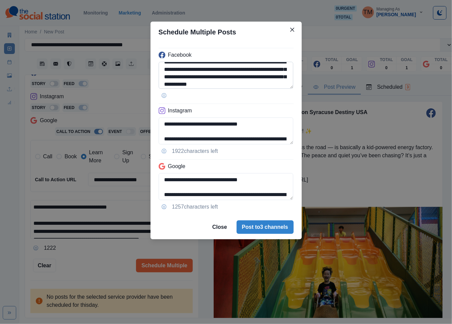
scroll to position [20, 0]
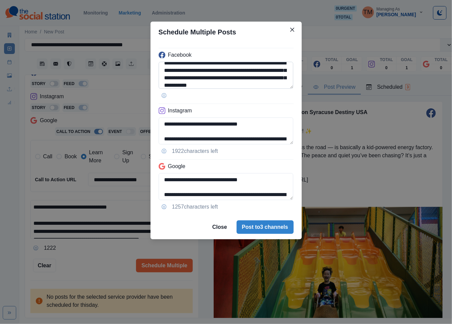
click at [229, 78] on textarea "**********" at bounding box center [226, 75] width 135 height 27
type textarea "**********"
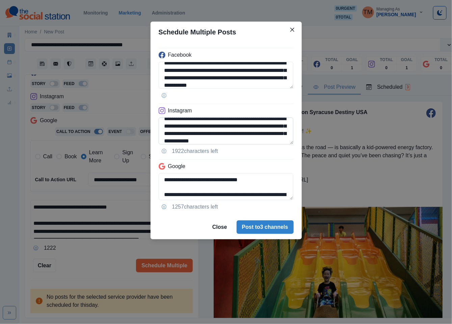
click at [228, 136] on textarea "**********" at bounding box center [226, 130] width 135 height 27
type textarea "**********"
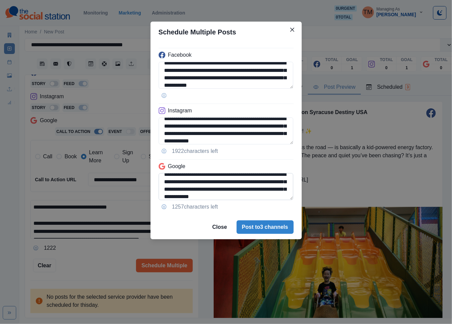
click at [227, 191] on textarea "**********" at bounding box center [226, 186] width 135 height 27
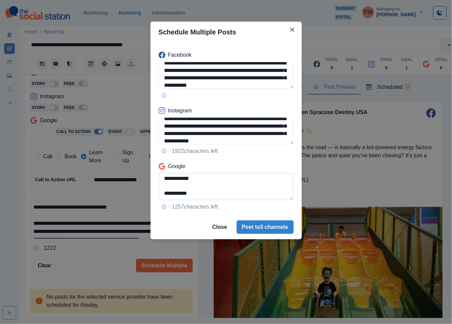
scroll to position [47, 0]
type textarea "**********"
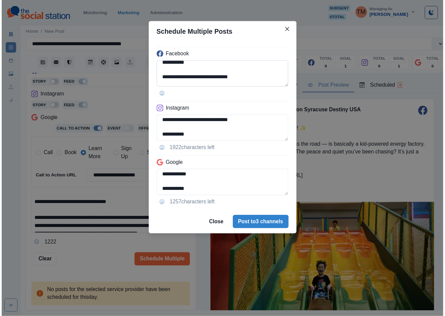
scroll to position [61, 0]
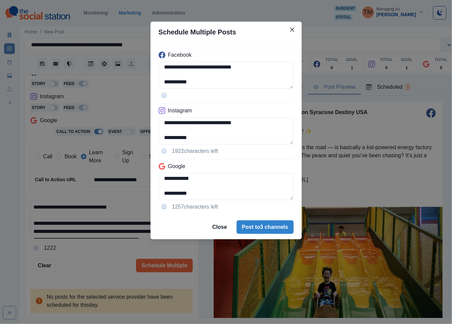
click at [99, 257] on div "**********" at bounding box center [226, 162] width 452 height 324
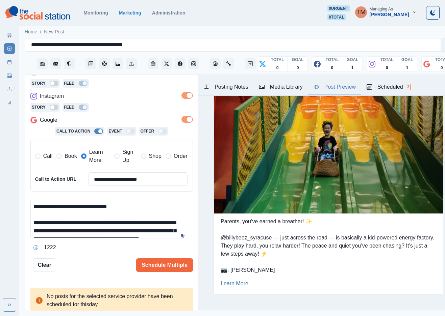
scroll to position [7, 0]
click at [163, 259] on button "Schedule Multiple" at bounding box center [164, 266] width 57 height 14
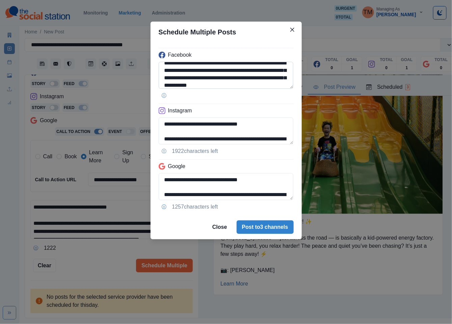
scroll to position [41, 0]
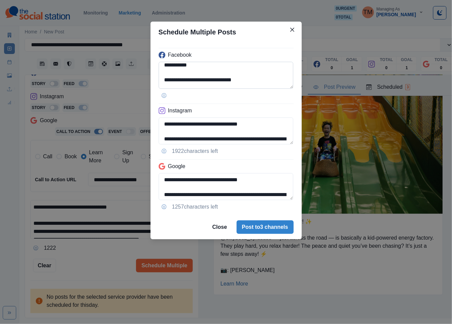
drag, startPoint x: 225, startPoint y: 68, endPoint x: 264, endPoint y: 71, distance: 38.9
click at [225, 68] on textarea "**********" at bounding box center [226, 75] width 135 height 27
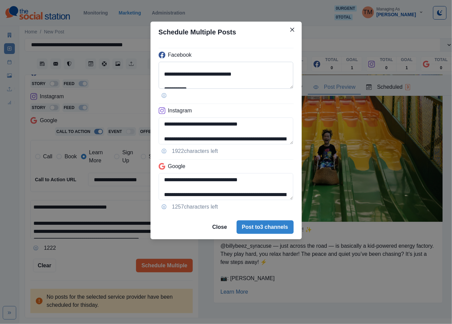
scroll to position [701, 0]
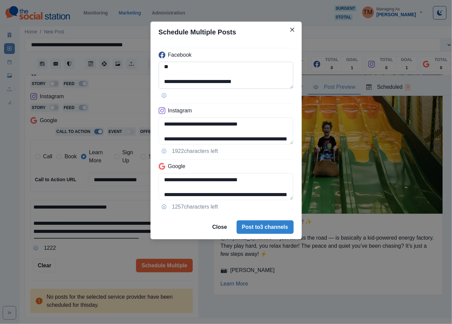
click at [215, 68] on textarea "**********" at bounding box center [226, 75] width 135 height 27
type textarea "**********"
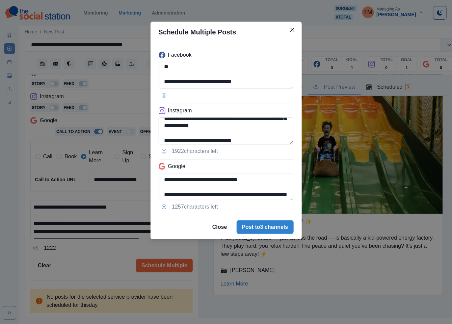
scroll to position [41, 0]
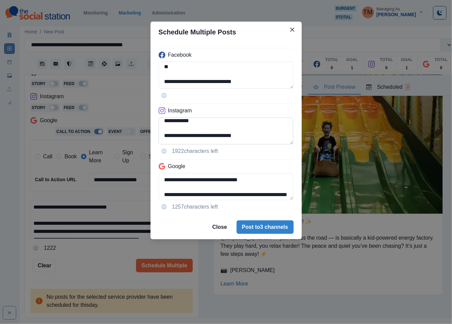
click at [215, 124] on textarea "**********" at bounding box center [226, 130] width 135 height 27
paste textarea "**********"
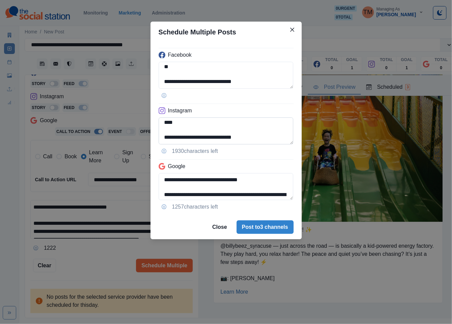
scroll to position [701, 0]
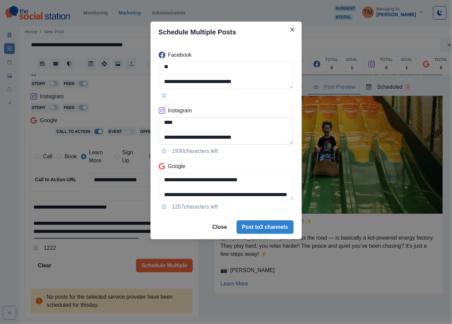
click at [216, 124] on textarea "**********" at bounding box center [226, 130] width 135 height 27
type textarea "**********"
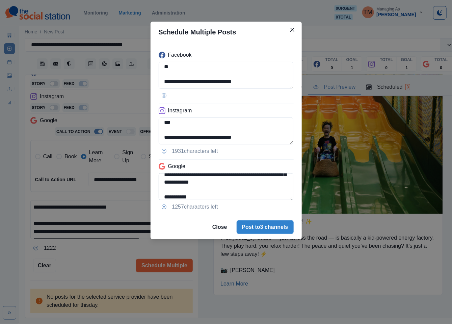
scroll to position [41, 0]
click at [215, 179] on textarea "**********" at bounding box center [226, 186] width 135 height 27
paste textarea
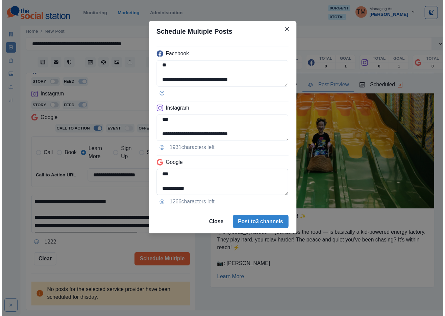
scroll to position [39, 0]
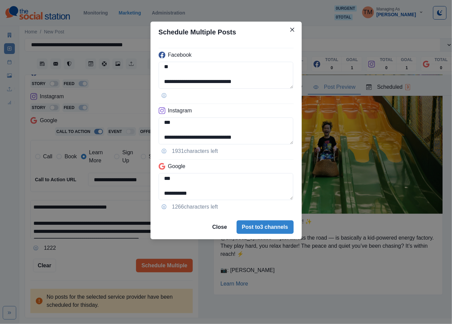
type textarea "**********"
click at [84, 258] on div "**********" at bounding box center [226, 162] width 452 height 324
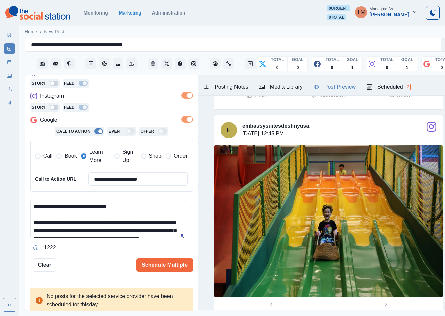
scroll to position [245, 0]
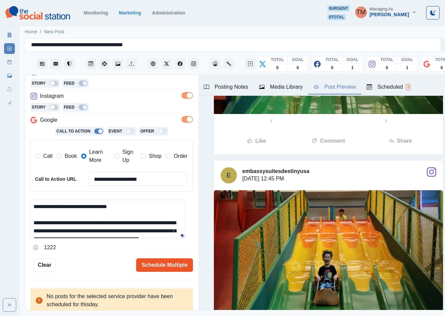
drag, startPoint x: 163, startPoint y: 273, endPoint x: 164, endPoint y: 268, distance: 5.2
click at [164, 268] on div "**********" at bounding box center [111, 193] width 173 height 236
click at [165, 267] on button "Schedule Multiple" at bounding box center [164, 266] width 57 height 14
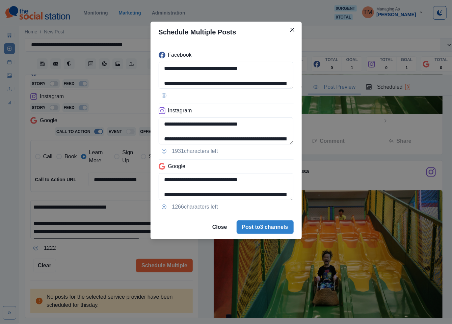
drag, startPoint x: 97, startPoint y: 242, endPoint x: 204, endPoint y: 226, distance: 108.5
click at [98, 241] on div "**********" at bounding box center [226, 162] width 452 height 324
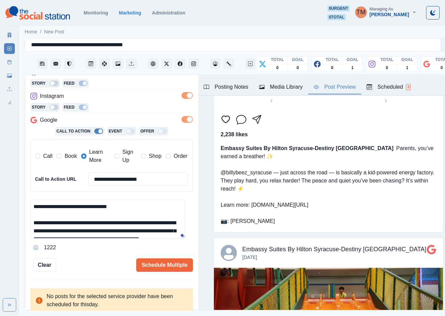
scroll to position [499, 0]
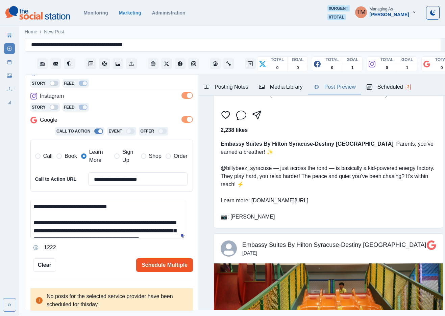
click at [177, 268] on button "Schedule Multiple" at bounding box center [164, 266] width 57 height 14
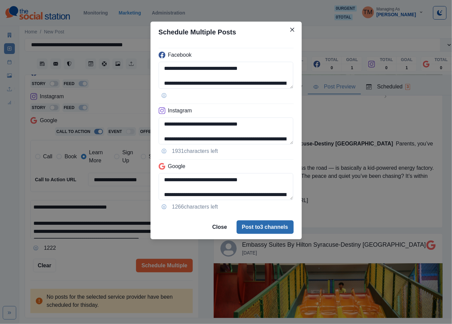
click at [273, 234] on button "Post to 3 channels" at bounding box center [265, 227] width 57 height 14
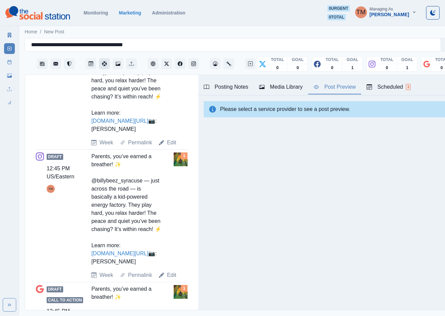
scroll to position [59, 0]
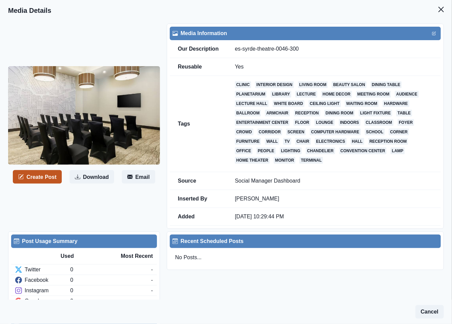
click at [39, 178] on button "Create Post" at bounding box center [37, 177] width 49 height 14
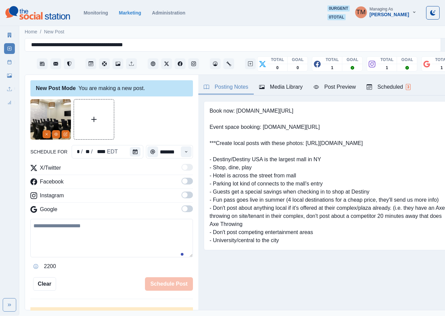
click at [104, 240] on textarea at bounding box center [111, 238] width 162 height 38
paste textarea "**********"
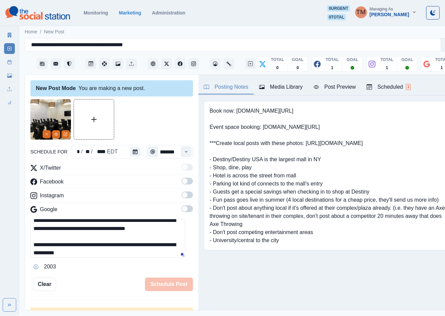
scroll to position [5, 0]
type textarea "**********"
click at [182, 184] on span at bounding box center [186, 181] width 11 height 7
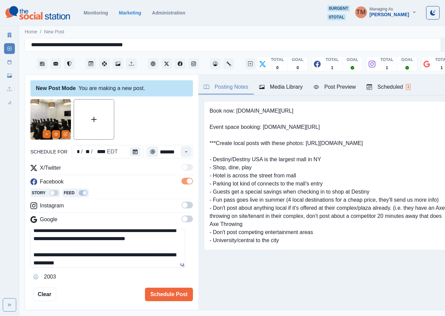
click at [182, 204] on span at bounding box center [184, 205] width 5 height 5
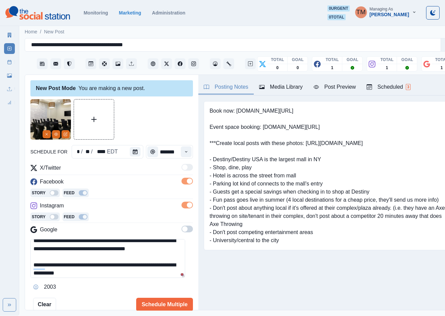
click at [181, 233] on span at bounding box center [186, 229] width 11 height 7
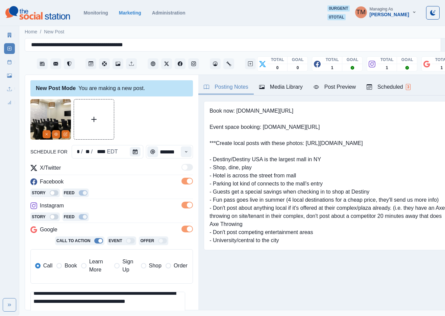
click at [66, 266] on span "Book" at bounding box center [70, 266] width 12 height 8
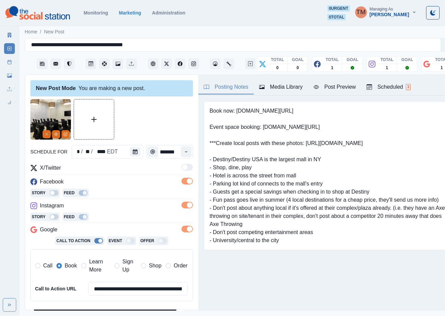
scroll to position [101, 0]
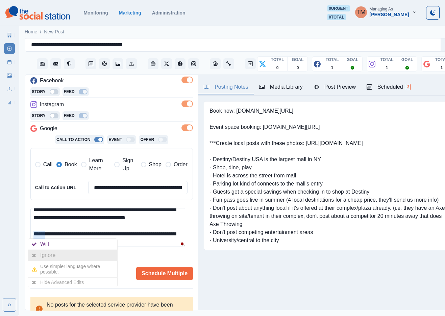
click at [42, 254] on div "Ignore" at bounding box center [49, 255] width 18 height 11
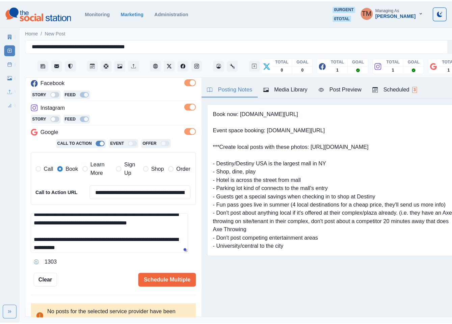
scroll to position [0, 0]
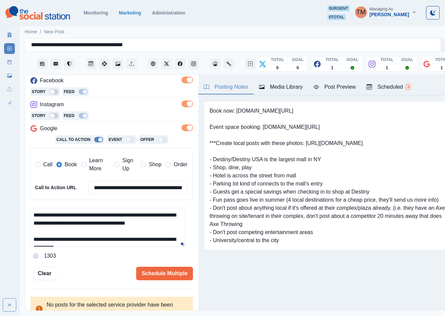
click at [341, 88] on div "Post Preview" at bounding box center [334, 87] width 42 height 8
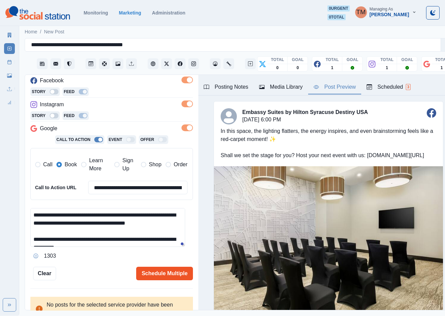
click at [152, 275] on button "Schedule Multiple" at bounding box center [164, 274] width 57 height 14
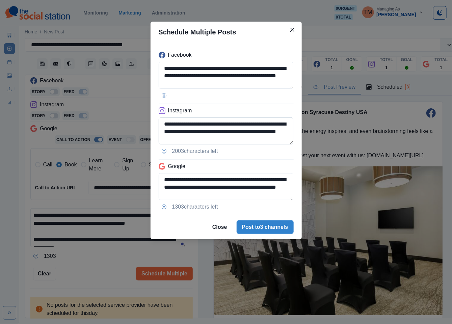
scroll to position [24, 0]
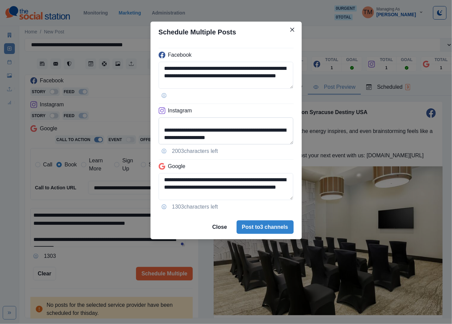
click at [196, 139] on textarea "**********" at bounding box center [226, 130] width 135 height 27
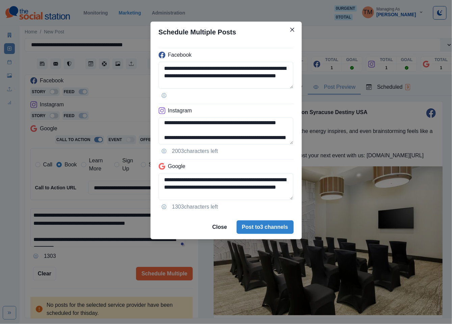
paste textarea "**********"
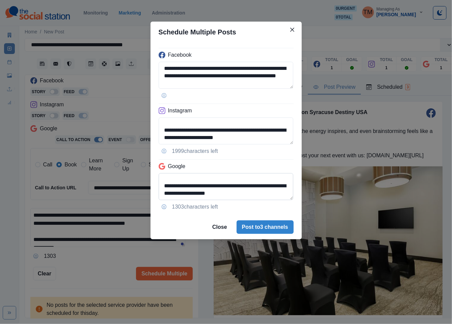
scroll to position [24, 0]
type textarea "**********"
drag, startPoint x: 196, startPoint y: 193, endPoint x: 266, endPoint y: 195, distance: 70.6
click at [266, 195] on textarea "**********" at bounding box center [226, 186] width 135 height 27
click at [267, 195] on textarea "**********" at bounding box center [226, 186] width 135 height 27
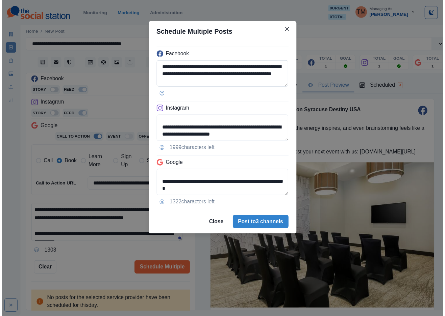
scroll to position [24, 0]
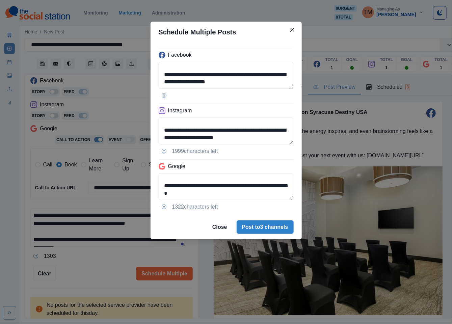
type textarea "**********"
click at [94, 266] on div "**********" at bounding box center [226, 162] width 452 height 324
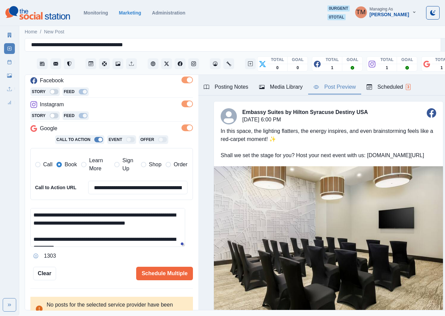
click at [103, 196] on div "**********" at bounding box center [113, 174] width 156 height 46
click at [109, 189] on input "**********" at bounding box center [137, 188] width 99 height 14
paste input
type input "**********"
click at [102, 259] on div "1303" at bounding box center [111, 256] width 162 height 11
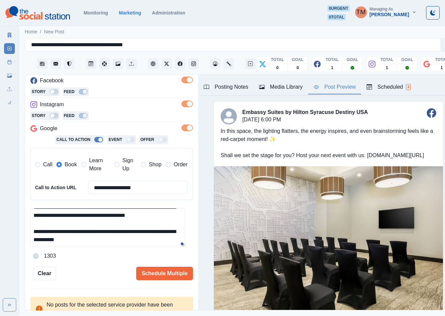
scroll to position [0, 0]
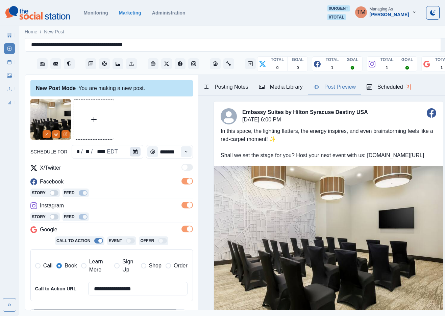
click at [135, 153] on button "Calendar" at bounding box center [135, 151] width 11 height 9
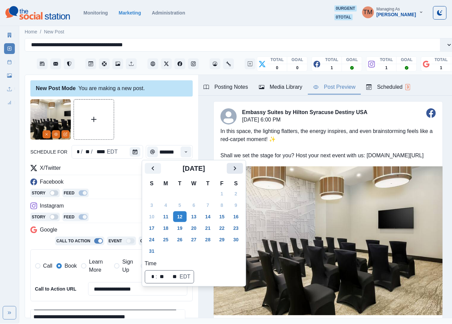
click at [238, 171] on icon "Next" at bounding box center [235, 168] width 8 height 8
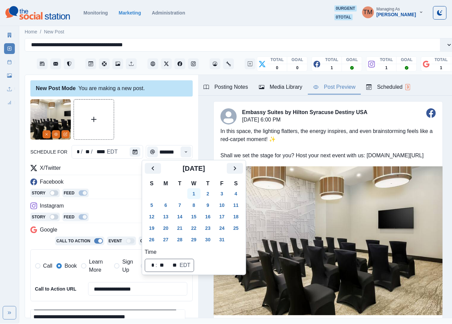
click at [195, 194] on button "1" at bounding box center [194, 193] width 14 height 11
click at [148, 129] on div at bounding box center [111, 119] width 162 height 41
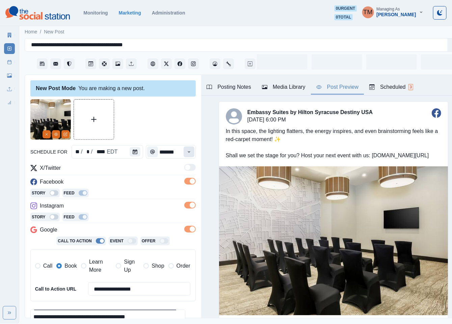
click at [187, 154] on icon "Time" at bounding box center [189, 152] width 5 height 5
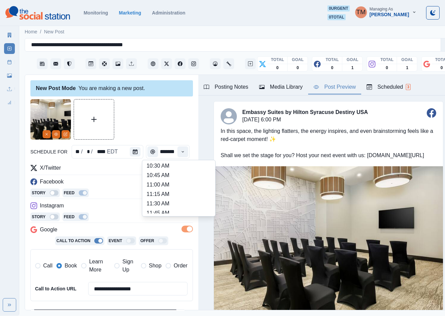
scroll to position [152, 0]
click at [158, 195] on li "12:45 PM" at bounding box center [179, 195] width 68 height 9
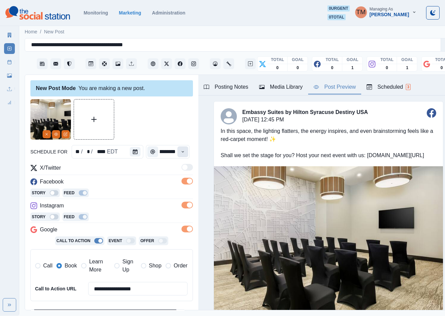
click at [180, 152] on icon "Time" at bounding box center [182, 152] width 5 height 5
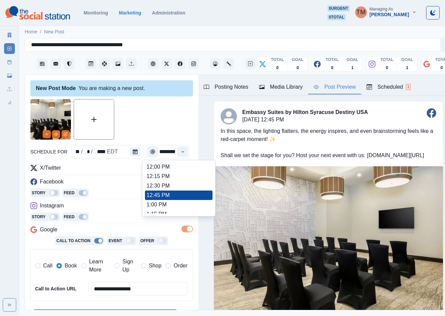
scroll to position [253, 0]
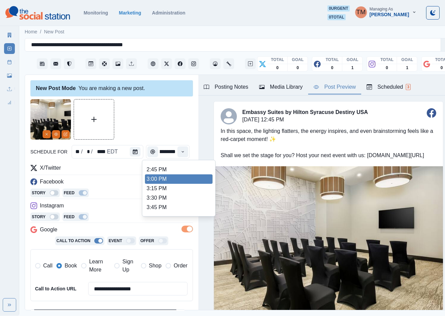
click at [176, 179] on li "3:00 PM" at bounding box center [179, 179] width 68 height 9
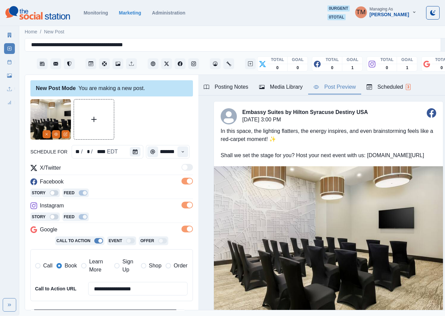
scroll to position [0, 3]
click at [180, 153] on icon "Time" at bounding box center [182, 152] width 5 height 5
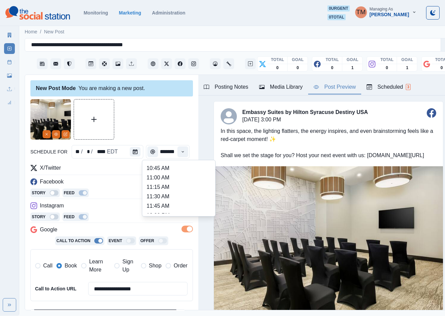
scroll to position [152, 0]
click at [170, 202] on li "1:00 PM" at bounding box center [179, 204] width 68 height 9
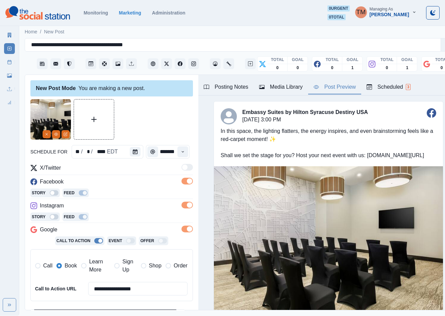
type input "*******"
click at [154, 117] on div at bounding box center [111, 119] width 162 height 41
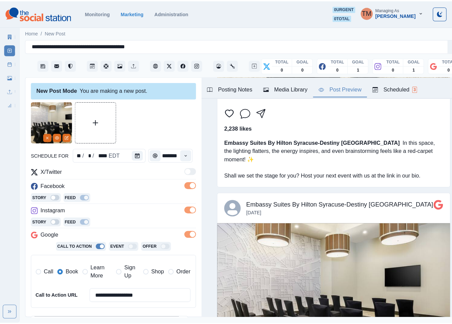
scroll to position [110, 0]
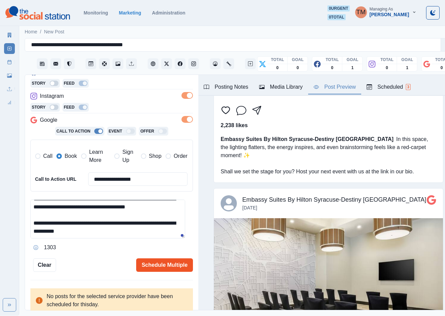
click at [152, 265] on button "Schedule Multiple" at bounding box center [164, 266] width 57 height 14
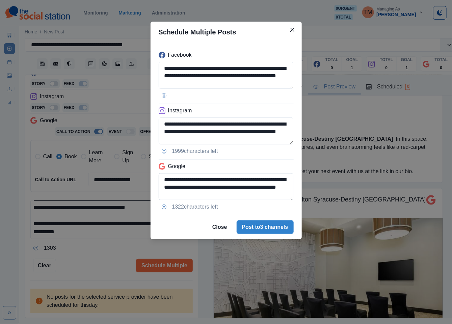
drag, startPoint x: 275, startPoint y: 220, endPoint x: 222, endPoint y: 181, distance: 66.0
click at [230, 185] on section "**********" at bounding box center [226, 131] width 151 height 218
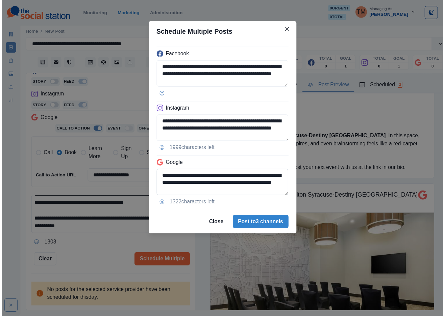
scroll to position [24, 0]
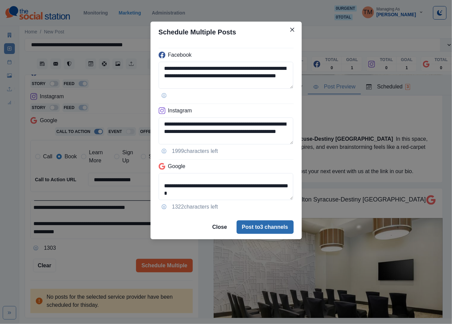
click at [265, 228] on button "Post to 3 channels" at bounding box center [265, 227] width 57 height 14
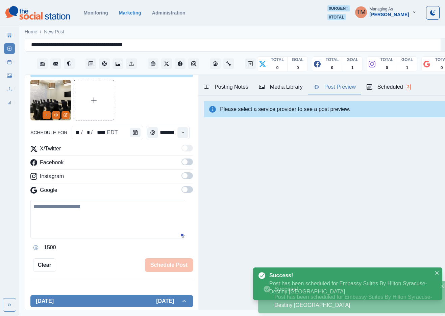
scroll to position [0, 0]
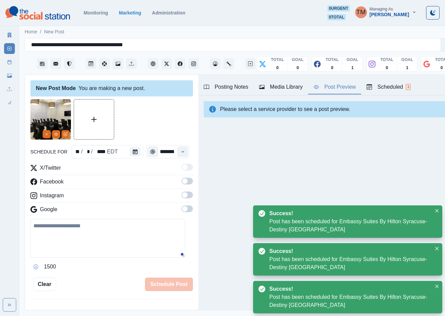
click at [8, 64] on icon at bounding box center [9, 62] width 5 height 5
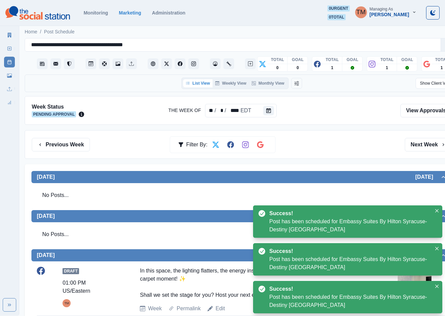
click at [329, 140] on div "Previous Week Filter By: Next Week" at bounding box center [242, 145] width 420 height 14
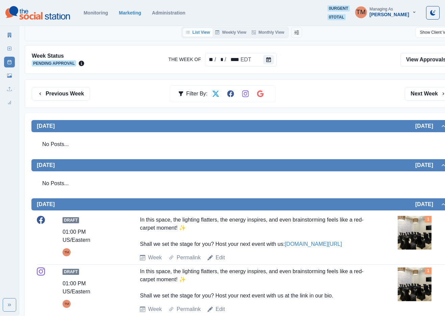
scroll to position [51, 0]
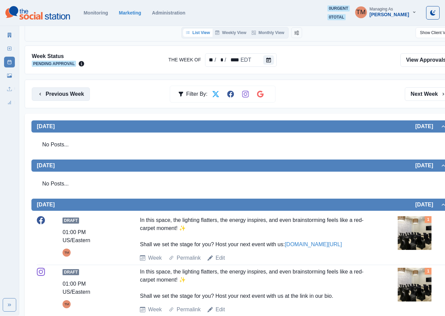
click at [66, 96] on button "Previous Week" at bounding box center [61, 94] width 58 height 14
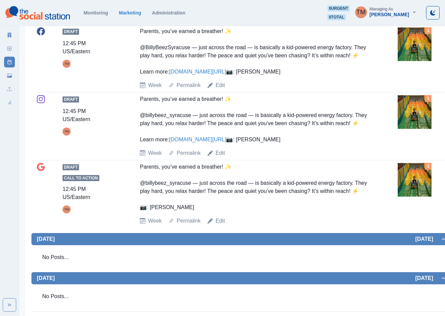
scroll to position [354, 0]
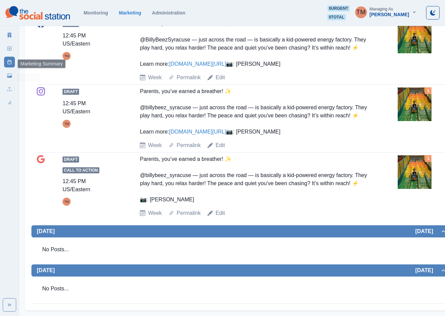
click at [10, 37] on icon at bounding box center [10, 35] width 4 height 5
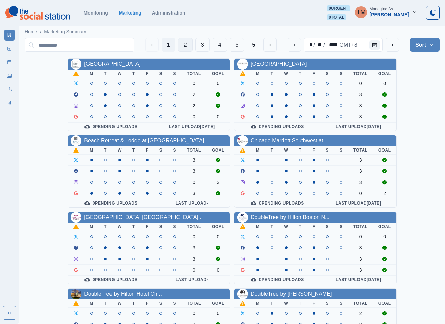
click at [187, 45] on button "2" at bounding box center [185, 45] width 15 height 14
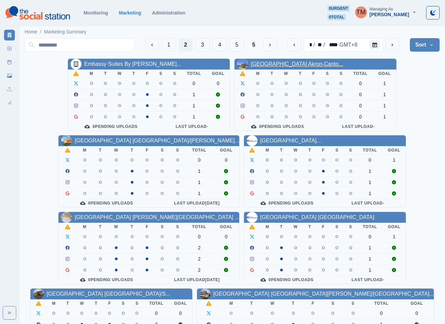
click at [298, 64] on link "Hilton Garden Inn Akron-Canto..." at bounding box center [296, 64] width 92 height 6
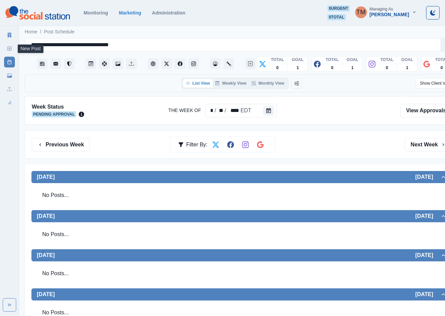
click at [8, 49] on icon at bounding box center [9, 48] width 5 height 5
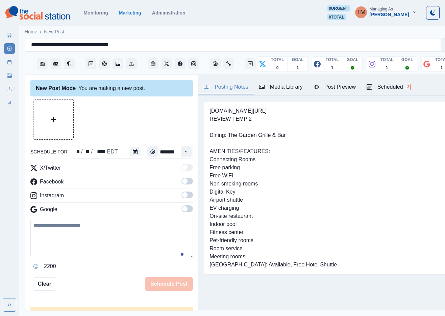
click at [84, 238] on textarea at bounding box center [111, 238] width 162 height 38
paste textarea "**********"
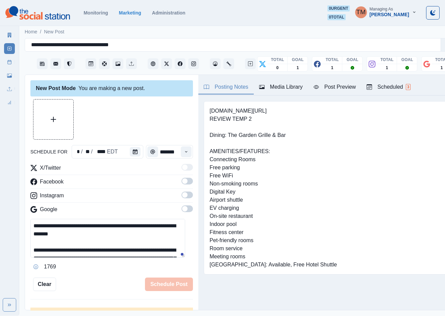
scroll to position [70, 0]
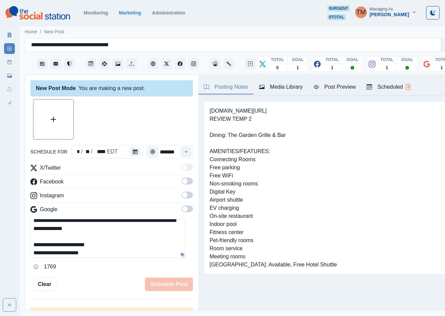
type textarea "**********"
drag, startPoint x: 179, startPoint y: 179, endPoint x: 184, endPoint y: 198, distance: 20.7
click at [182, 182] on span at bounding box center [184, 181] width 5 height 5
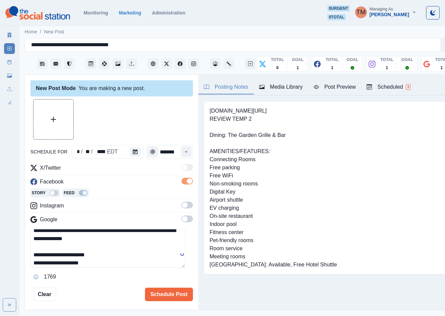
click at [181, 207] on span at bounding box center [186, 205] width 11 height 7
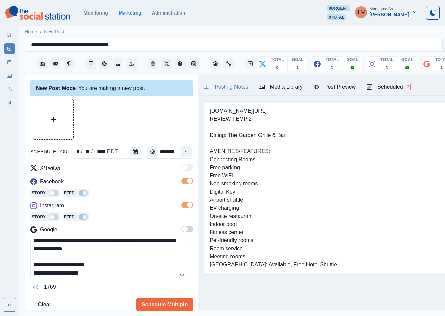
click at [181, 230] on span at bounding box center [186, 229] width 11 height 7
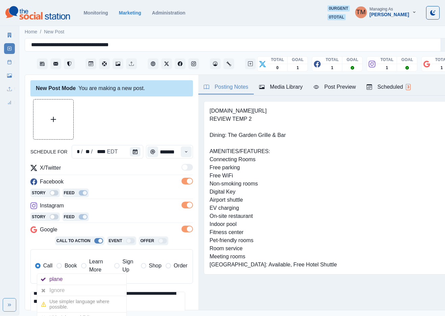
click at [67, 268] on span "Book" at bounding box center [70, 266] width 12 height 8
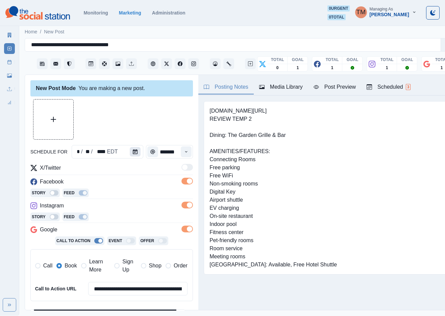
click at [133, 154] on icon "Calendar" at bounding box center [135, 152] width 5 height 5
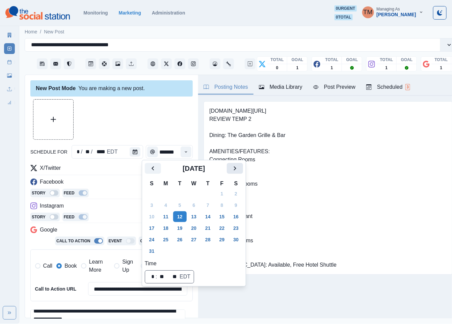
click at [232, 168] on icon "Next" at bounding box center [235, 168] width 8 height 8
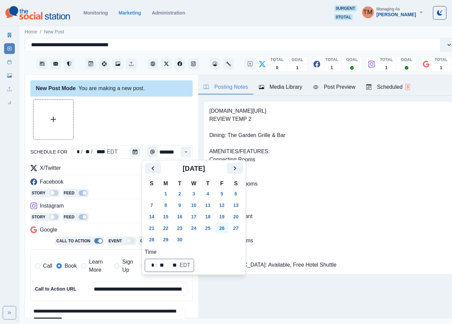
click at [222, 226] on button "26" at bounding box center [222, 228] width 14 height 11
click at [120, 114] on div at bounding box center [111, 119] width 162 height 41
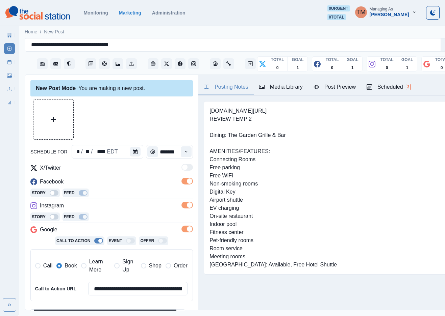
click at [184, 152] on div "Time" at bounding box center [186, 152] width 14 height 14
click at [184, 153] on icon "Time" at bounding box center [186, 152] width 5 height 5
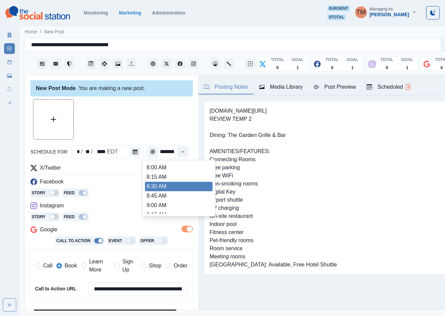
scroll to position [203, 0]
click at [154, 189] on li "2:00 PM" at bounding box center [179, 191] width 68 height 9
type input "*******"
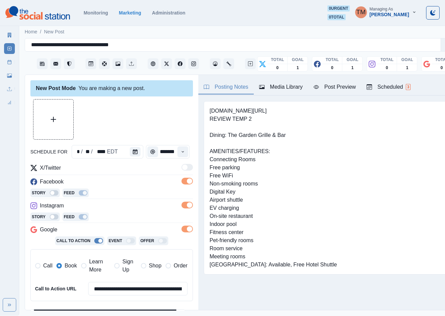
click at [137, 125] on div at bounding box center [111, 119] width 162 height 41
click at [53, 124] on button "Upload Media" at bounding box center [53, 120] width 40 height 40
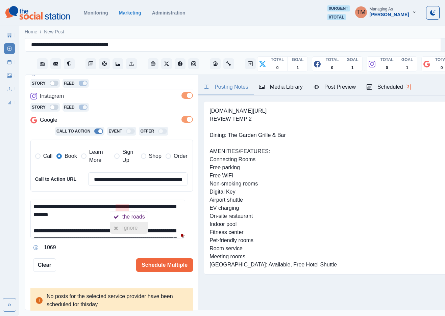
click at [128, 231] on div "Ignore" at bounding box center [131, 228] width 18 height 11
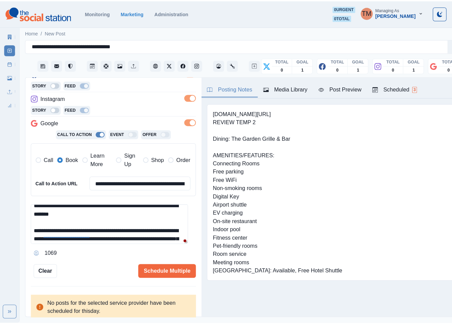
scroll to position [20, 0]
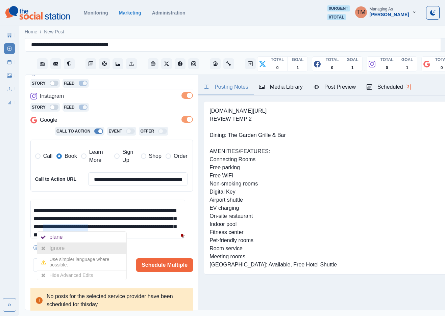
click at [72, 248] on div "Ignore" at bounding box center [81, 248] width 89 height 11
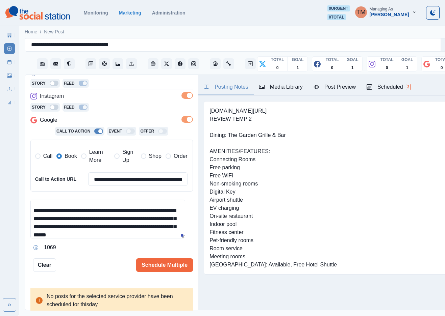
click at [135, 229] on textarea "**********" at bounding box center [107, 219] width 155 height 39
type textarea "**********"
click at [324, 84] on div "Post Preview" at bounding box center [334, 87] width 42 height 8
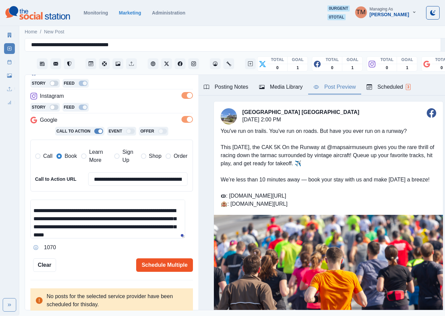
click at [157, 264] on button "Schedule Multiple" at bounding box center [164, 266] width 57 height 14
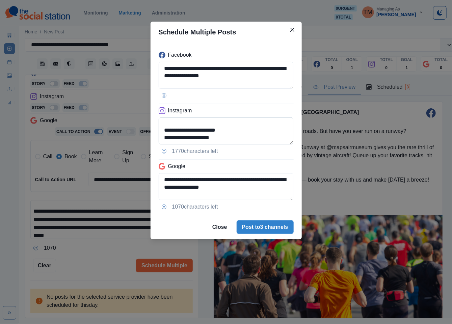
scroll to position [83, 0]
drag, startPoint x: 175, startPoint y: 140, endPoint x: 206, endPoint y: 148, distance: 31.8
click at [176, 140] on textarea "**********" at bounding box center [226, 130] width 135 height 27
type textarea "**********"
drag, startPoint x: 267, startPoint y: 192, endPoint x: 278, endPoint y: 205, distance: 17.4
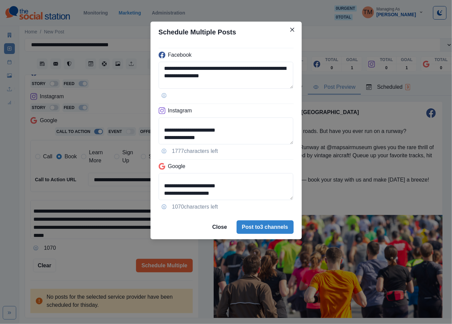
click at [278, 205] on div "**********" at bounding box center [226, 129] width 151 height 173
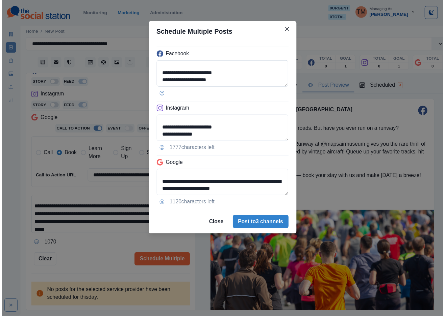
scroll to position [83, 0]
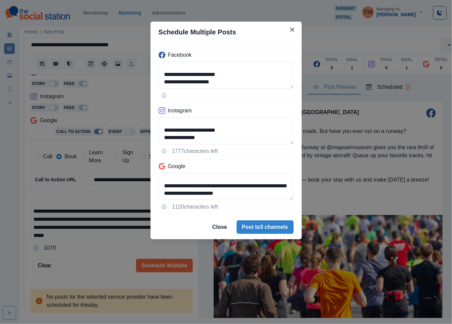
type textarea "**********"
click at [100, 260] on div "**********" at bounding box center [226, 162] width 452 height 324
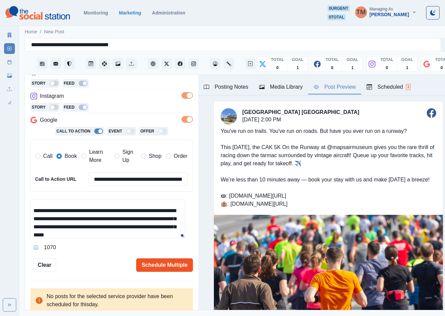
click at [162, 268] on button "Schedule Multiple" at bounding box center [164, 266] width 57 height 14
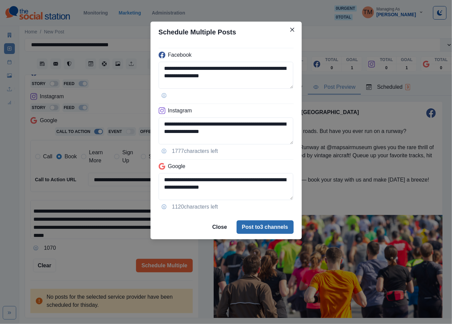
click at [257, 233] on button "Post to 3 channels" at bounding box center [265, 227] width 57 height 14
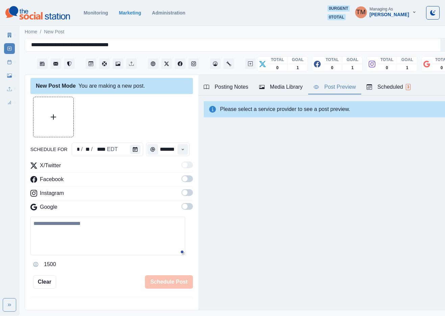
scroll to position [0, 0]
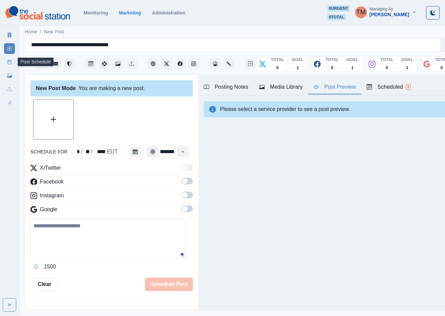
click at [9, 61] on icon at bounding box center [9, 62] width 5 height 5
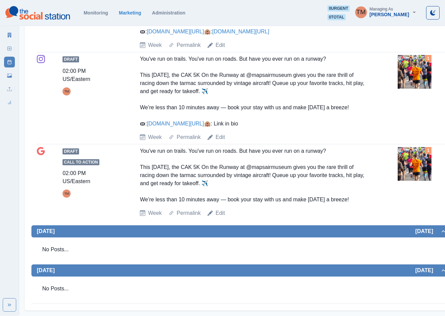
scroll to position [399, 0]
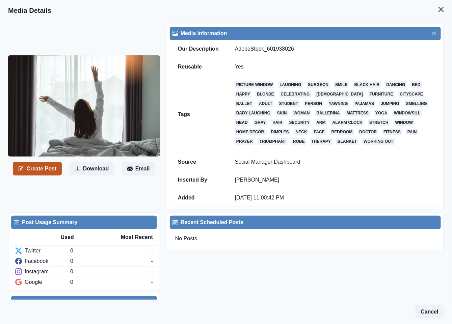
click at [38, 168] on button "Create Post" at bounding box center [37, 169] width 49 height 14
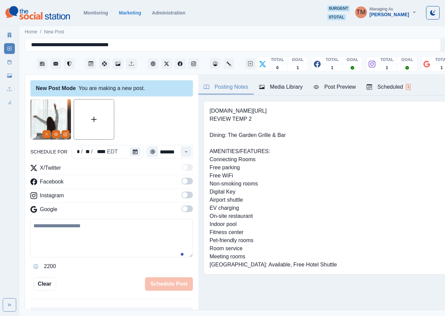
click at [86, 241] on textarea at bounding box center [111, 238] width 162 height 38
paste textarea "**********"
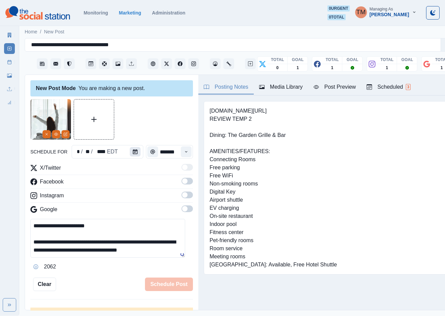
type textarea "**********"
click at [133, 153] on icon "Calendar" at bounding box center [135, 152] width 5 height 5
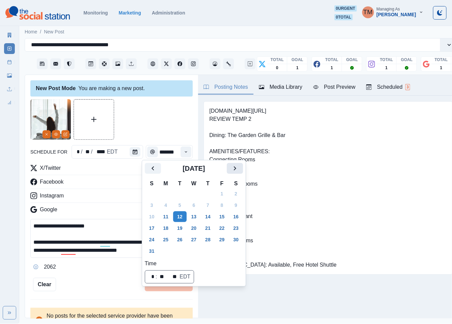
click at [235, 168] on icon "Next" at bounding box center [235, 168] width 2 height 4
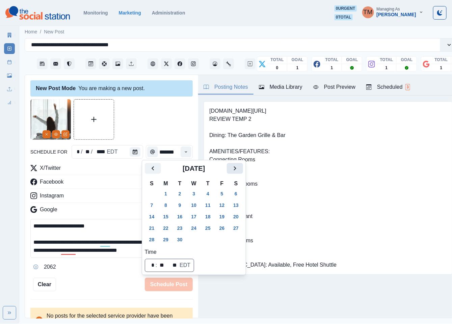
click at [235, 168] on icon "Next" at bounding box center [235, 168] width 2 height 4
click at [195, 194] on button "1" at bounding box center [194, 193] width 14 height 11
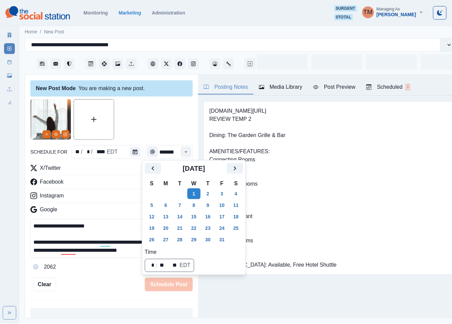
click at [148, 124] on div at bounding box center [111, 119] width 162 height 41
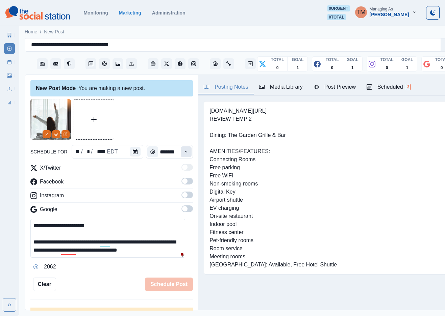
click at [184, 151] on icon "Time" at bounding box center [186, 152] width 5 height 5
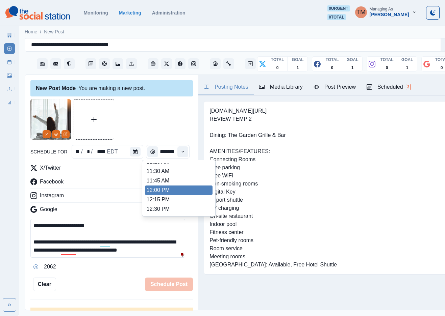
scroll to position [78, 0]
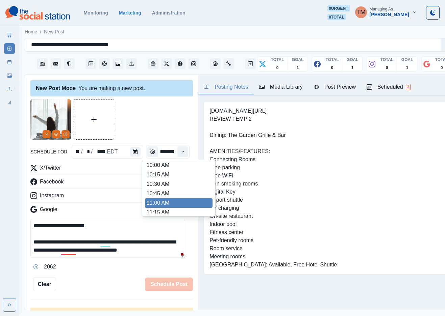
click at [174, 203] on li "11:00 AM" at bounding box center [179, 202] width 68 height 9
type input "********"
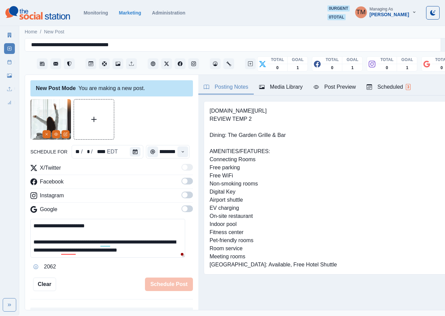
drag, startPoint x: 179, startPoint y: 182, endPoint x: 186, endPoint y: 202, distance: 21.2
click at [181, 184] on span at bounding box center [186, 181] width 11 height 7
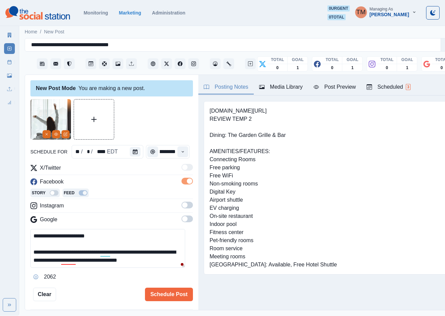
scroll to position [0, 0]
drag, startPoint x: 181, startPoint y: 203, endPoint x: 194, endPoint y: 219, distance: 20.5
click at [182, 206] on span at bounding box center [186, 205] width 11 height 7
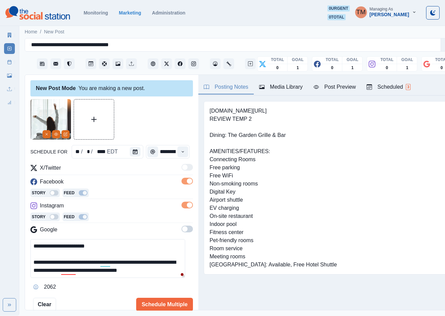
click at [183, 228] on span at bounding box center [186, 229] width 11 height 7
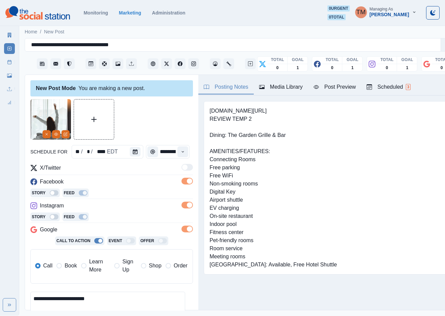
click at [65, 267] on span "Book" at bounding box center [70, 266] width 12 height 8
click at [152, 112] on div at bounding box center [111, 119] width 162 height 41
click at [339, 89] on div "Post Preview" at bounding box center [334, 87] width 42 height 8
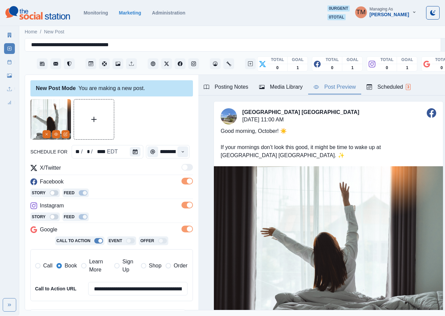
scroll to position [110, 0]
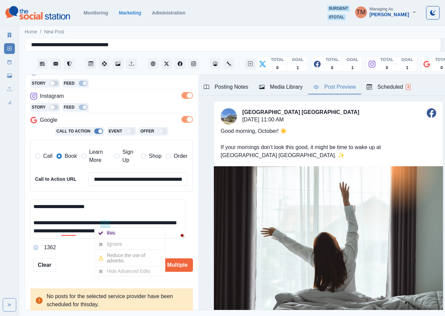
click at [103, 243] on icon at bounding box center [101, 244] width 4 height 5
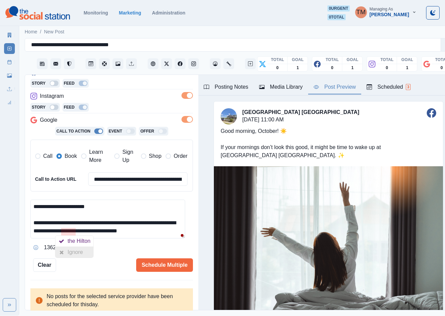
click at [73, 254] on div "Ignore" at bounding box center [77, 252] width 18 height 11
click at [159, 259] on button "Schedule Multiple" at bounding box center [164, 266] width 57 height 14
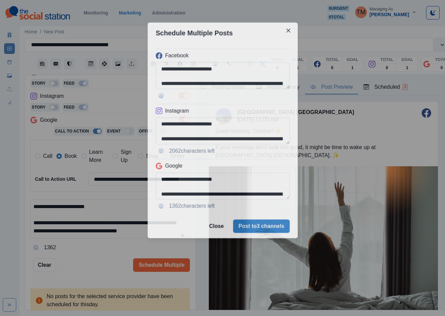
scroll to position [0, 0]
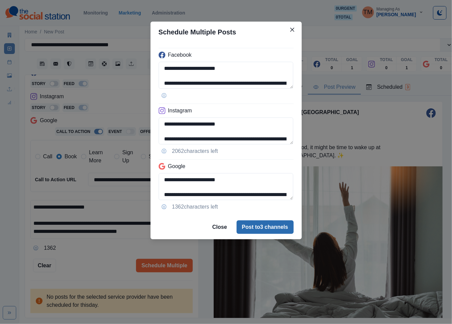
click at [255, 227] on button "Post to 3 channels" at bounding box center [265, 227] width 57 height 14
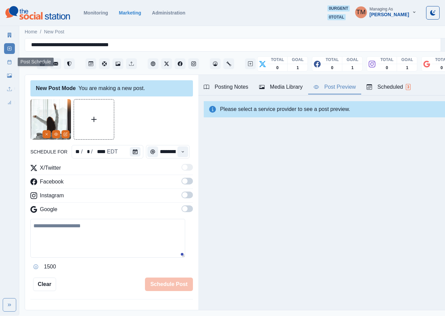
click at [11, 64] on icon at bounding box center [9, 62] width 5 height 5
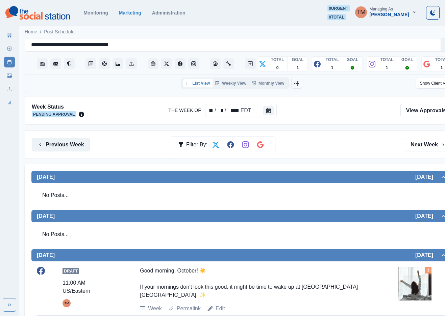
click at [62, 146] on button "Previous Week" at bounding box center [61, 145] width 58 height 14
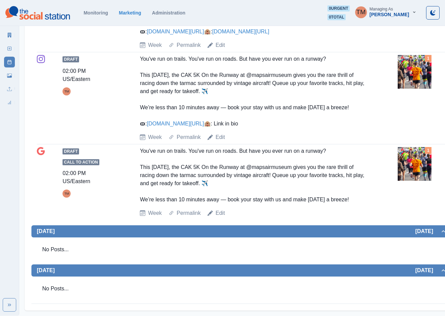
scroll to position [298, 0]
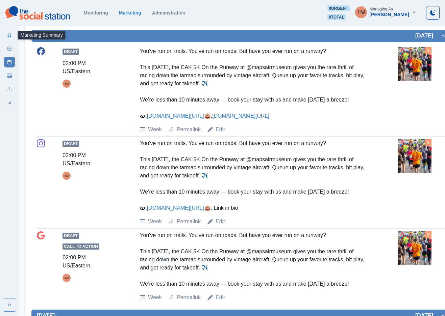
click at [11, 38] on link "Marketing Summary" at bounding box center [9, 35] width 11 height 11
